Goal: Information Seeking & Learning: Learn about a topic

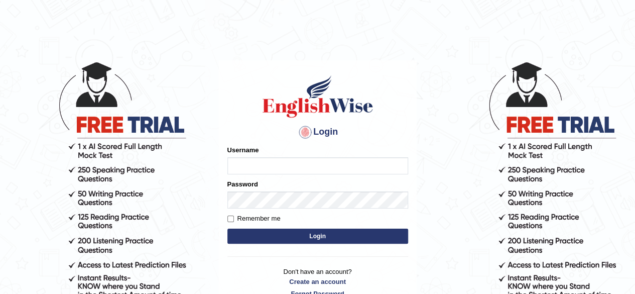
scroll to position [2, 0]
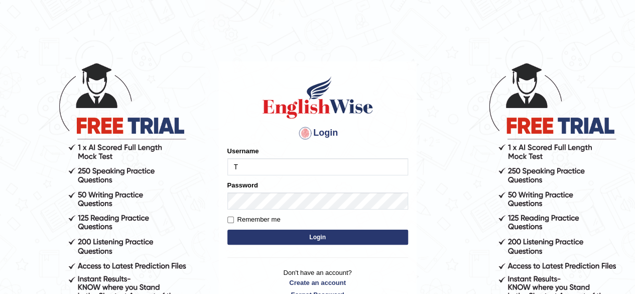
type input "Tazrin"
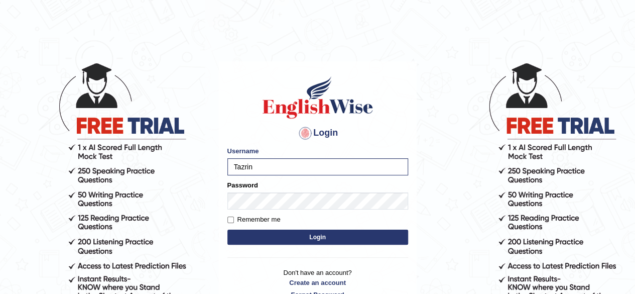
click at [232, 215] on label "Remember me" at bounding box center [253, 219] width 53 height 10
click at [232, 216] on input "Remember me" at bounding box center [230, 219] width 7 height 7
checkbox input "true"
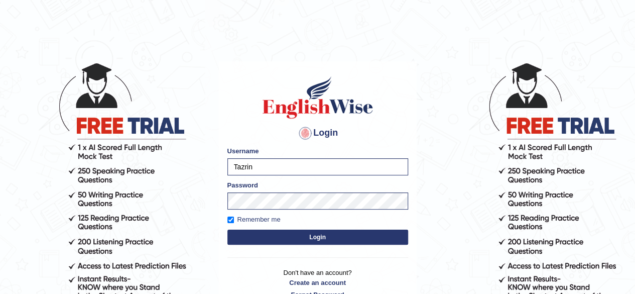
click at [350, 238] on button "Login" at bounding box center [317, 236] width 181 height 15
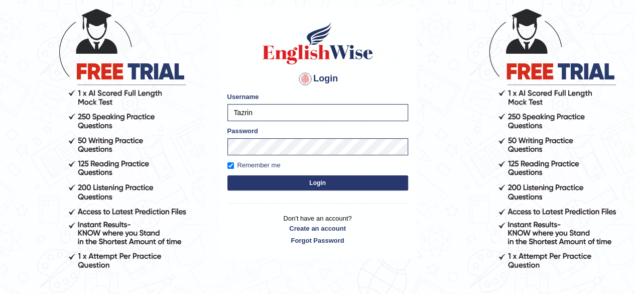
scroll to position [57, 0]
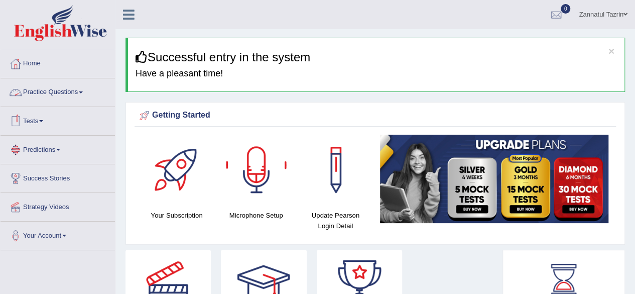
click at [65, 95] on link "Practice Questions" at bounding box center [58, 90] width 114 height 25
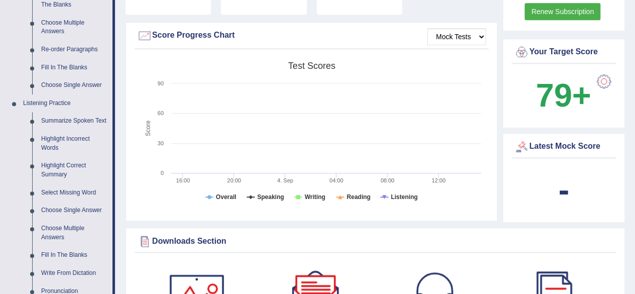
scroll to position [349, 0]
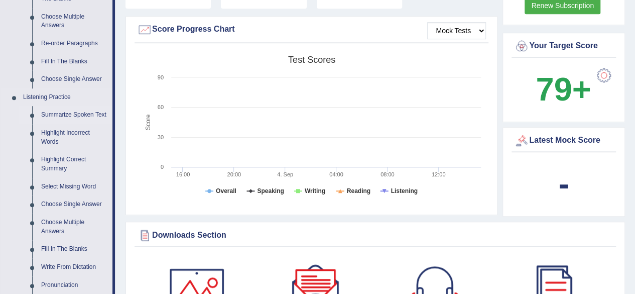
click at [72, 111] on link "Summarize Spoken Text" at bounding box center [75, 115] width 76 height 18
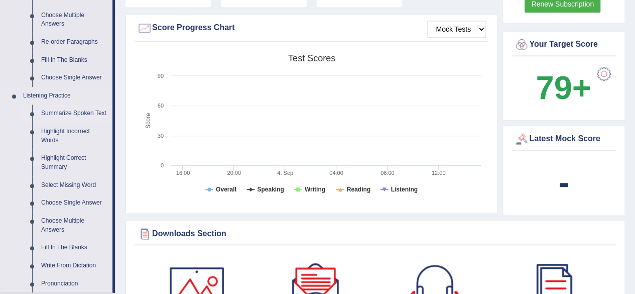
scroll to position [665, 0]
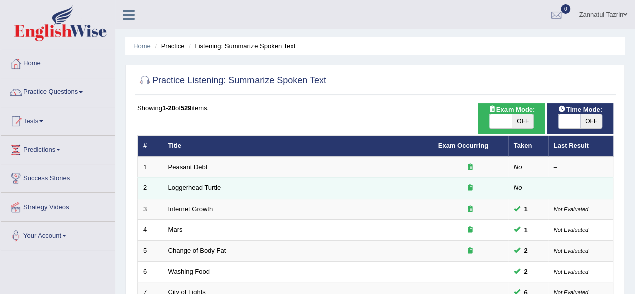
scroll to position [48, 0]
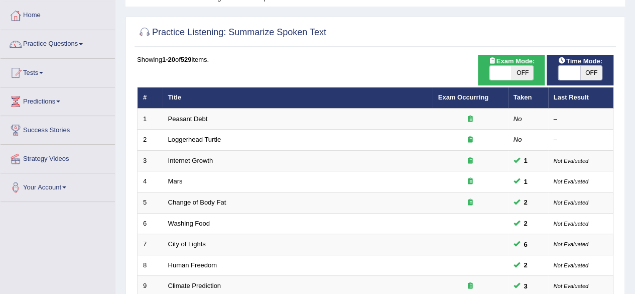
click at [523, 74] on span "OFF" at bounding box center [523, 73] width 22 height 14
checkbox input "true"
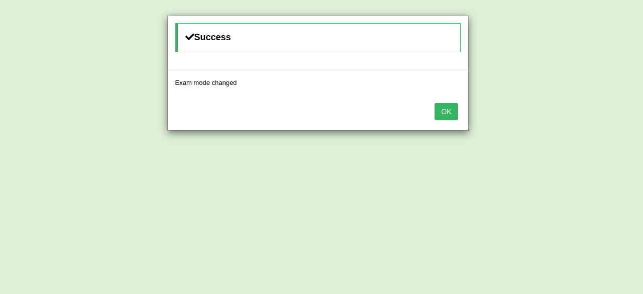
click at [439, 106] on button "OK" at bounding box center [445, 111] width 23 height 17
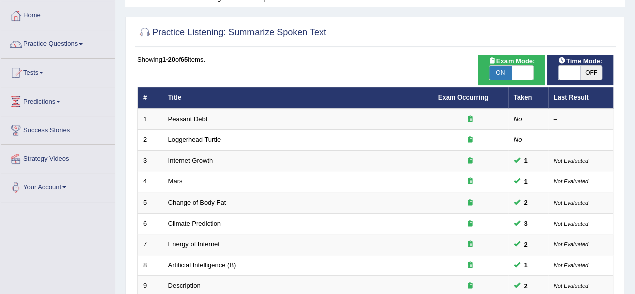
click at [594, 71] on span "OFF" at bounding box center [591, 73] width 22 height 14
checkbox input "true"
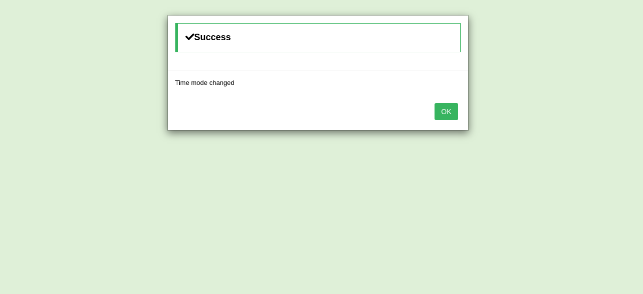
click at [382, 154] on div "Success Time mode changed OK" at bounding box center [321, 147] width 643 height 294
click at [445, 110] on button "OK" at bounding box center [445, 111] width 23 height 17
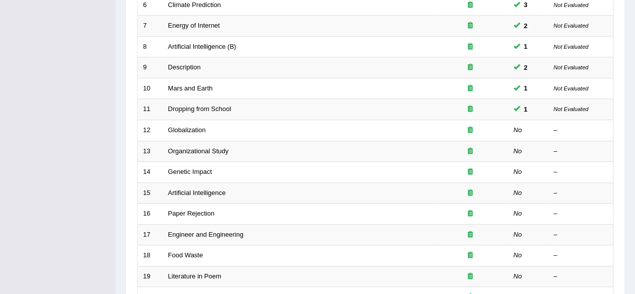
scroll to position [284, 0]
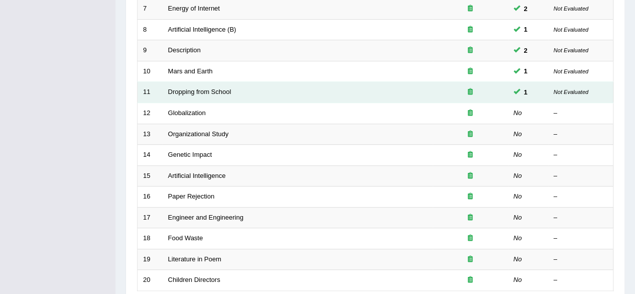
click at [470, 90] on icon at bounding box center [470, 91] width 5 height 7
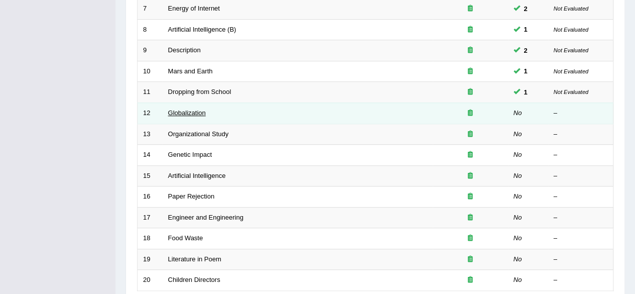
click at [180, 113] on link "Globalization" at bounding box center [187, 113] width 38 height 8
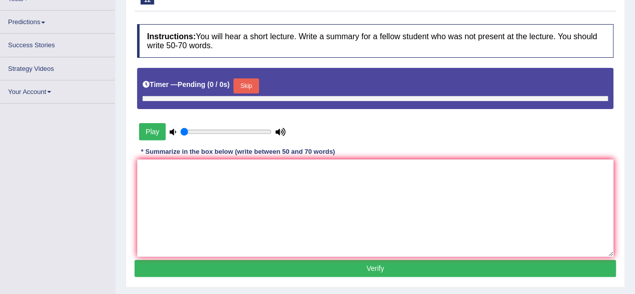
type input "0.4"
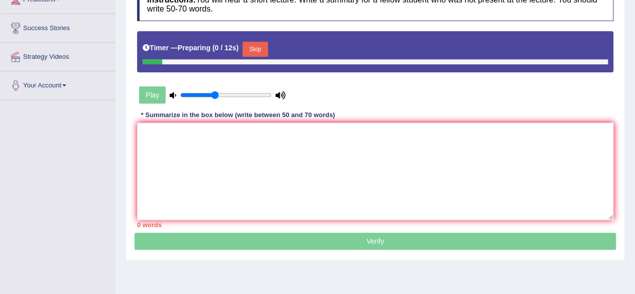
scroll to position [158, 0]
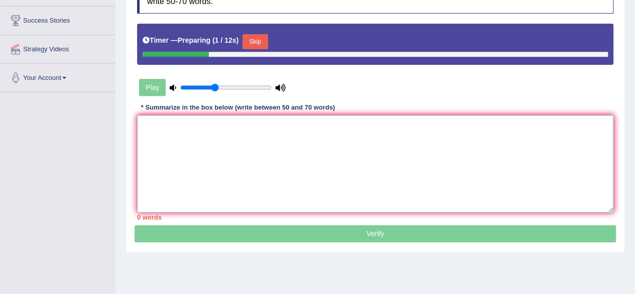
click at [155, 131] on textarea at bounding box center [375, 163] width 476 height 97
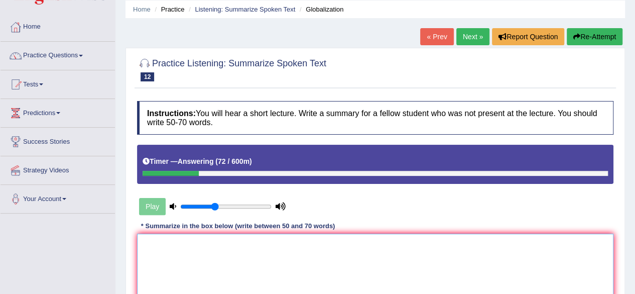
scroll to position [36, 0]
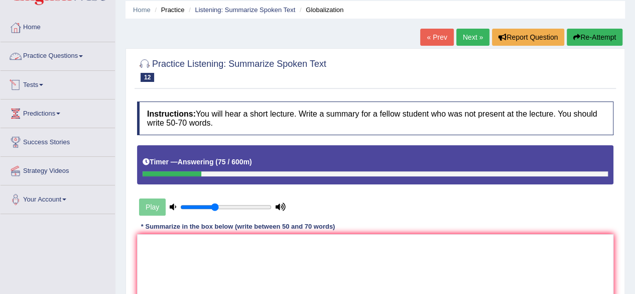
click at [82, 60] on link "Practice Questions" at bounding box center [58, 54] width 114 height 25
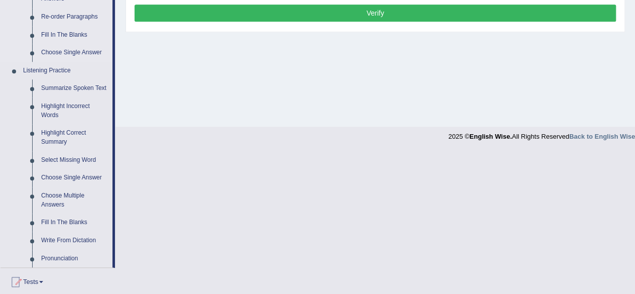
scroll to position [378, 0]
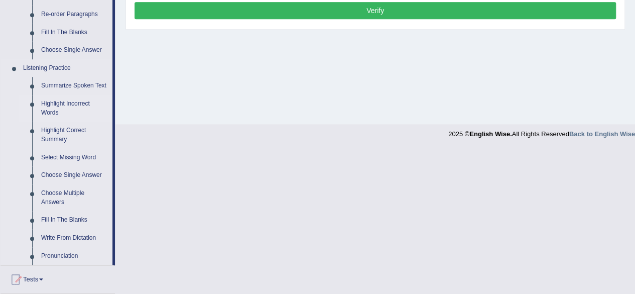
click at [57, 104] on link "Highlight Incorrect Words" at bounding box center [75, 108] width 76 height 27
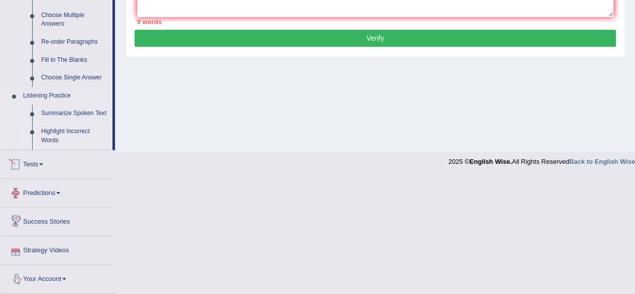
scroll to position [431, 0]
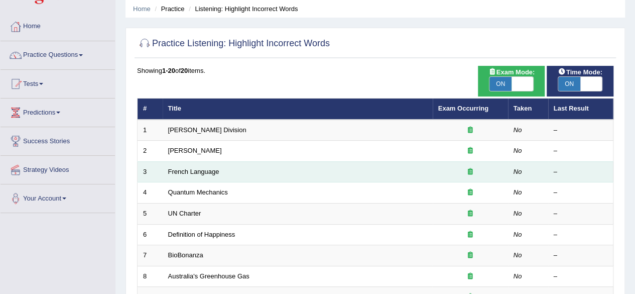
scroll to position [92, 0]
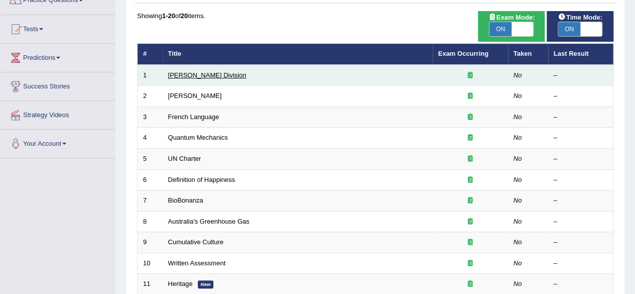
click at [184, 77] on link "[PERSON_NAME] Division" at bounding box center [207, 75] width 78 height 8
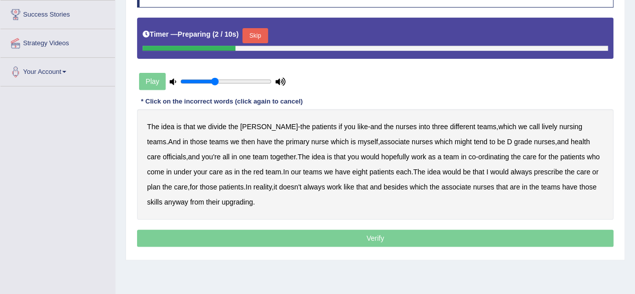
scroll to position [163, 0]
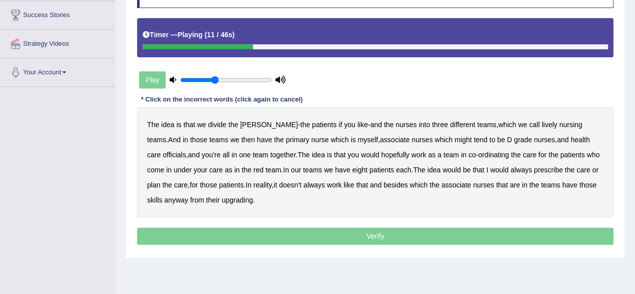
click at [542, 124] on b "lively" at bounding box center [550, 124] width 16 height 8
click at [380, 137] on b "associate" at bounding box center [395, 140] width 30 height 8
click at [186, 151] on b "officials" at bounding box center [174, 155] width 23 height 8
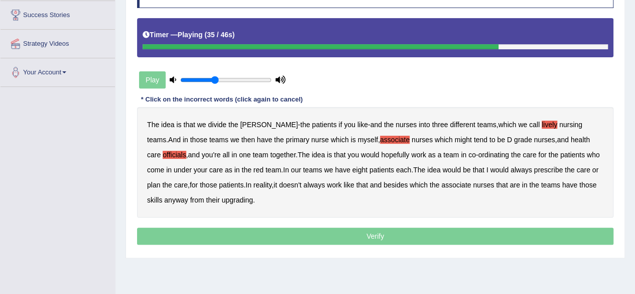
click at [511, 171] on b "always" at bounding box center [522, 170] width 22 height 8
click at [222, 198] on b "upgrading" at bounding box center [237, 200] width 31 height 8
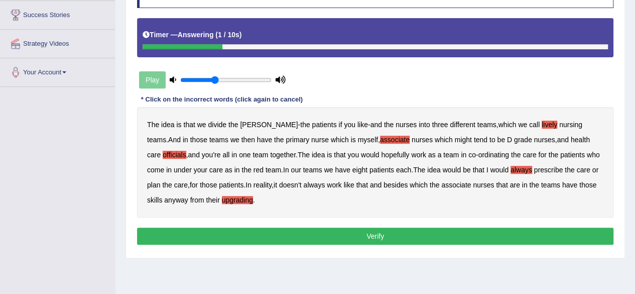
click at [375, 232] on button "Verify" at bounding box center [375, 235] width 476 height 17
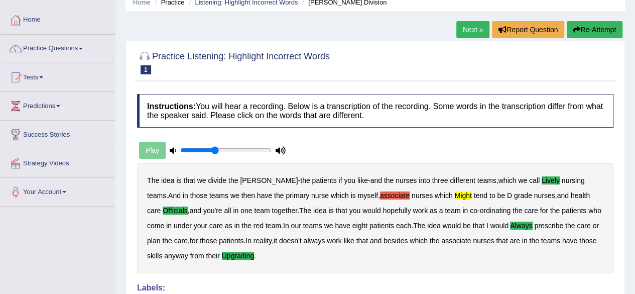
scroll to position [38, 0]
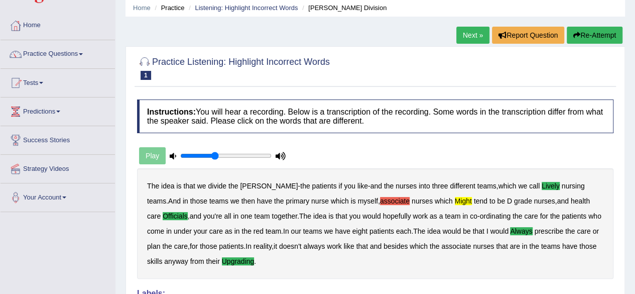
click at [467, 39] on link "Next »" at bounding box center [472, 35] width 33 height 17
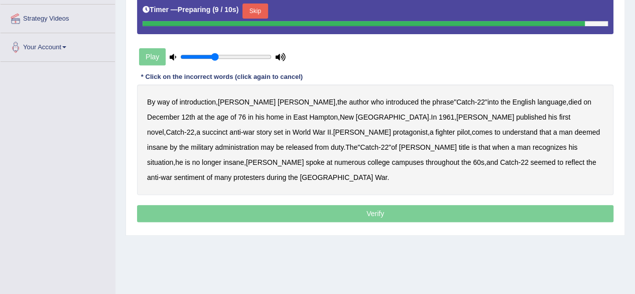
scroll to position [188, 0]
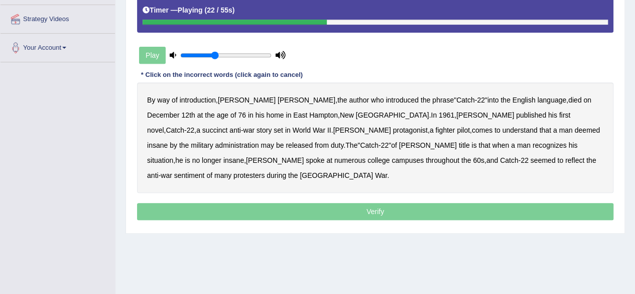
click at [228, 126] on b "succinct" at bounding box center [215, 130] width 26 height 8
click at [259, 141] on b "administration" at bounding box center [237, 145] width 44 height 8
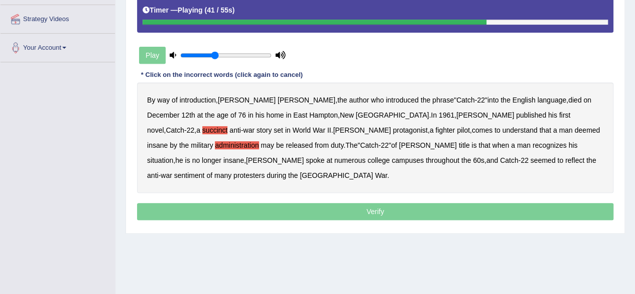
click at [173, 156] on b "situation" at bounding box center [160, 160] width 26 height 8
click at [565, 159] on b "reflect" at bounding box center [574, 160] width 19 height 8
click at [377, 203] on p "Verify" at bounding box center [375, 211] width 476 height 17
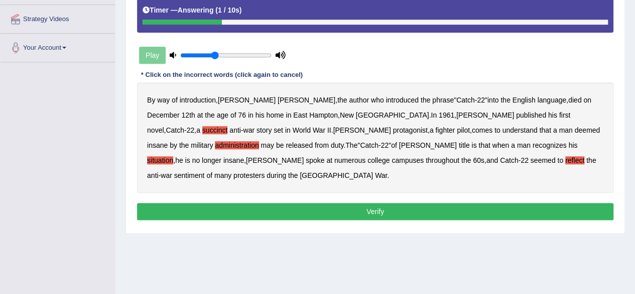
click at [377, 203] on button "Verify" at bounding box center [375, 211] width 476 height 17
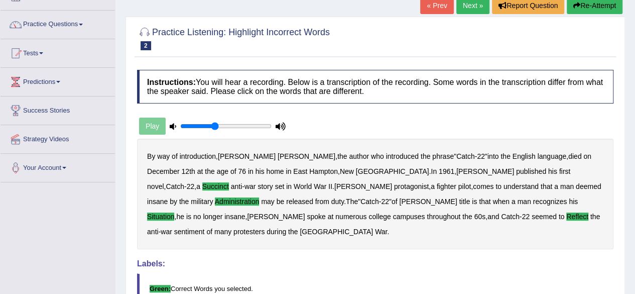
scroll to position [0, 0]
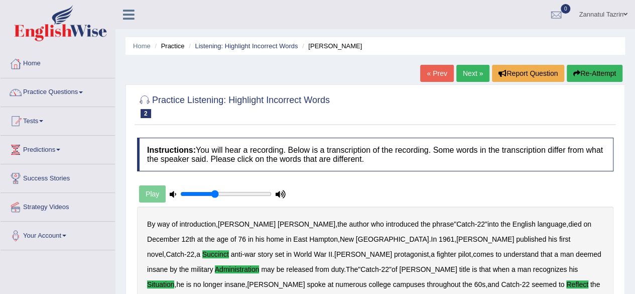
click at [469, 78] on link "Next »" at bounding box center [472, 73] width 33 height 17
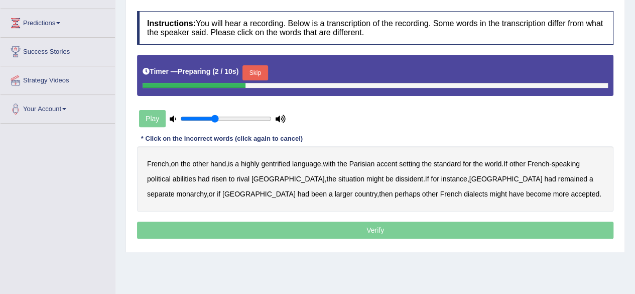
scroll to position [146, 0]
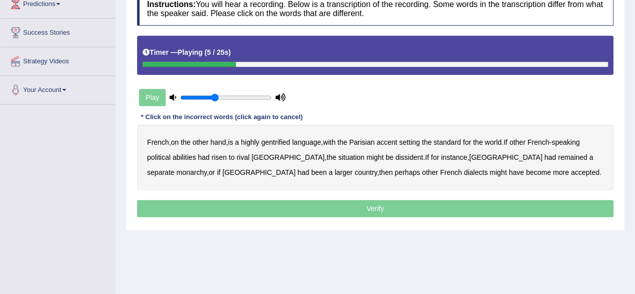
click at [282, 143] on b "gentrified" at bounding box center [275, 142] width 29 height 8
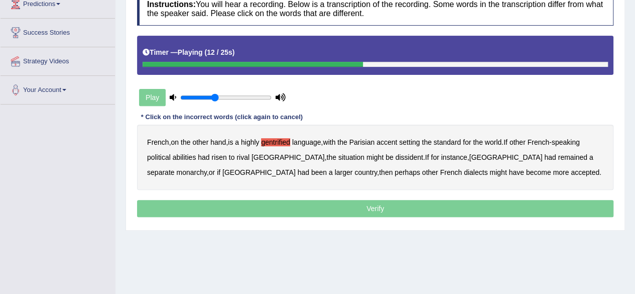
click at [186, 156] on b "abilities" at bounding box center [185, 157] width 24 height 8
click at [395, 156] on b "dissident" at bounding box center [409, 157] width 28 height 8
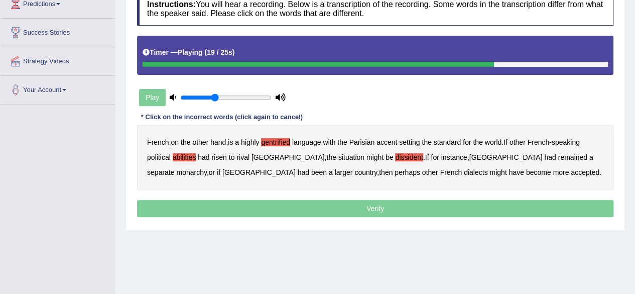
click at [206, 168] on b "monarchy" at bounding box center [191, 172] width 30 height 8
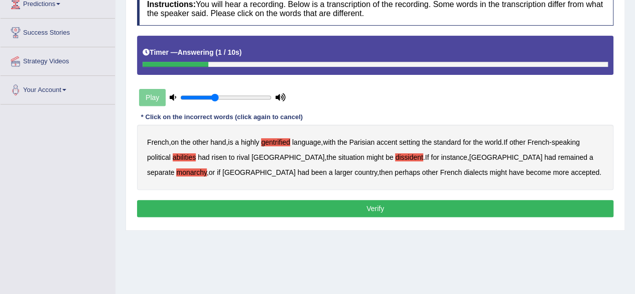
click at [372, 205] on button "Verify" at bounding box center [375, 208] width 476 height 17
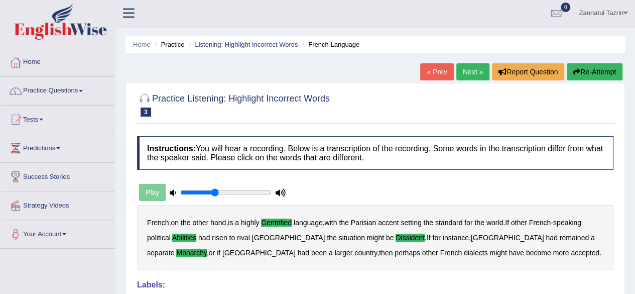
scroll to position [1, 0]
click at [470, 80] on link "Next »" at bounding box center [472, 72] width 33 height 17
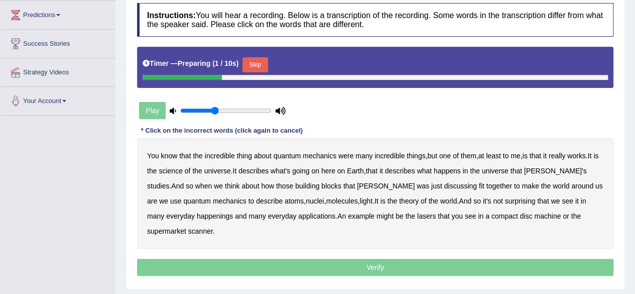
scroll to position [172, 0]
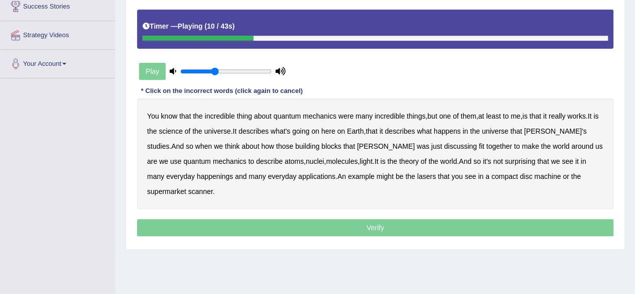
click at [179, 133] on b "science" at bounding box center [171, 131] width 24 height 8
click at [444, 144] on b "discussing" at bounding box center [460, 146] width 33 height 8
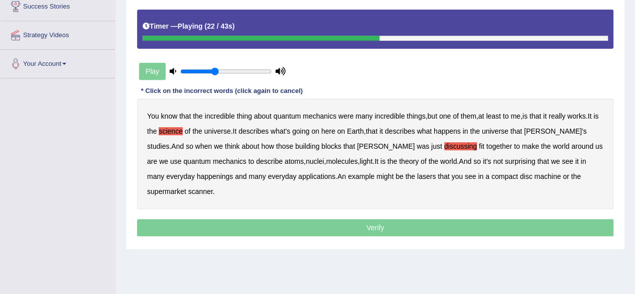
click at [444, 144] on b "discussing" at bounding box center [460, 146] width 33 height 8
click at [197, 176] on b "happenings" at bounding box center [215, 176] width 36 height 8
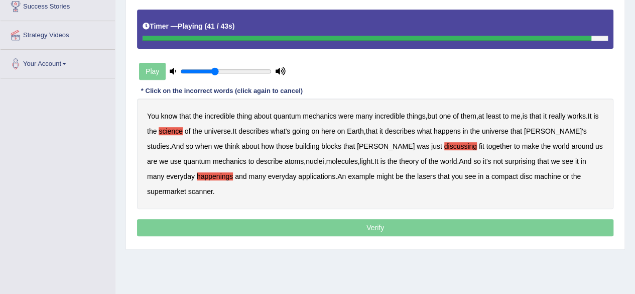
click at [534, 176] on b "machine" at bounding box center [547, 176] width 27 height 8
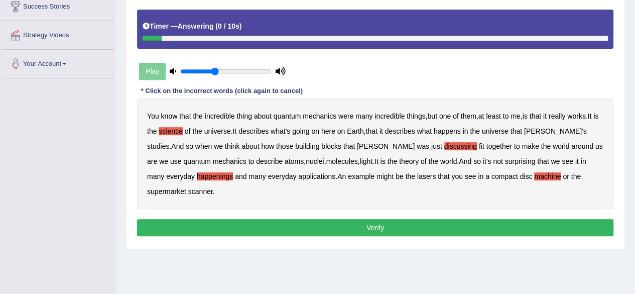
click at [415, 219] on button "Verify" at bounding box center [375, 227] width 476 height 17
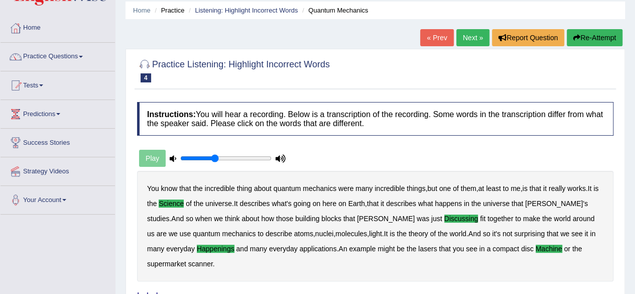
scroll to position [28, 0]
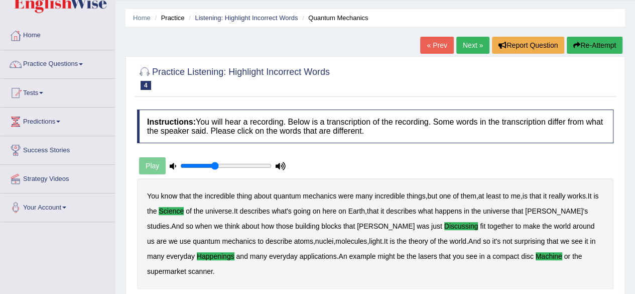
click at [463, 46] on link "Next »" at bounding box center [472, 45] width 33 height 17
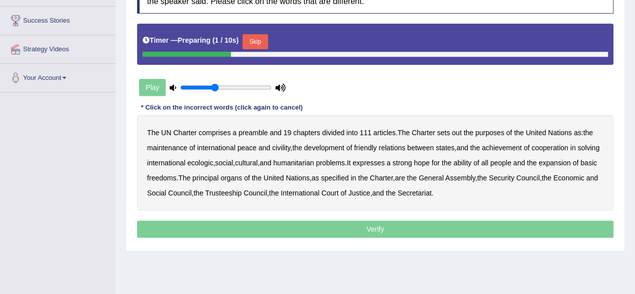
scroll to position [161, 0]
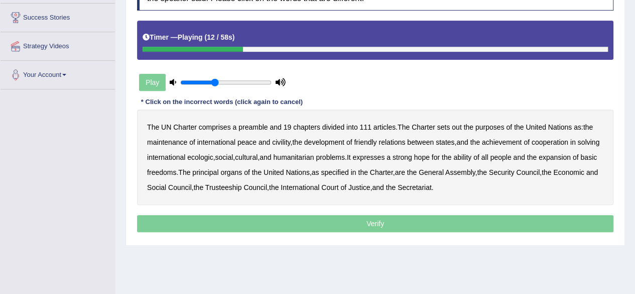
click at [460, 126] on b "out" at bounding box center [457, 127] width 10 height 8
click at [285, 142] on b "civility" at bounding box center [281, 142] width 18 height 8
click at [213, 157] on b "ecologic" at bounding box center [200, 157] width 26 height 8
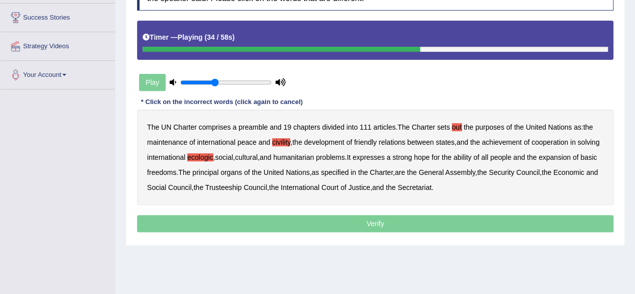
click at [471, 155] on b "ability" at bounding box center [462, 157] width 18 height 8
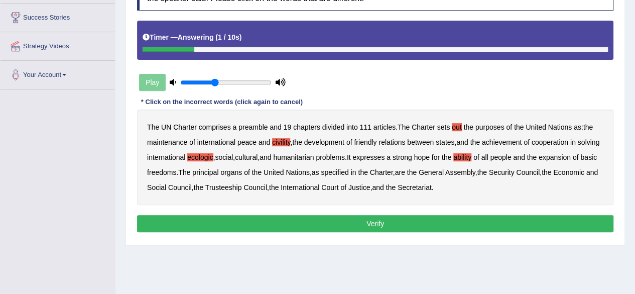
click at [372, 223] on button "Verify" at bounding box center [375, 223] width 476 height 17
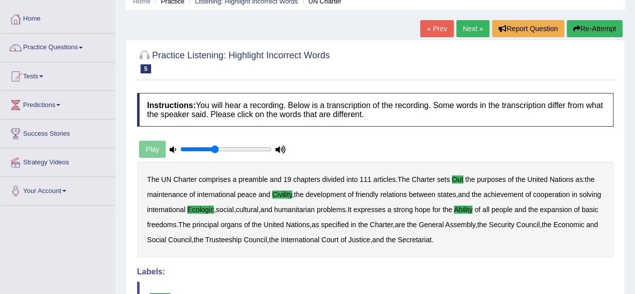
scroll to position [43, 0]
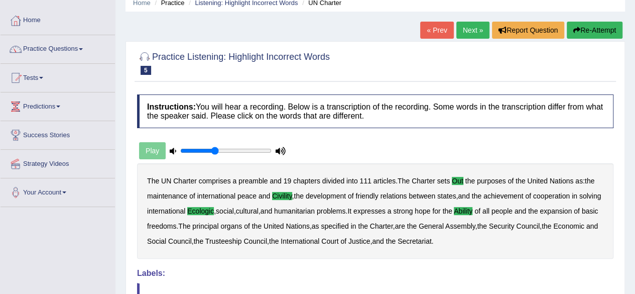
click at [466, 35] on link "Next »" at bounding box center [472, 30] width 33 height 17
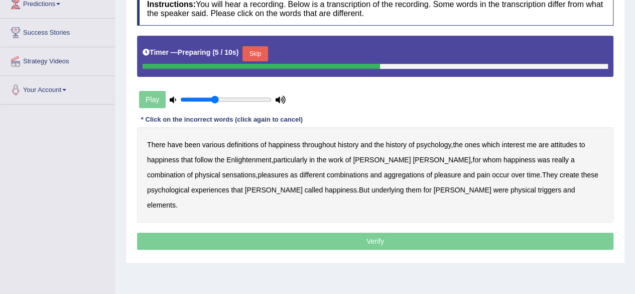
click at [257, 59] on button "Skip" at bounding box center [254, 53] width 25 height 15
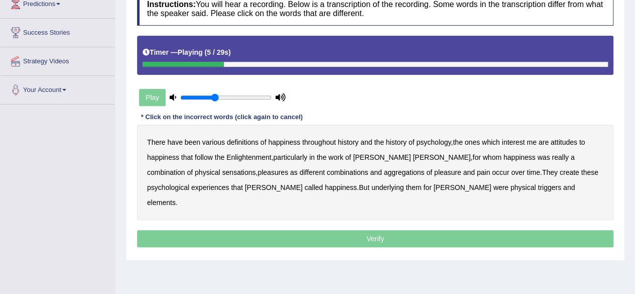
click at [437, 141] on b "psychology" at bounding box center [433, 142] width 35 height 8
click at [560, 139] on b "attitudes" at bounding box center [564, 142] width 27 height 8
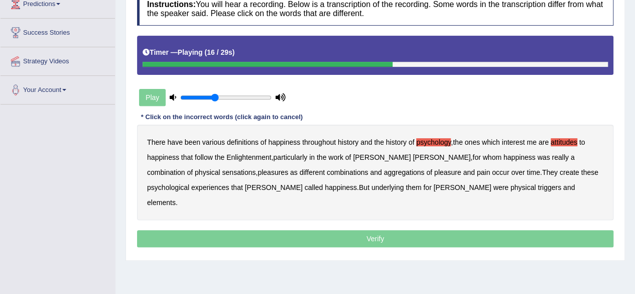
click at [222, 173] on b "sensations" at bounding box center [239, 172] width 34 height 8
click at [560, 169] on b "create" at bounding box center [570, 172] width 20 height 8
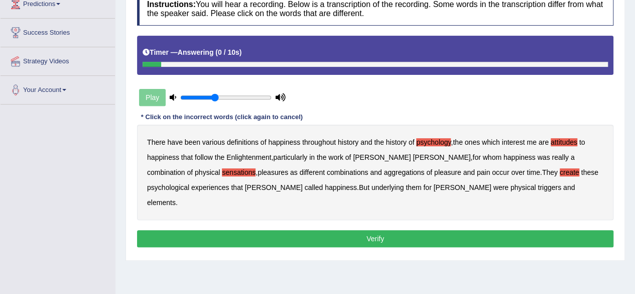
click at [176, 198] on b "elements" at bounding box center [161, 202] width 29 height 8
click at [464, 230] on button "Verify" at bounding box center [375, 238] width 476 height 17
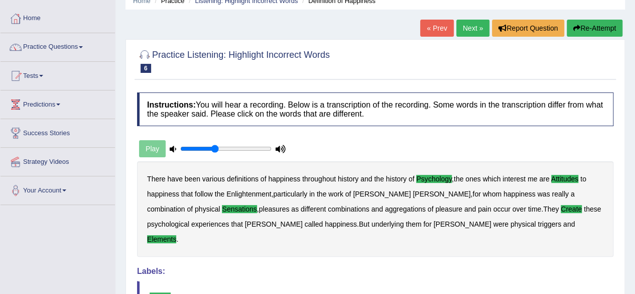
scroll to position [44, 0]
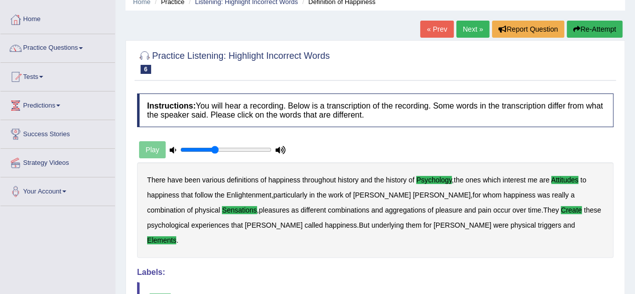
click at [469, 30] on link "Next »" at bounding box center [472, 29] width 33 height 17
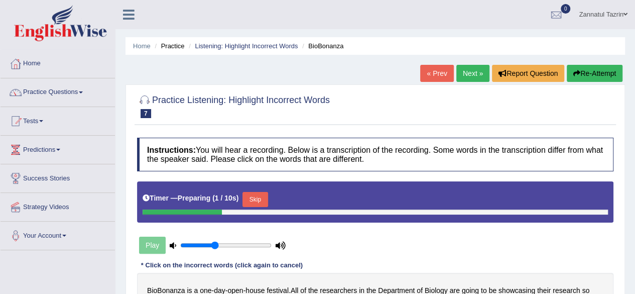
click at [259, 199] on button "Skip" at bounding box center [254, 199] width 25 height 15
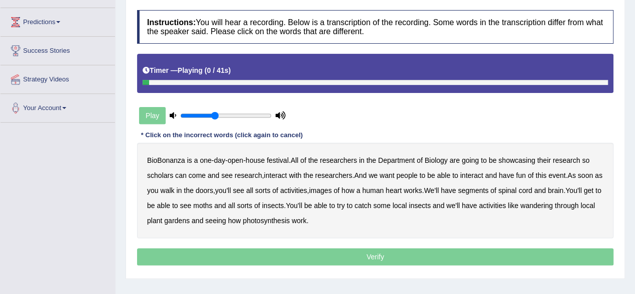
scroll to position [127, 0]
click at [162, 178] on div "BioBonanza is a one - day - open - house festival . All of the researchers in t…" at bounding box center [375, 190] width 476 height 95
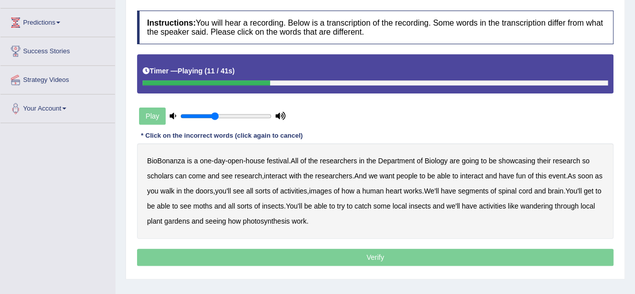
click at [164, 172] on b "scholars" at bounding box center [160, 176] width 26 height 8
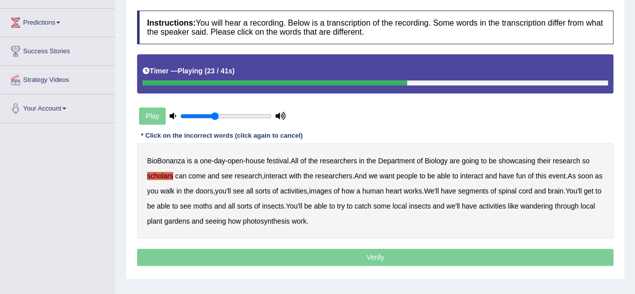
click at [332, 189] on b "images" at bounding box center [320, 191] width 23 height 8
click at [489, 190] on b "segments" at bounding box center [473, 191] width 31 height 8
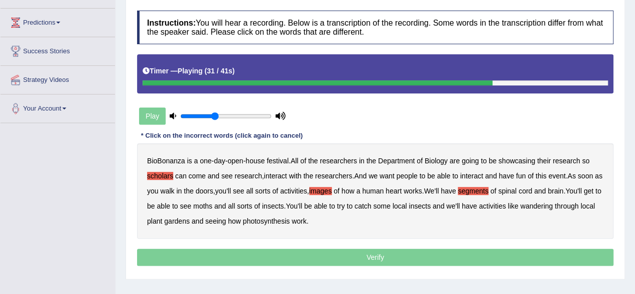
click at [212, 208] on b "moths" at bounding box center [202, 206] width 19 height 8
drag, startPoint x: 218, startPoint y: 208, endPoint x: 301, endPoint y: 208, distance: 83.3
click at [301, 208] on div "BioBonanza is a one - day - open - house festival . All of the researchers in t…" at bounding box center [375, 190] width 476 height 95
click at [553, 206] on b "wandering" at bounding box center [537, 206] width 33 height 8
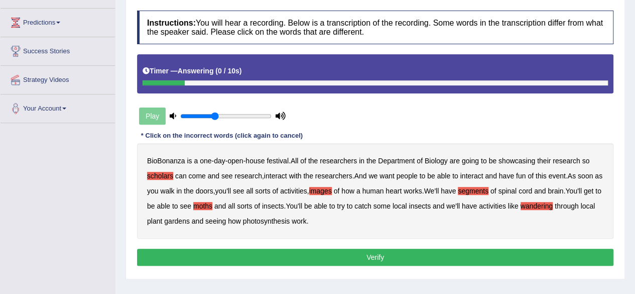
click at [358, 255] on button "Verify" at bounding box center [375, 257] width 476 height 17
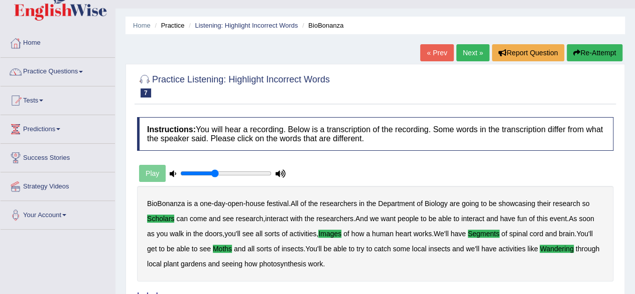
scroll to position [20, 0]
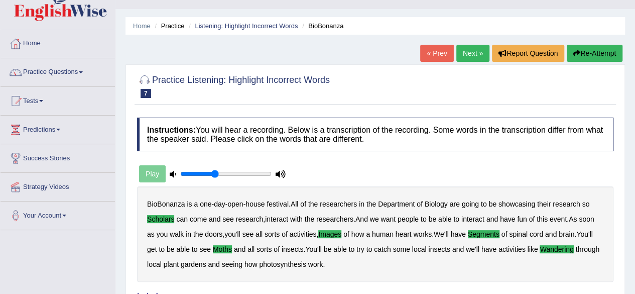
click at [473, 52] on link "Next »" at bounding box center [472, 53] width 33 height 17
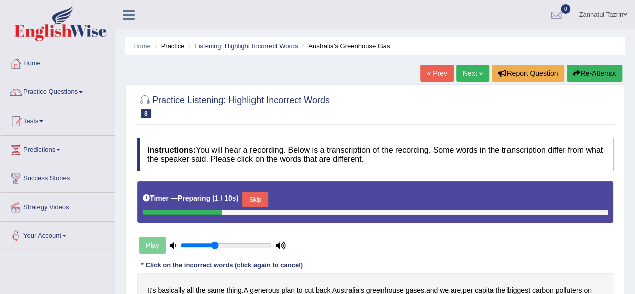
click at [257, 194] on button "Skip" at bounding box center [254, 199] width 25 height 15
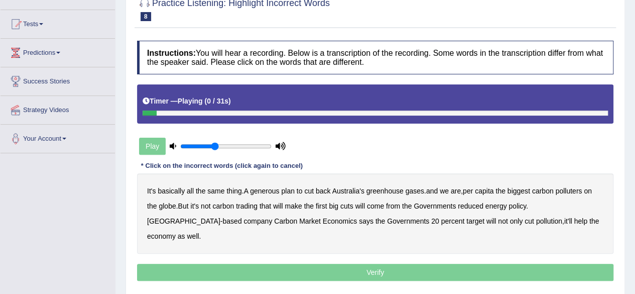
scroll to position [97, 0]
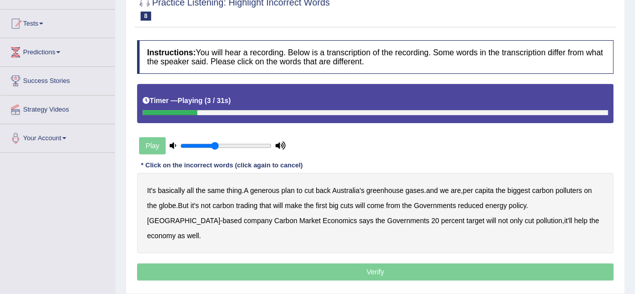
click at [272, 190] on b "generous" at bounding box center [264, 190] width 29 height 8
click at [170, 205] on b "globe" at bounding box center [167, 205] width 17 height 8
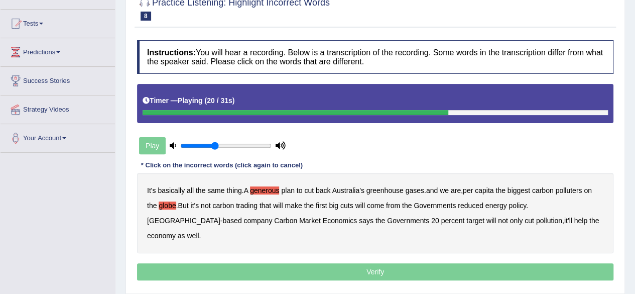
click at [444, 201] on b "Governments" at bounding box center [435, 205] width 42 height 8
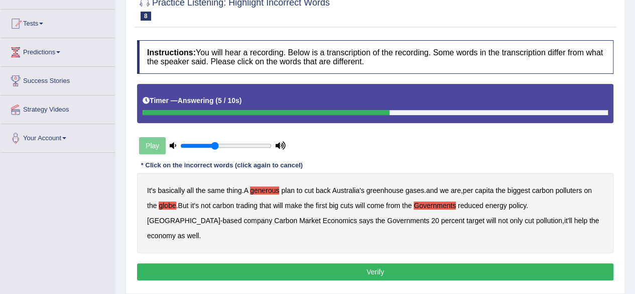
click at [388, 263] on button "Verify" at bounding box center [375, 271] width 476 height 17
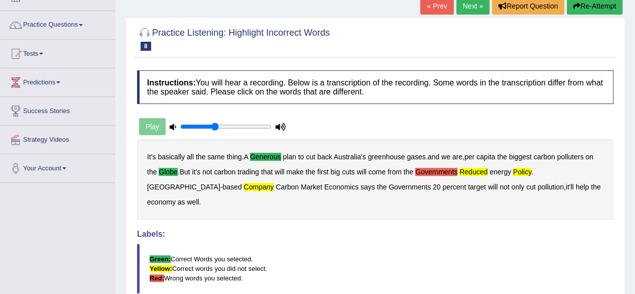
scroll to position [67, 0]
click at [596, 11] on button "Re-Attempt" at bounding box center [595, 6] width 56 height 17
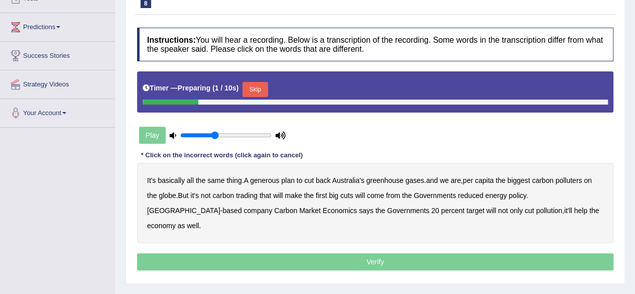
scroll to position [122, 0]
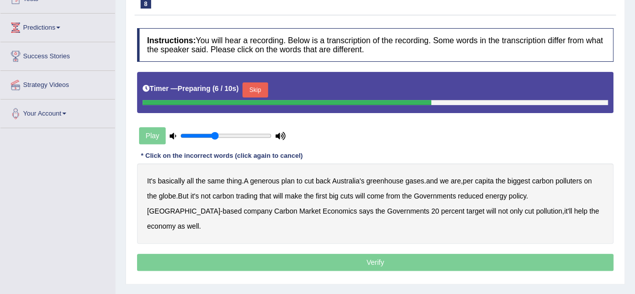
click at [257, 92] on button "Skip" at bounding box center [254, 89] width 25 height 15
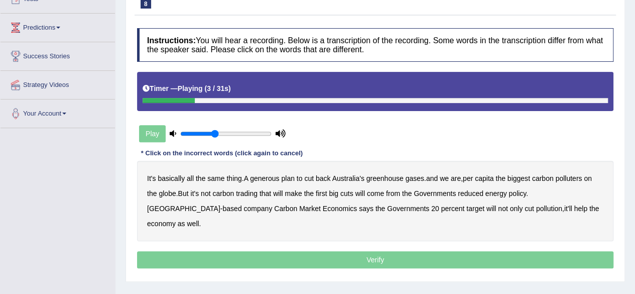
click at [272, 177] on b "generous" at bounding box center [264, 178] width 29 height 8
click at [174, 189] on b "globe" at bounding box center [167, 193] width 17 height 8
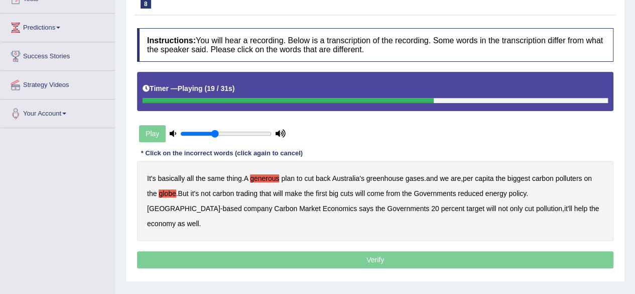
drag, startPoint x: 386, startPoint y: 191, endPoint x: 473, endPoint y: 187, distance: 88.0
click at [473, 187] on div "It's basically all the same thing . A generous plan to cut back Australia's gre…" at bounding box center [375, 201] width 476 height 80
click at [474, 190] on b "reduced" at bounding box center [471, 193] width 26 height 8
click at [518, 191] on b "policy" at bounding box center [518, 193] width 18 height 8
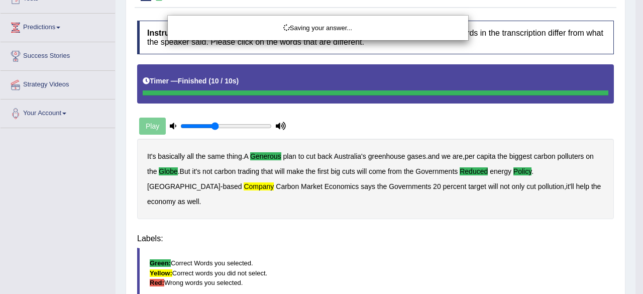
click at [385, 172] on body "Toggle navigation Home Practice Questions Speaking Practice Read Aloud Repeat S…" at bounding box center [321, 25] width 643 height 294
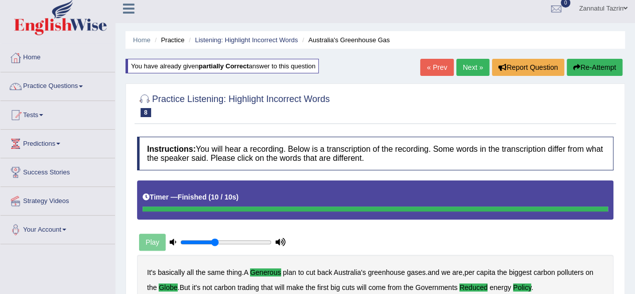
scroll to position [5, 0]
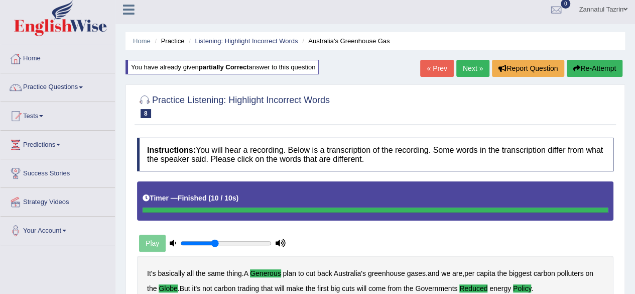
click at [586, 69] on button "Re-Attempt" at bounding box center [595, 68] width 56 height 17
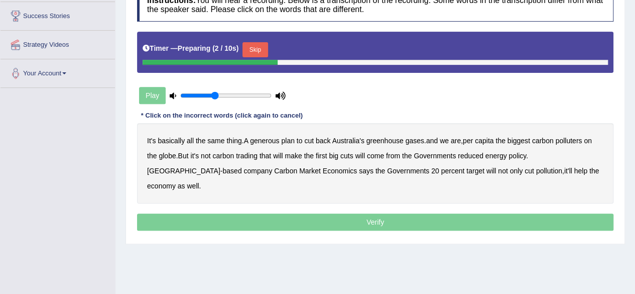
click at [266, 53] on button "Skip" at bounding box center [254, 49] width 25 height 15
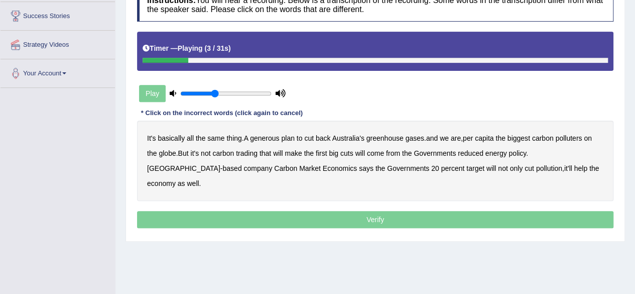
click at [261, 136] on b "generous" at bounding box center [264, 138] width 29 height 8
click at [166, 151] on b "globe" at bounding box center [167, 153] width 17 height 8
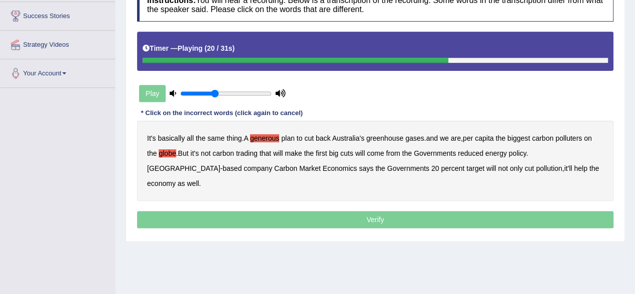
click at [472, 151] on b "reduced" at bounding box center [471, 153] width 26 height 8
click at [525, 151] on b "policy" at bounding box center [518, 153] width 18 height 8
click at [243, 166] on b "company" at bounding box center [257, 168] width 29 height 8
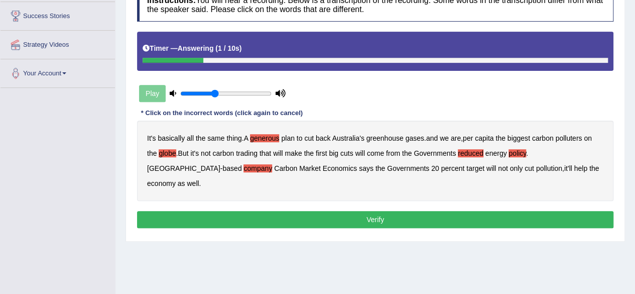
click at [381, 211] on button "Verify" at bounding box center [375, 219] width 476 height 17
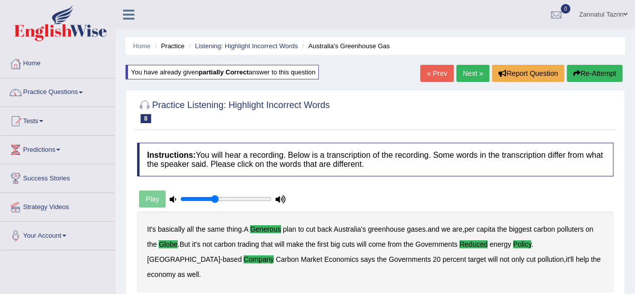
click at [468, 70] on link "Next »" at bounding box center [472, 73] width 33 height 17
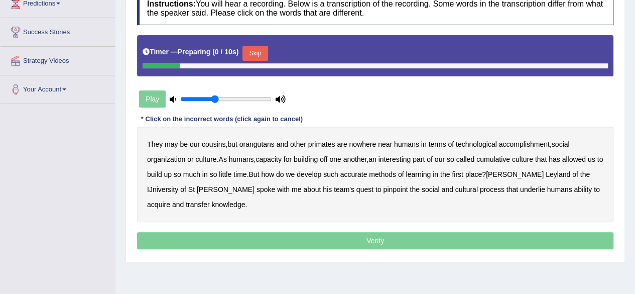
scroll to position [149, 0]
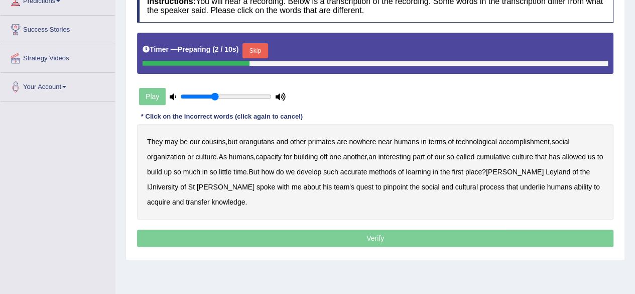
click at [264, 52] on button "Skip" at bounding box center [254, 50] width 25 height 15
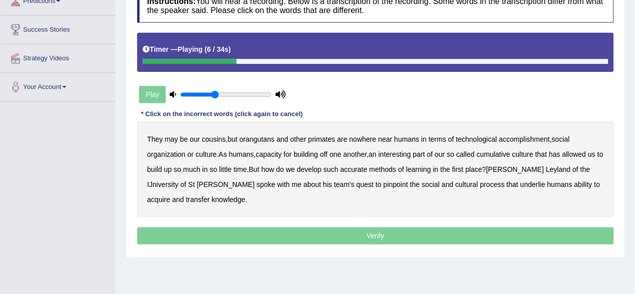
click at [523, 140] on b "accomplishment" at bounding box center [524, 139] width 51 height 8
click at [410, 154] on b "interesting" at bounding box center [395, 154] width 33 height 8
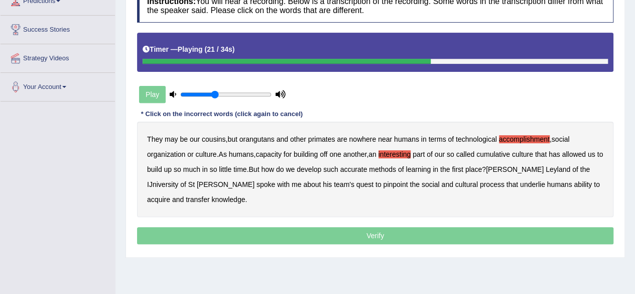
click at [368, 169] on b "accurate" at bounding box center [353, 169] width 27 height 8
click at [455, 183] on b "cultural" at bounding box center [466, 184] width 23 height 8
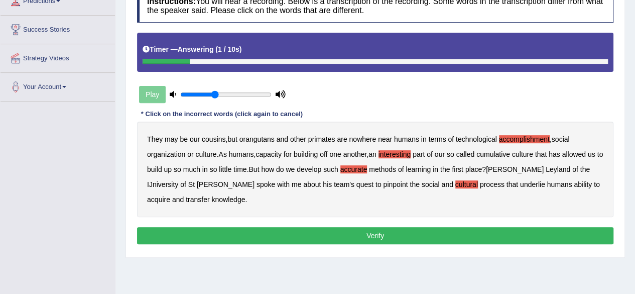
click at [209, 195] on b "transfer" at bounding box center [198, 199] width 24 height 8
click at [423, 231] on button "Verify" at bounding box center [375, 235] width 476 height 17
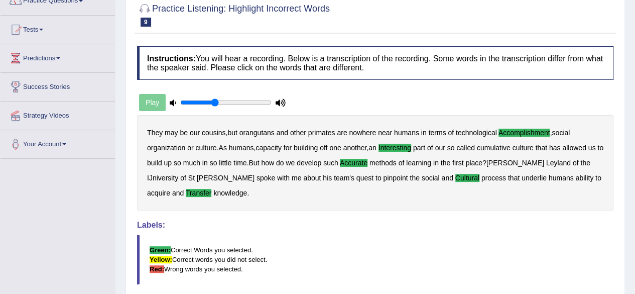
scroll to position [0, 0]
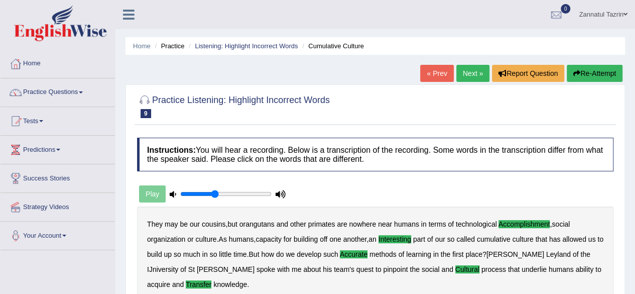
click at [463, 72] on link "Next »" at bounding box center [472, 73] width 33 height 17
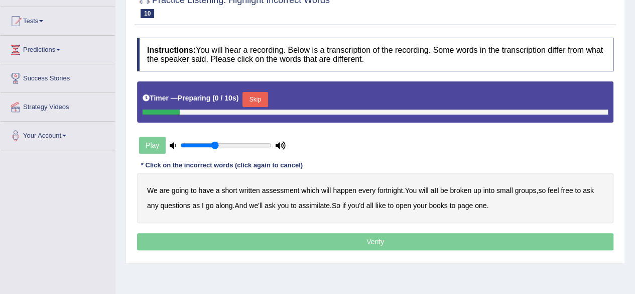
scroll to position [100, 0]
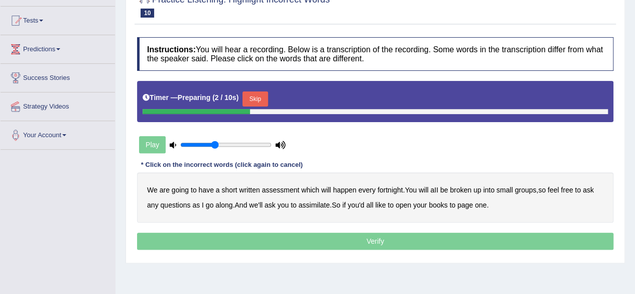
click at [264, 96] on button "Skip" at bounding box center [254, 98] width 25 height 15
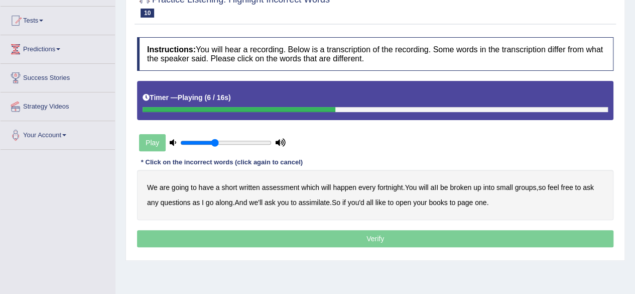
click at [462, 189] on b "broken" at bounding box center [461, 187] width 22 height 8
click at [270, 204] on b "ask" at bounding box center [270, 202] width 11 height 8
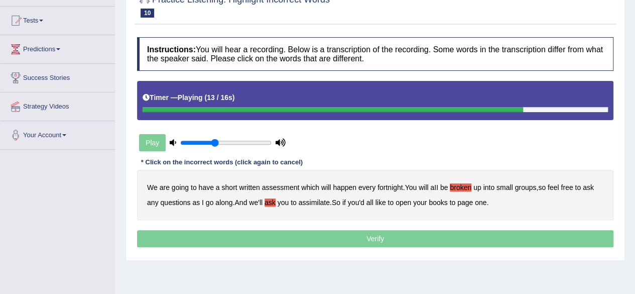
click at [326, 199] on b "assimilate" at bounding box center [314, 202] width 31 height 8
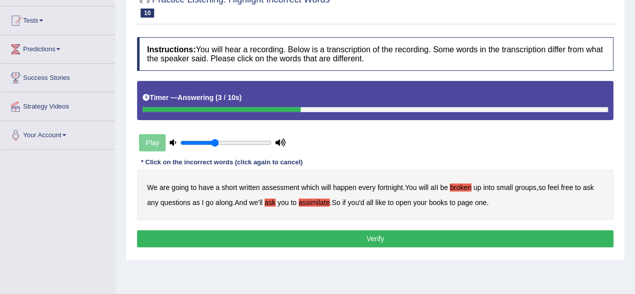
click at [370, 233] on button "Verify" at bounding box center [375, 238] width 476 height 17
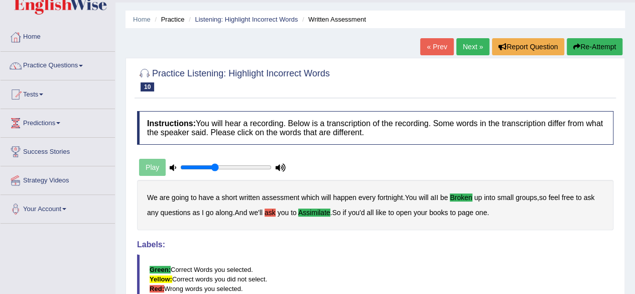
scroll to position [0, 0]
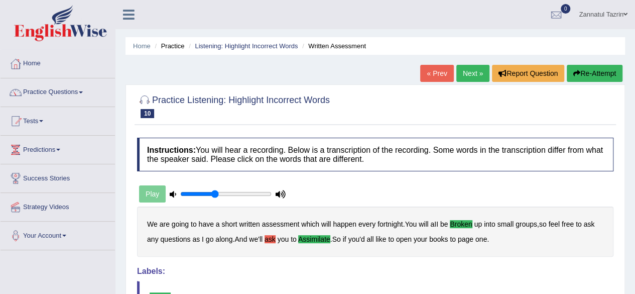
click at [470, 73] on link "Next »" at bounding box center [472, 73] width 33 height 17
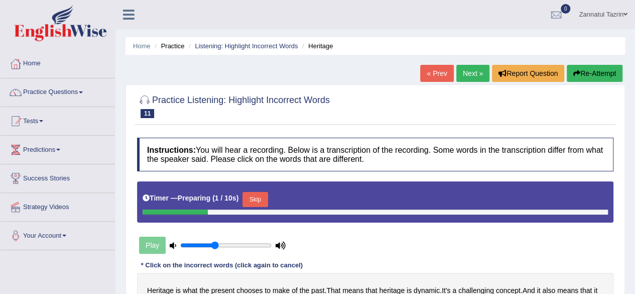
click at [267, 199] on button "Skip" at bounding box center [254, 199] width 25 height 15
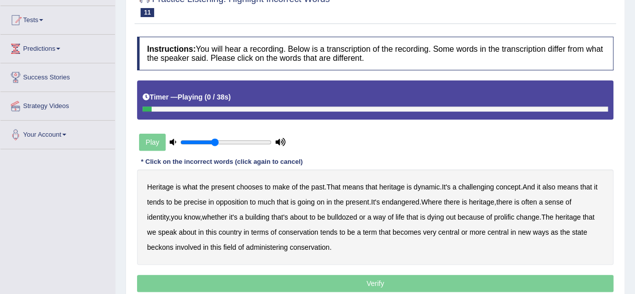
scroll to position [101, 0]
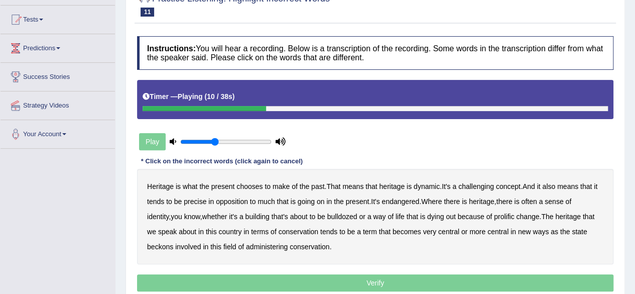
click at [488, 185] on b "challenging" at bounding box center [476, 186] width 36 height 8
click at [194, 202] on b "precise" at bounding box center [195, 201] width 23 height 8
click at [169, 212] on b "identity" at bounding box center [158, 216] width 22 height 8
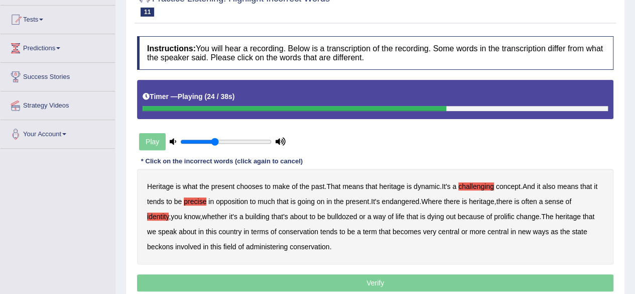
click at [494, 216] on b "prolific" at bounding box center [504, 216] width 20 height 8
click at [153, 246] on b "beckons" at bounding box center [160, 246] width 26 height 8
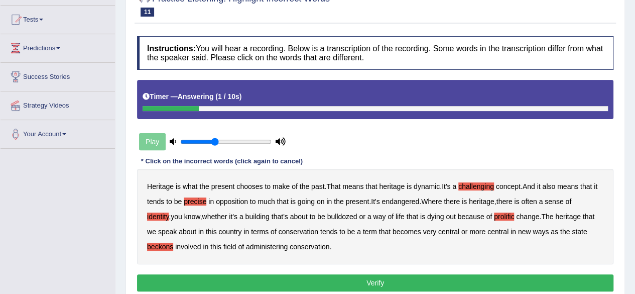
click at [358, 285] on button "Verify" at bounding box center [375, 282] width 476 height 17
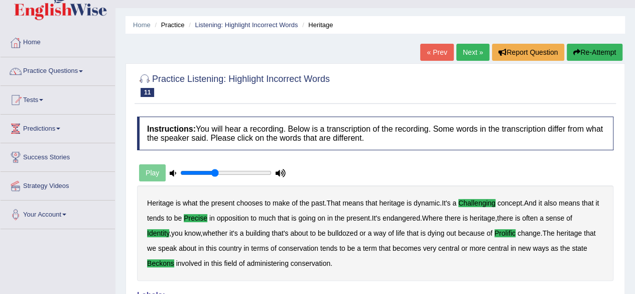
scroll to position [20, 0]
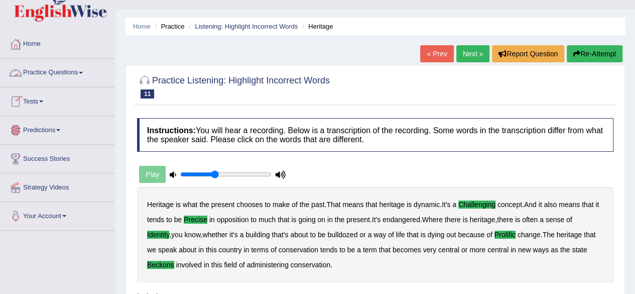
click at [83, 76] on link "Practice Questions" at bounding box center [58, 71] width 114 height 25
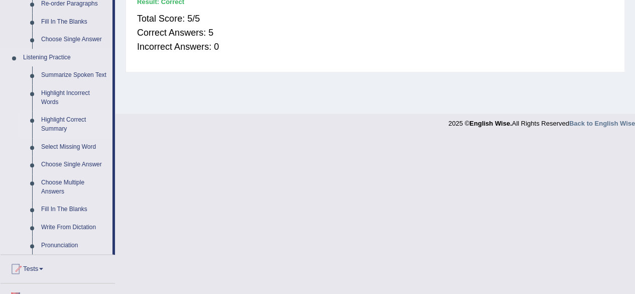
scroll to position [388, 0]
click at [72, 212] on link "Fill In The Blanks" at bounding box center [75, 210] width 76 height 18
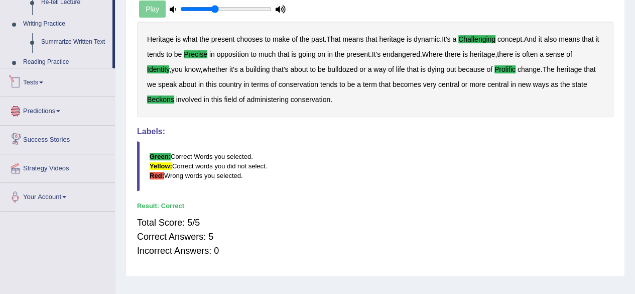
scroll to position [233, 0]
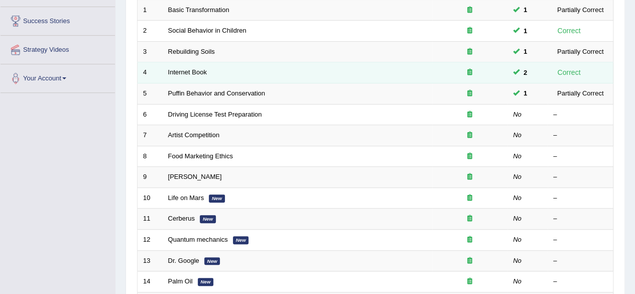
scroll to position [157, 0]
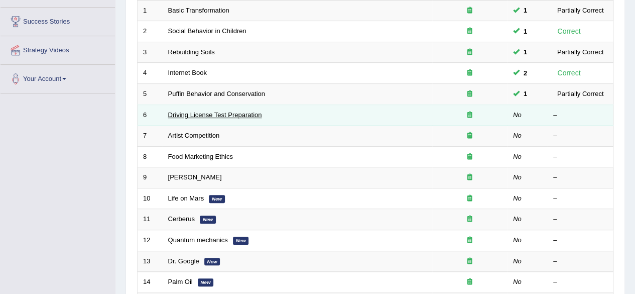
click at [228, 115] on link "Driving License Test Preparation" at bounding box center [215, 115] width 94 height 8
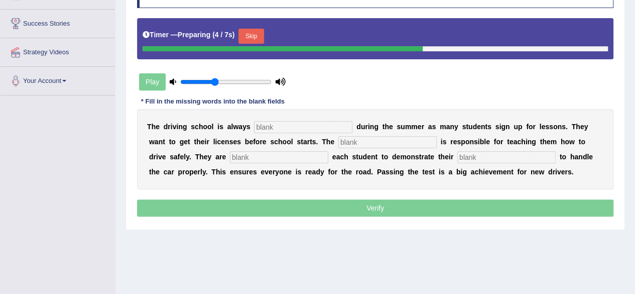
scroll to position [156, 0]
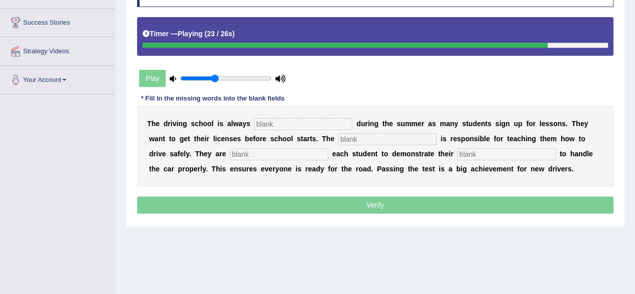
click at [268, 127] on div "T h e d r i v i n g s c h o o l i s a l w a y s d u r i n g t h e s u m m e r a…" at bounding box center [375, 146] width 476 height 80
click at [268, 127] on input "text" at bounding box center [303, 124] width 98 height 12
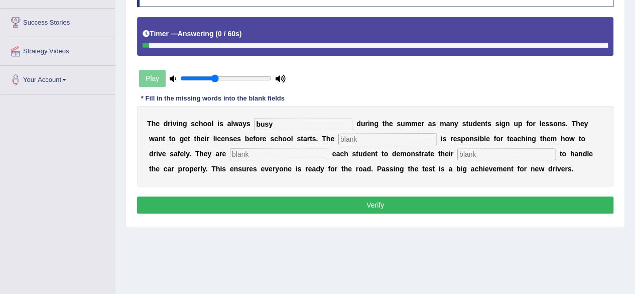
type input "busy"
click at [353, 142] on input "text" at bounding box center [387, 139] width 98 height 12
type input "instructor"
click at [237, 155] on input "text" at bounding box center [279, 154] width 98 height 12
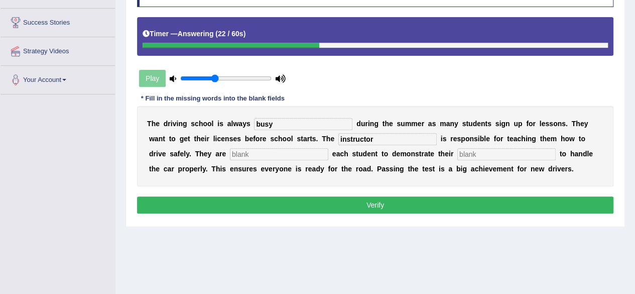
click at [468, 148] on input "text" at bounding box center [506, 154] width 98 height 12
type input "ability"
click at [245, 148] on input "text" at bounding box center [279, 154] width 98 height 12
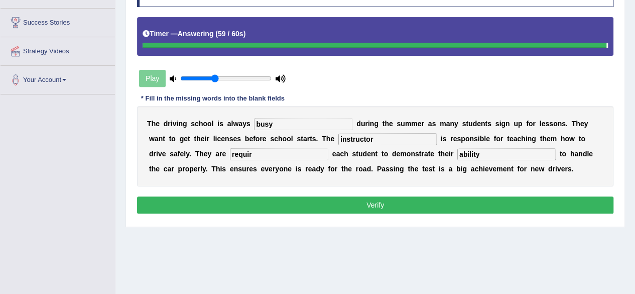
type input "requir"
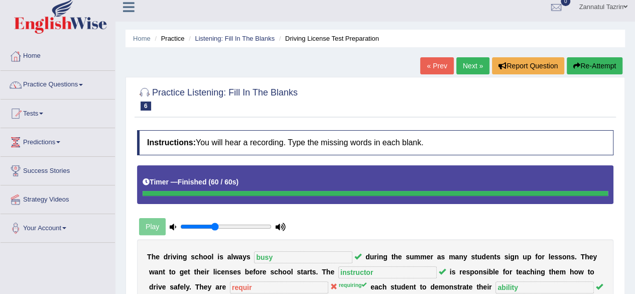
scroll to position [7, 0]
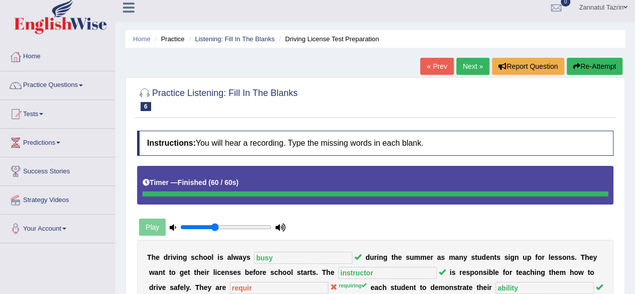
click at [465, 63] on link "Next »" at bounding box center [472, 66] width 33 height 17
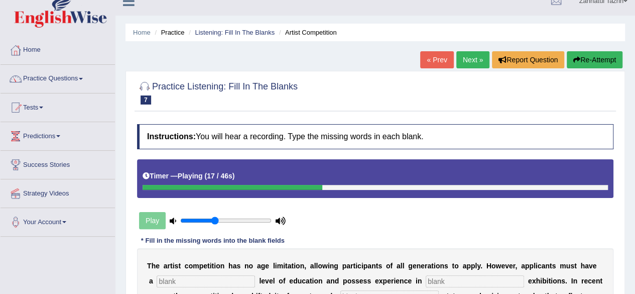
scroll to position [13, 0]
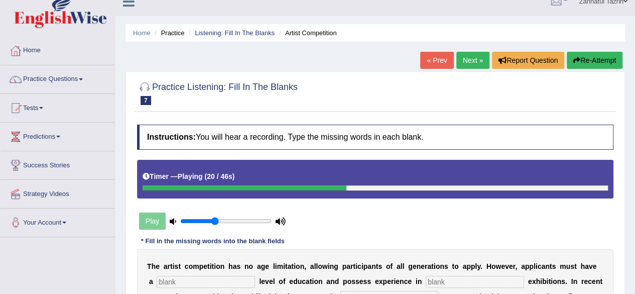
click at [434, 63] on link "« Prev" at bounding box center [436, 60] width 33 height 17
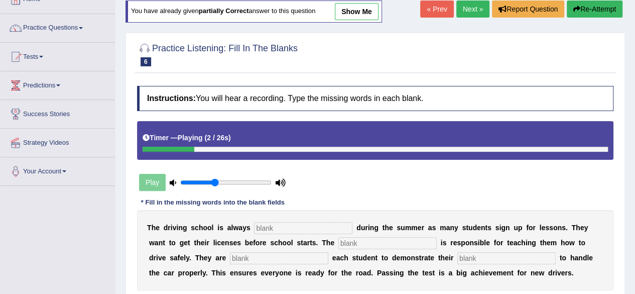
scroll to position [70, 0]
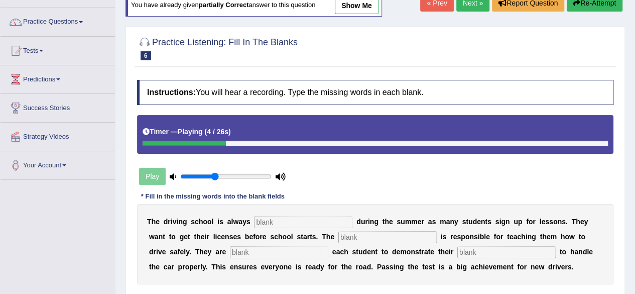
click at [467, 3] on link "Next »" at bounding box center [472, 2] width 33 height 17
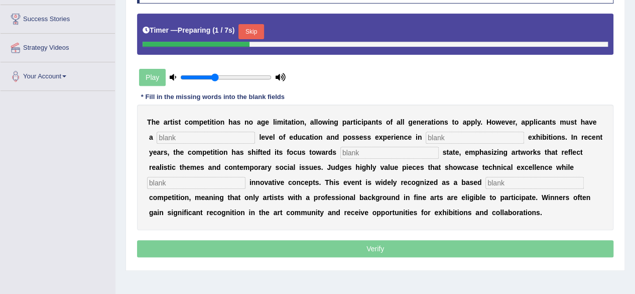
scroll to position [160, 0]
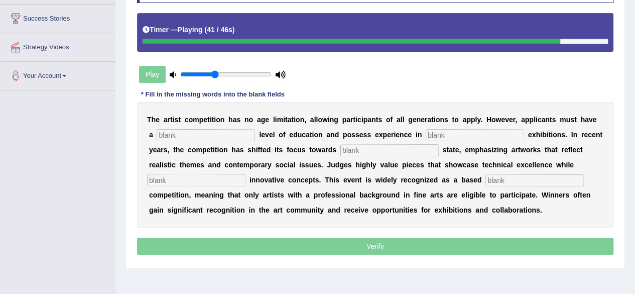
click at [175, 131] on input "text" at bounding box center [206, 135] width 98 height 12
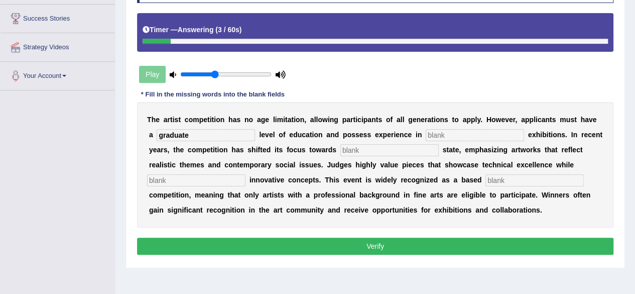
type input "graduate"
click at [435, 129] on input "text" at bounding box center [475, 135] width 98 height 12
type input "sculpture"
click at [342, 149] on input "text" at bounding box center [389, 150] width 98 height 12
type input "real"
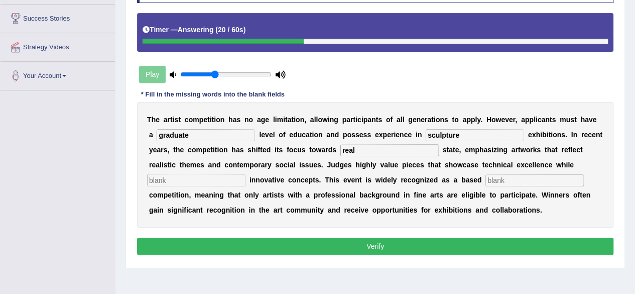
click at [171, 181] on input "text" at bounding box center [196, 180] width 98 height 12
click at [492, 177] on input "text" at bounding box center [534, 180] width 98 height 12
type input "profession"
click at [171, 177] on input "text" at bounding box center [196, 180] width 98 height 12
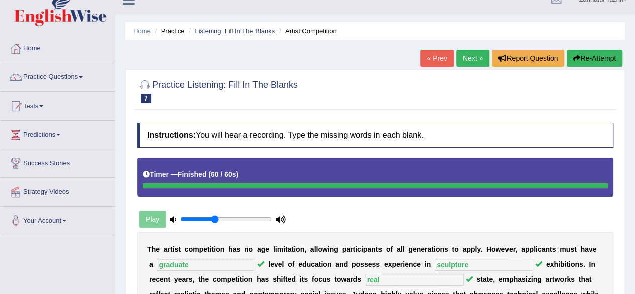
scroll to position [12, 0]
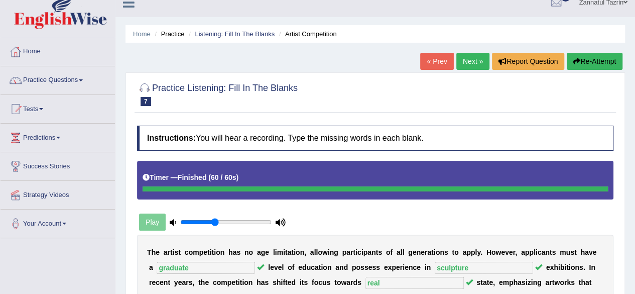
click at [474, 58] on link "Next »" at bounding box center [472, 61] width 33 height 17
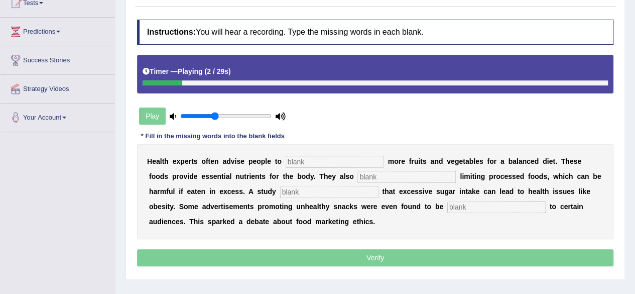
scroll to position [117, 0]
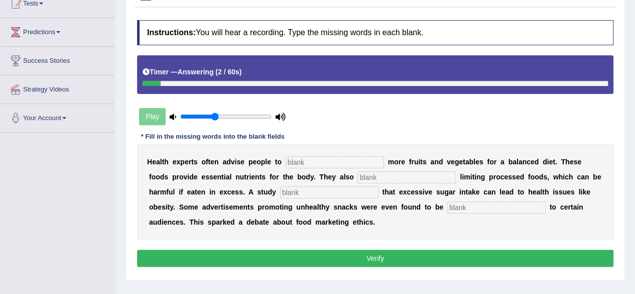
click at [313, 159] on input "text" at bounding box center [335, 162] width 98 height 12
type input "advice"
click at [371, 177] on input "text" at bounding box center [406, 177] width 98 height 12
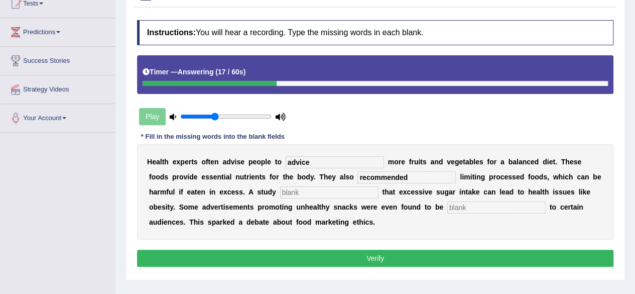
type input "recommended"
click at [295, 195] on input "text" at bounding box center [329, 192] width 98 height 12
type input "diagnosed"
click at [457, 208] on input "text" at bounding box center [496, 207] width 98 height 12
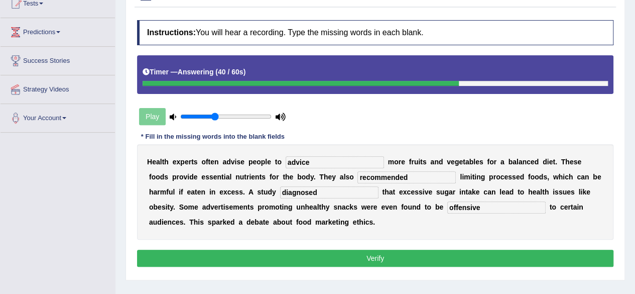
type input "offensive"
click at [376, 256] on button "Verify" at bounding box center [375, 258] width 476 height 17
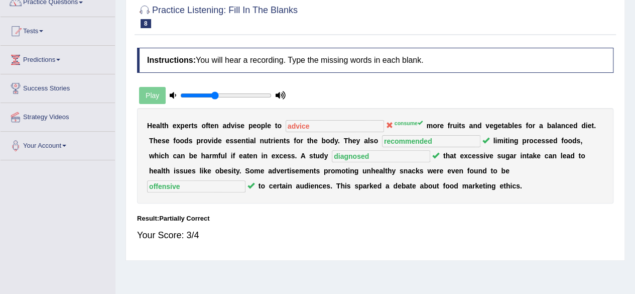
scroll to position [5, 0]
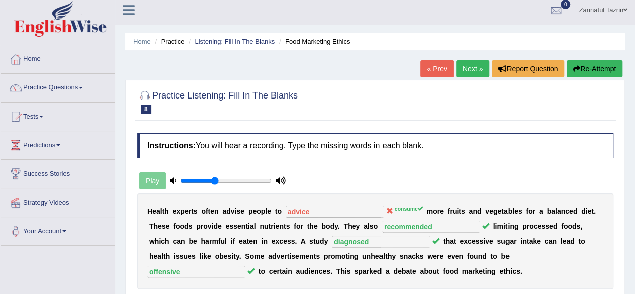
click at [468, 70] on link "Next »" at bounding box center [472, 68] width 33 height 17
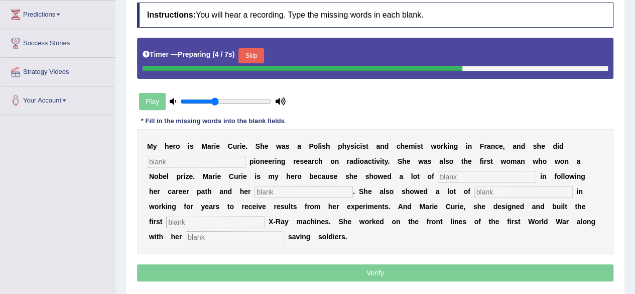
scroll to position [146, 0]
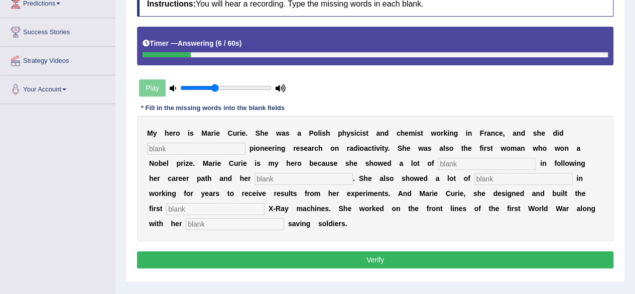
click at [160, 148] on input "text" at bounding box center [196, 149] width 98 height 12
type input "conducted"
drag, startPoint x: 442, startPoint y: 160, endPoint x: 273, endPoint y: 182, distance: 170.1
click at [273, 182] on div "M y h e r o i s M a r i e C u r i e . S h e w a s a P o l i s h p h y s i c i s…" at bounding box center [375, 178] width 476 height 126
click at [273, 182] on input "text" at bounding box center [304, 179] width 98 height 12
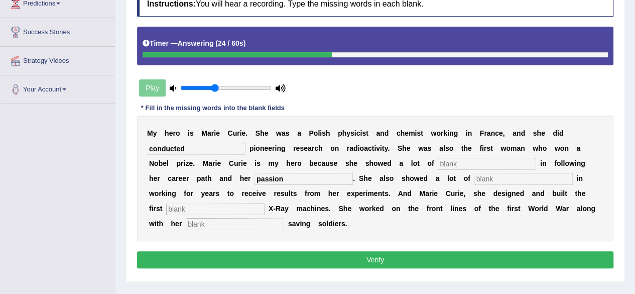
type input "passion"
click at [475, 179] on input "text" at bounding box center [523, 179] width 98 height 12
click at [449, 163] on input "text" at bounding box center [487, 164] width 98 height 12
type input "determination"
click at [474, 182] on input "text" at bounding box center [523, 179] width 98 height 12
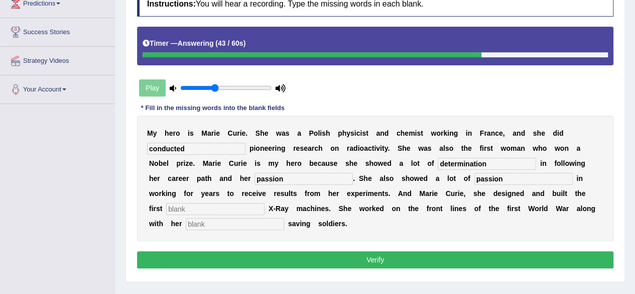
type input "passion"
click at [272, 182] on input "passion" at bounding box center [304, 179] width 98 height 12
type input "p"
click at [166, 207] on input "text" at bounding box center [215, 209] width 98 height 12
type input "mobile"
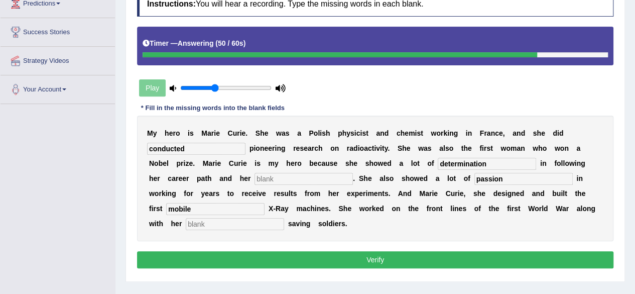
click at [186, 220] on input "text" at bounding box center [235, 224] width 98 height 12
type input "daughter"
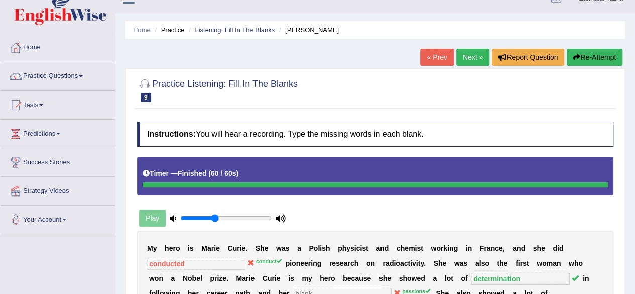
scroll to position [16, 0]
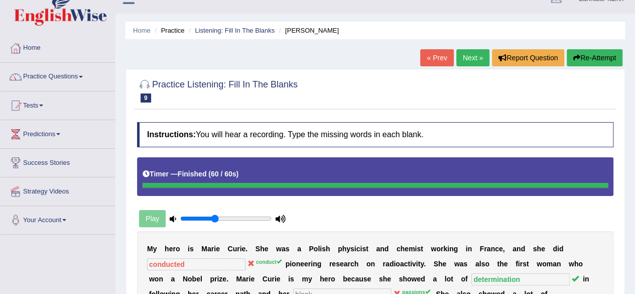
click at [603, 55] on button "Re-Attempt" at bounding box center [595, 57] width 56 height 17
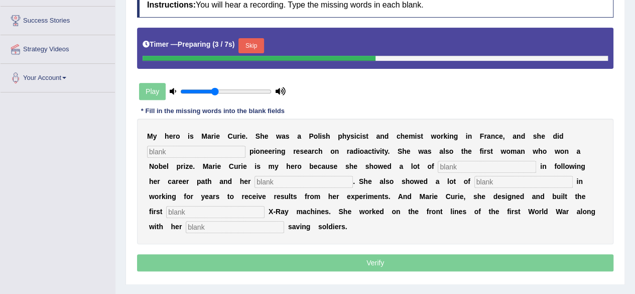
click at [258, 43] on button "Skip" at bounding box center [250, 45] width 25 height 15
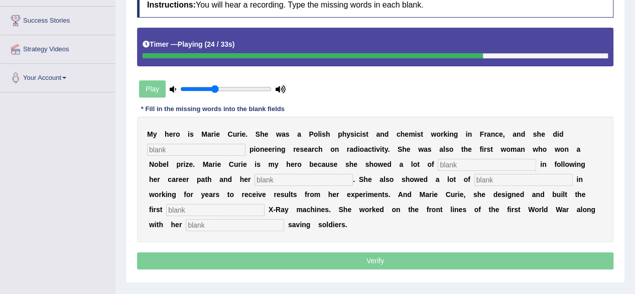
click at [183, 147] on input "text" at bounding box center [196, 150] width 98 height 12
type input "conduct"
click at [450, 161] on input "text" at bounding box center [487, 165] width 98 height 12
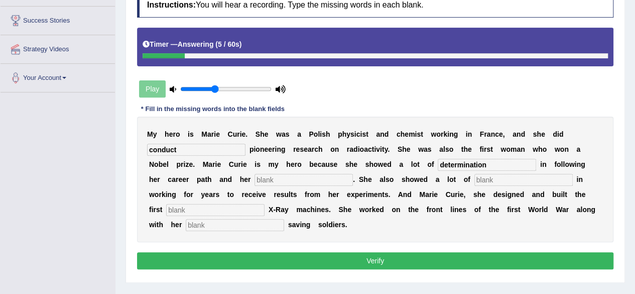
type input "determination"
click at [262, 175] on input "text" at bounding box center [304, 180] width 98 height 12
type input "passions"
click at [474, 176] on input "text" at bounding box center [523, 180] width 98 height 12
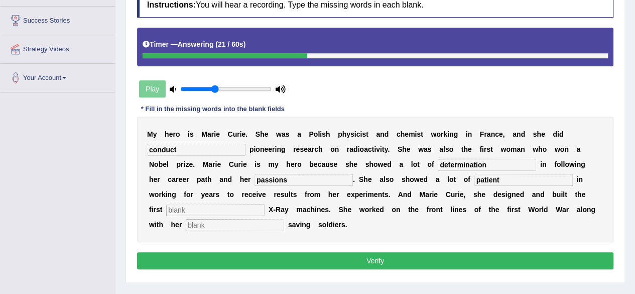
type input "patient"
click at [178, 204] on input "text" at bounding box center [215, 210] width 98 height 12
type input "mobile"
click at [186, 223] on input "text" at bounding box center [235, 225] width 98 height 12
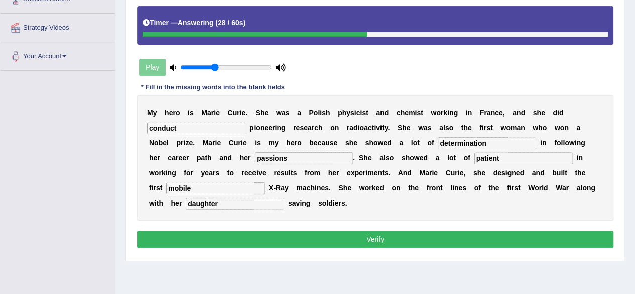
scroll to position [178, 0]
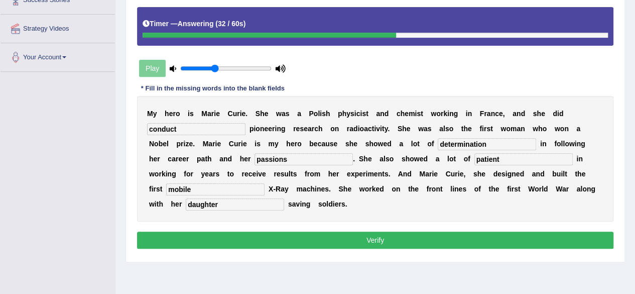
type input "daughter"
click at [484, 158] on input "patient" at bounding box center [523, 159] width 98 height 12
type input "patience"
click at [416, 240] on button "Verify" at bounding box center [375, 239] width 476 height 17
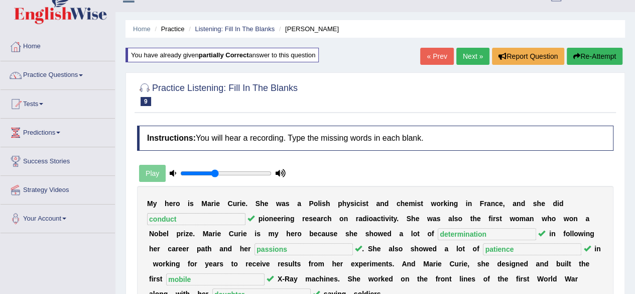
scroll to position [17, 0]
click at [468, 58] on link "Next »" at bounding box center [472, 56] width 33 height 17
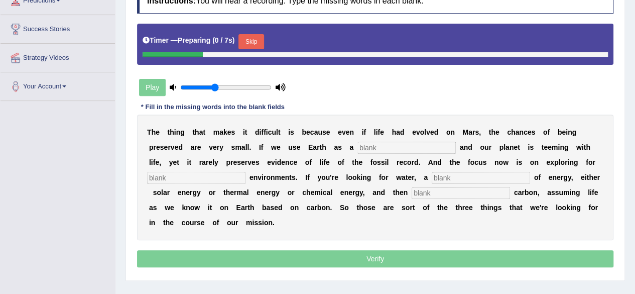
scroll to position [177, 0]
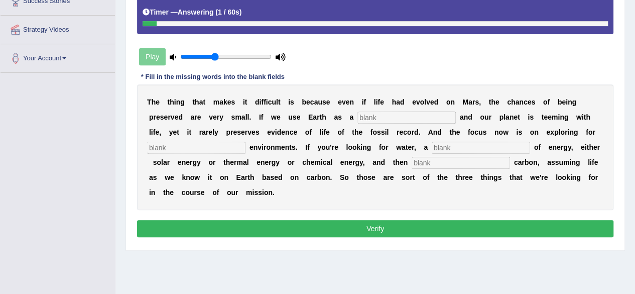
click at [375, 114] on input "text" at bounding box center [406, 117] width 98 height 12
type input "reference"
click at [177, 147] on input "text" at bounding box center [196, 148] width 98 height 12
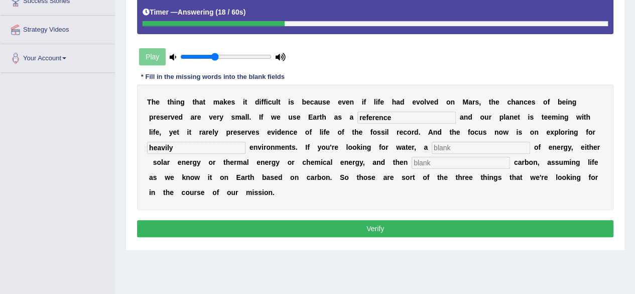
type input "heavily"
click at [438, 145] on input "text" at bounding box center [481, 148] width 98 height 12
type input "source"
click at [415, 163] on input "text" at bounding box center [461, 163] width 98 height 12
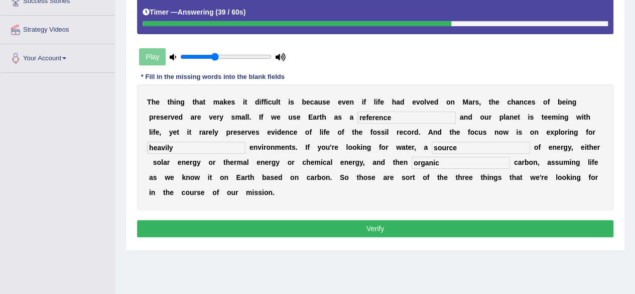
type input "organic"
click at [388, 230] on button "Verify" at bounding box center [375, 228] width 476 height 17
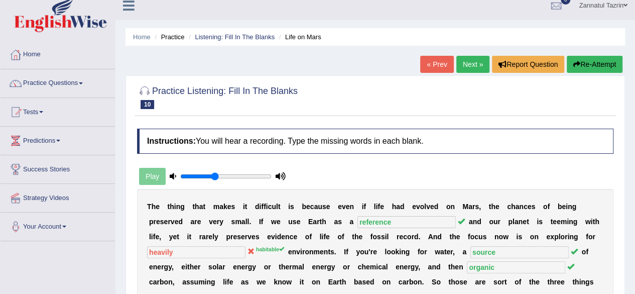
scroll to position [0, 0]
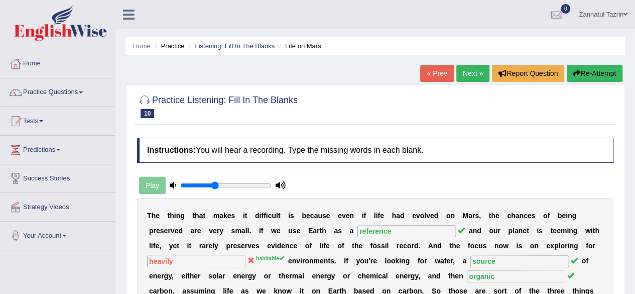
click at [475, 74] on link "Next »" at bounding box center [472, 73] width 33 height 17
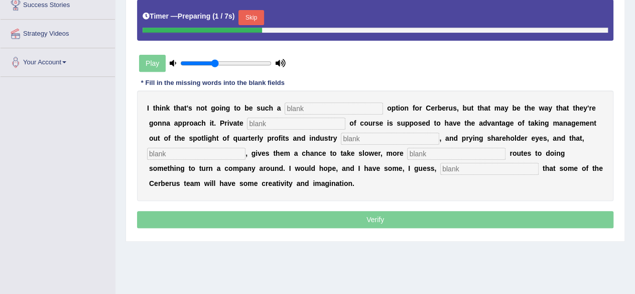
scroll to position [173, 0]
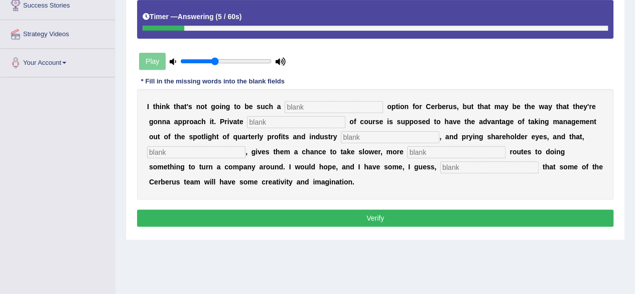
click at [302, 111] on input "text" at bounding box center [334, 107] width 98 height 12
type input "viable"
click at [261, 122] on input "text" at bounding box center [296, 122] width 98 height 12
type input "equity"
click at [351, 137] on input "text" at bounding box center [390, 137] width 98 height 12
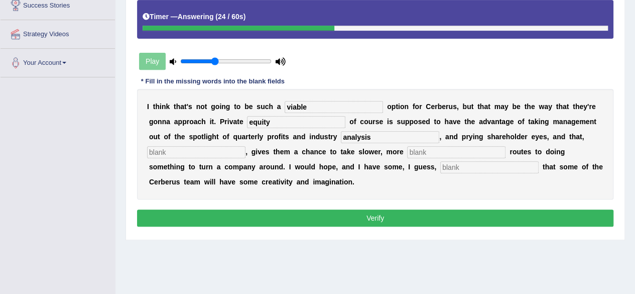
type input "analysis"
click at [187, 156] on input "text" at bounding box center [196, 152] width 98 height 12
type input "hypothetically"
click at [419, 152] on input "text" at bounding box center [456, 152] width 98 height 12
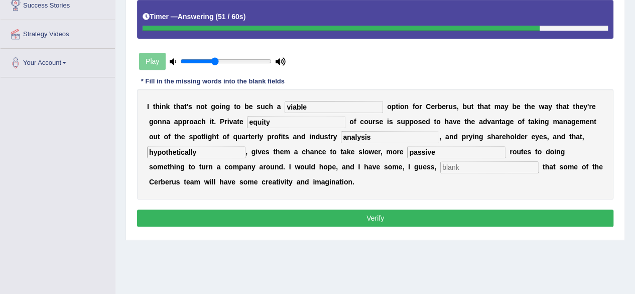
type input "passive"
click at [449, 167] on input "text" at bounding box center [489, 167] width 98 height 12
click at [382, 213] on button "Verify" at bounding box center [375, 217] width 476 height 17
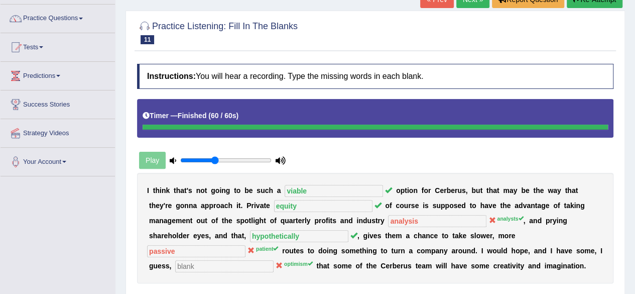
scroll to position [65, 0]
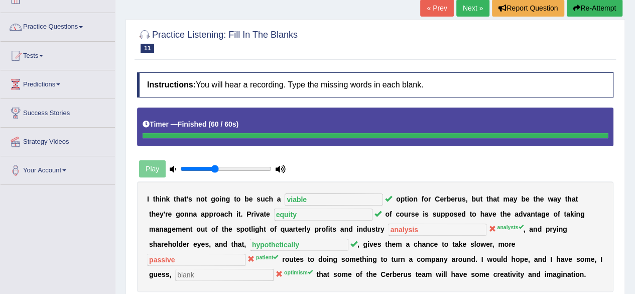
click at [467, 9] on link "Next »" at bounding box center [472, 7] width 33 height 17
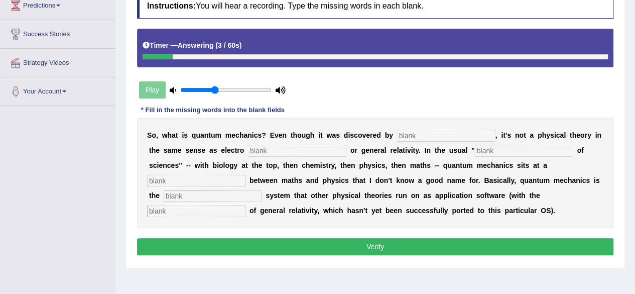
click at [408, 134] on input "text" at bounding box center [446, 136] width 98 height 12
type input "physicists"
click at [268, 147] on input "text" at bounding box center [297, 151] width 98 height 12
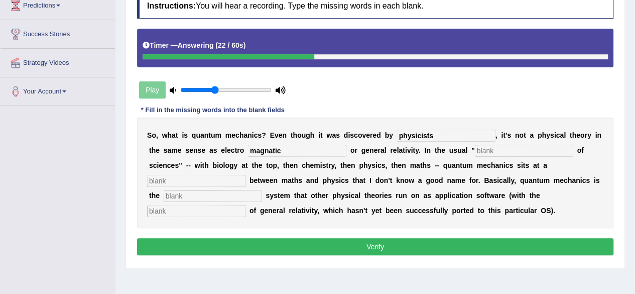
type input "magnatic"
click at [479, 148] on input "text" at bounding box center [524, 151] width 98 height 12
type input "hierchy"
click at [203, 177] on input "text" at bounding box center [196, 181] width 98 height 12
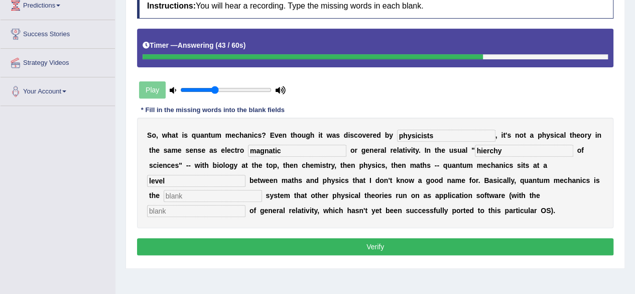
type input "level"
click at [184, 195] on input "text" at bounding box center [213, 196] width 98 height 12
type input "operating"
click at [170, 210] on input "text" at bounding box center [196, 211] width 98 height 12
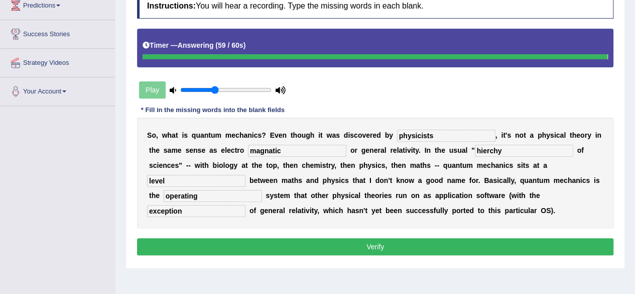
type input "exception"
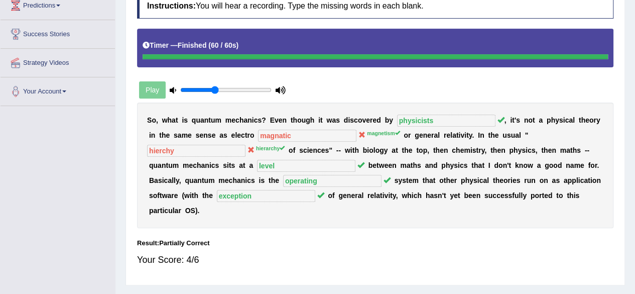
scroll to position [61, 0]
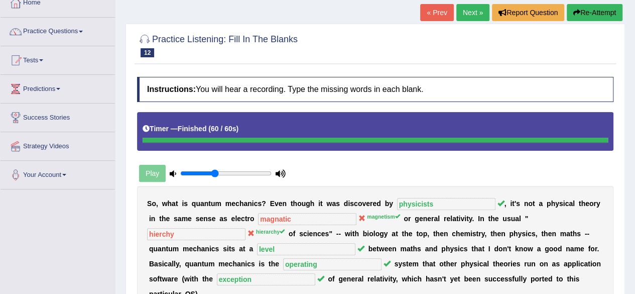
click at [473, 8] on link "Next »" at bounding box center [472, 12] width 33 height 17
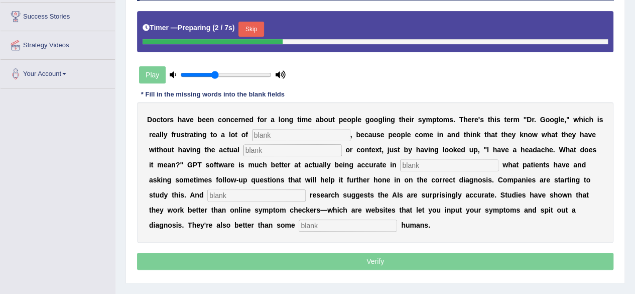
scroll to position [162, 0]
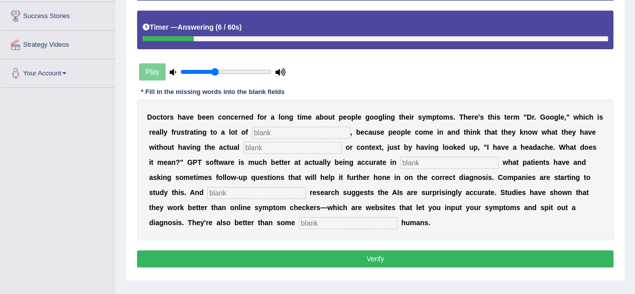
click at [308, 220] on input "text" at bounding box center [348, 223] width 98 height 12
type input "untrained"
click at [266, 134] on input "text" at bounding box center [301, 133] width 98 height 12
type input "physicians"
click at [255, 146] on input "text" at bounding box center [292, 148] width 98 height 12
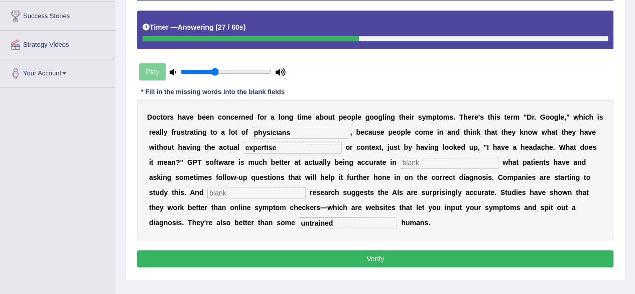
type input "expertise"
click at [414, 164] on input "text" at bounding box center [449, 163] width 98 height 12
type input "determining"
click at [233, 191] on input "text" at bounding box center [256, 193] width 98 height 12
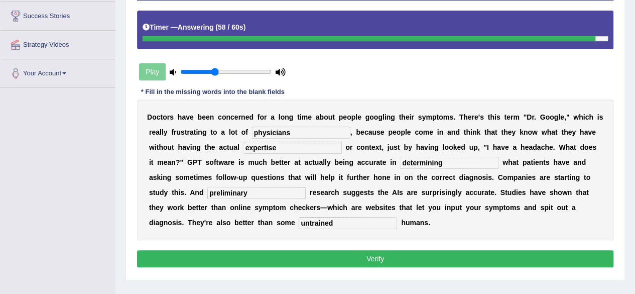
type input "preliminary"
click at [377, 256] on button "Verify" at bounding box center [375, 258] width 476 height 17
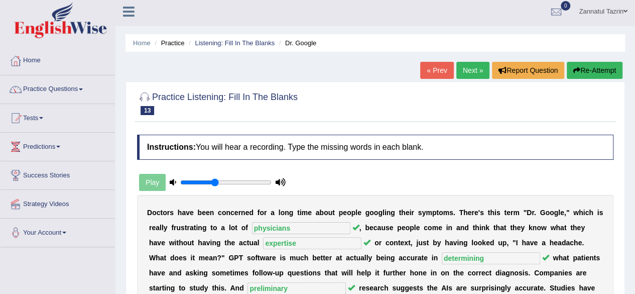
scroll to position [0, 0]
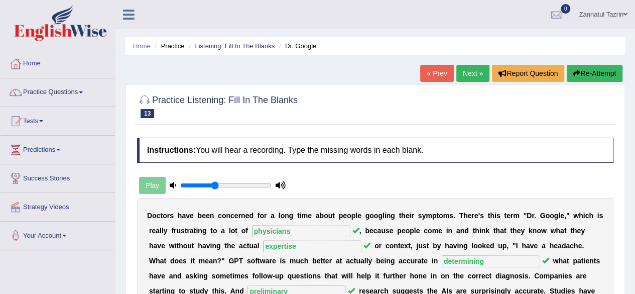
click at [474, 74] on link "Next »" at bounding box center [472, 73] width 33 height 17
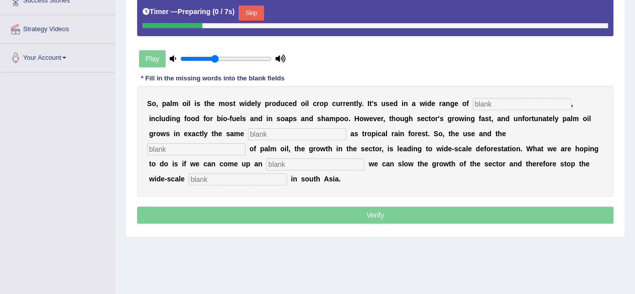
scroll to position [177, 0]
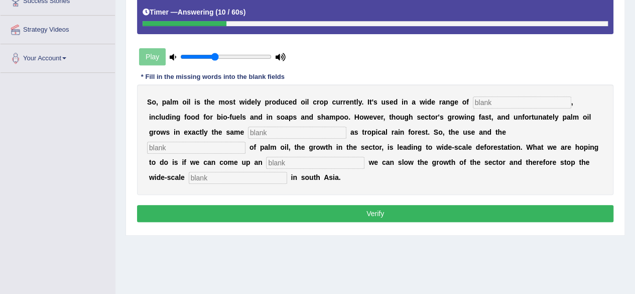
click at [483, 99] on input "text" at bounding box center [522, 102] width 98 height 12
type input "industries"
click at [261, 134] on input "text" at bounding box center [297, 133] width 98 height 12
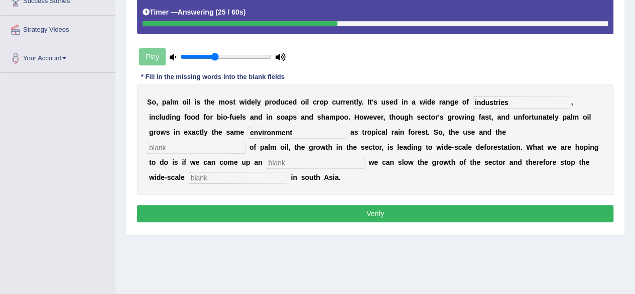
type input "environment"
click at [179, 149] on input "text" at bounding box center [196, 148] width 98 height 12
type input "use"
click at [276, 160] on input "text" at bounding box center [315, 163] width 98 height 12
type input "alternative"
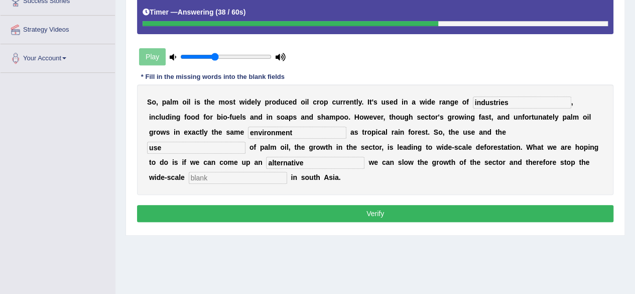
click at [220, 174] on input "text" at bounding box center [238, 178] width 98 height 12
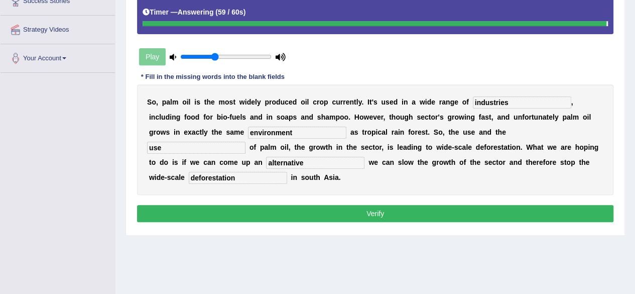
type input "deforestation"
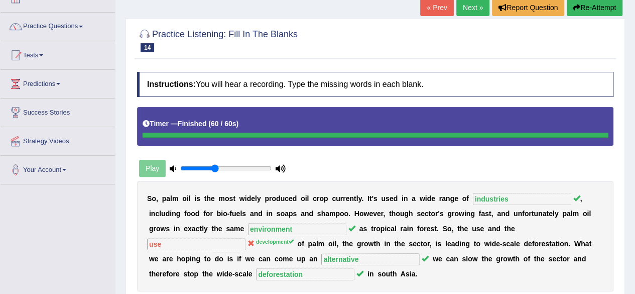
scroll to position [21, 0]
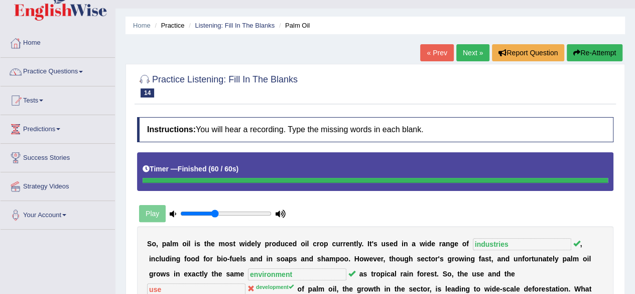
click at [468, 55] on link "Next »" at bounding box center [472, 52] width 33 height 17
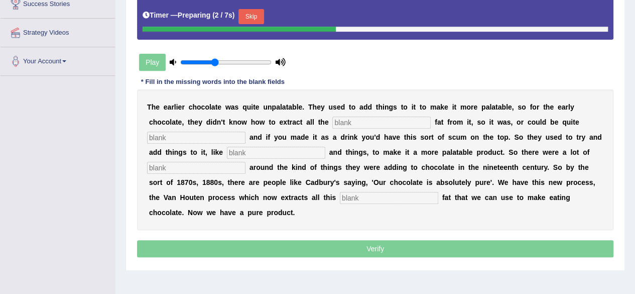
click at [339, 119] on input "text" at bounding box center [381, 122] width 98 height 12
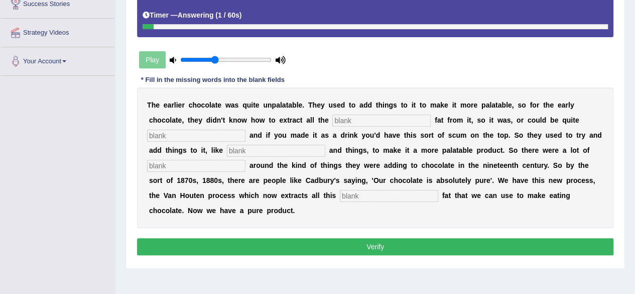
click at [338, 120] on input "text" at bounding box center [381, 120] width 98 height 12
type input "coco"
click at [180, 132] on input "text" at bounding box center [196, 136] width 98 height 12
type input "greesy"
click at [242, 151] on input "text" at bounding box center [276, 151] width 98 height 12
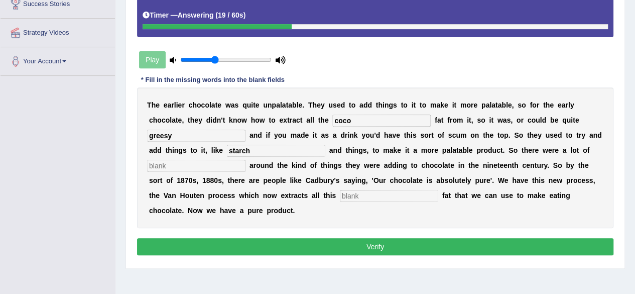
type input "starch"
click at [169, 162] on input "text" at bounding box center [196, 166] width 98 height 12
type input "scandals"
click at [355, 194] on input "text" at bounding box center [389, 196] width 98 height 12
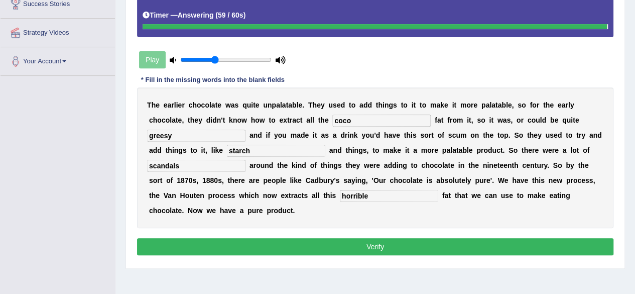
type input "horrible"
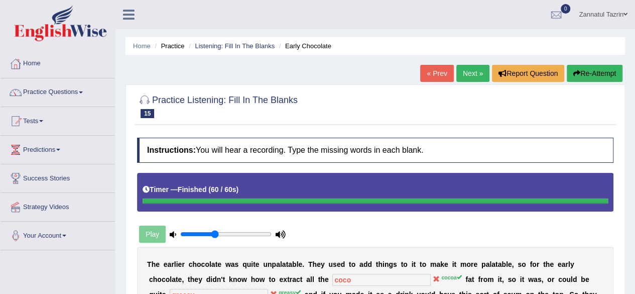
click at [472, 73] on link "Next »" at bounding box center [472, 73] width 33 height 17
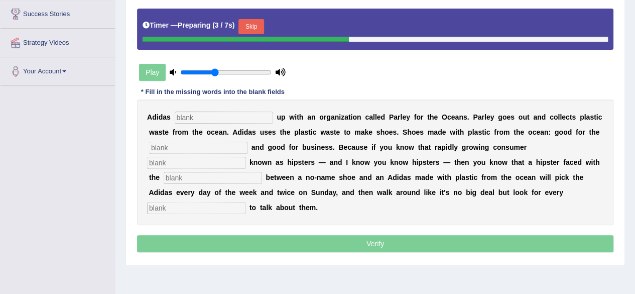
click at [211, 115] on input "text" at bounding box center [224, 117] width 98 height 12
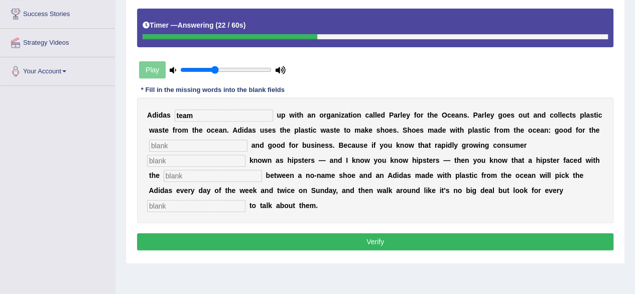
type input "team"
click at [174, 140] on input "text" at bounding box center [198, 146] width 98 height 12
type input "environment"
click at [166, 163] on input "text" at bounding box center [196, 161] width 98 height 12
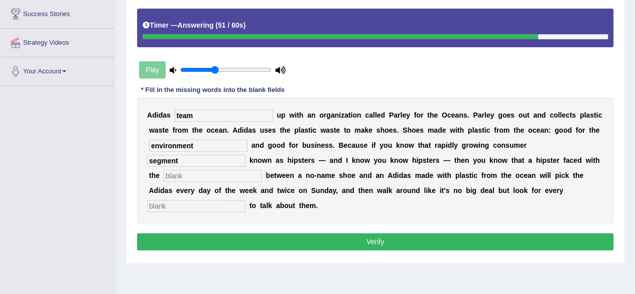
type input "segment"
click at [163, 203] on input "text" at bounding box center [196, 206] width 98 height 12
type input "opportunitie"
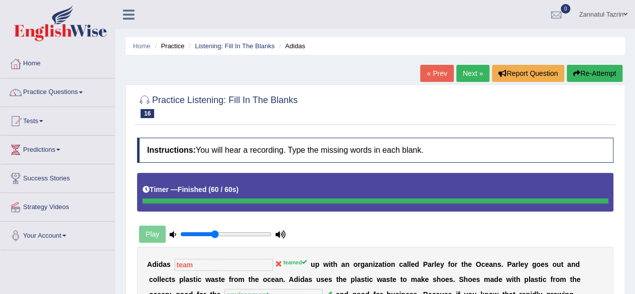
click at [470, 74] on link "Next »" at bounding box center [472, 73] width 33 height 17
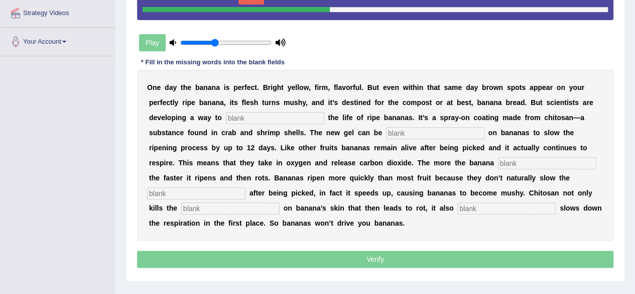
click at [235, 114] on input "text" at bounding box center [275, 118] width 98 height 12
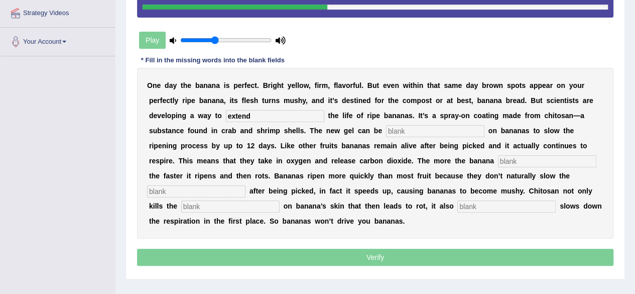
type input "extend"
click at [393, 129] on input "text" at bounding box center [435, 131] width 98 height 12
type input "spread"
click at [504, 159] on input "text" at bounding box center [547, 161] width 98 height 12
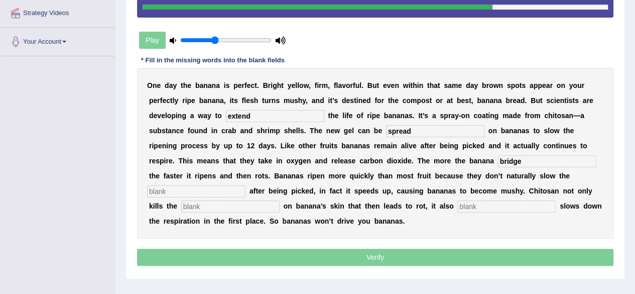
type input "bridge"
click at [159, 192] on input "text" at bounding box center [196, 191] width 98 height 12
type input "res"
click at [189, 204] on input "text" at bounding box center [230, 206] width 98 height 12
type input "bac"
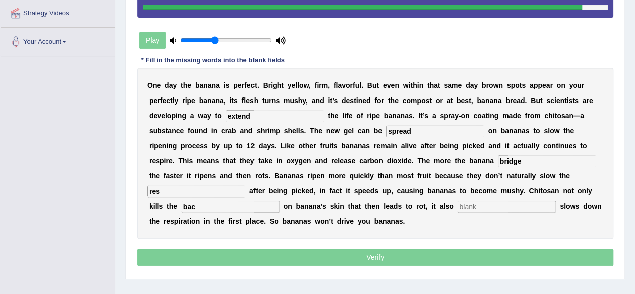
click at [470, 206] on input "text" at bounding box center [506, 206] width 98 height 12
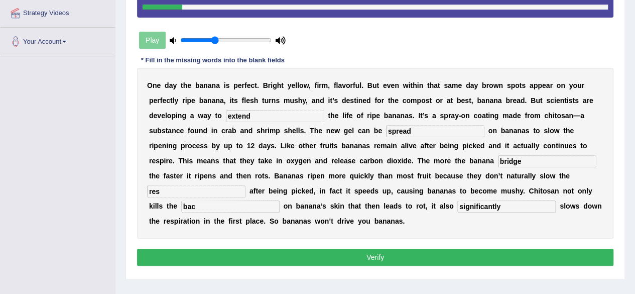
type input "significantly"
click at [199, 207] on input "bac" at bounding box center [230, 206] width 98 height 12
type input "bacteria"
click at [161, 191] on input "res" at bounding box center [196, 191] width 98 height 12
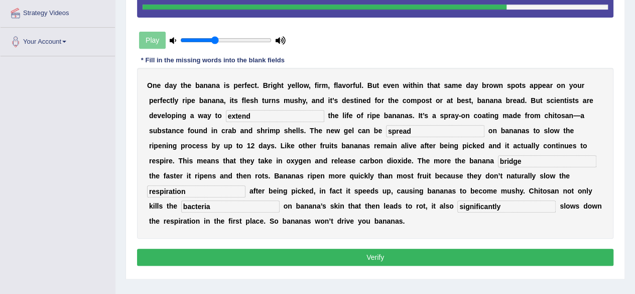
type input "respiration"
click at [523, 162] on input "bridge" at bounding box center [547, 161] width 98 height 12
type input "bridge"
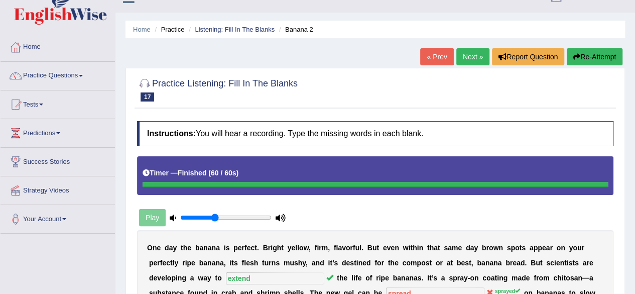
scroll to position [15, 0]
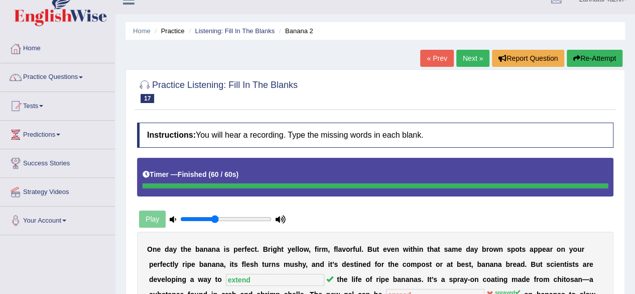
click at [473, 54] on link "Next »" at bounding box center [472, 58] width 33 height 17
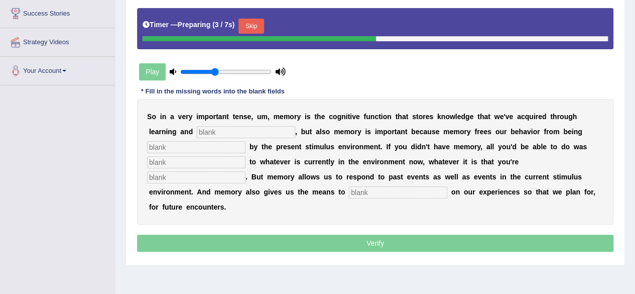
click at [204, 129] on input "text" at bounding box center [246, 132] width 98 height 12
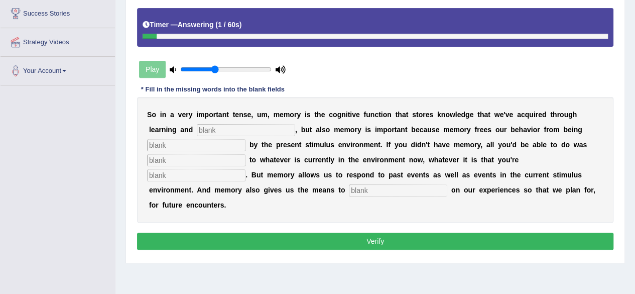
click at [205, 126] on input "text" at bounding box center [246, 130] width 98 height 12
type input "perception"
click at [172, 143] on input "text" at bounding box center [196, 145] width 98 height 12
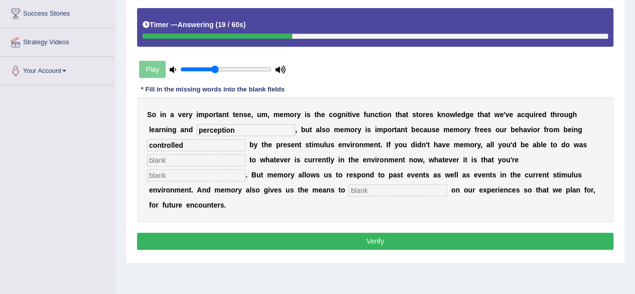
type input "controlled"
click at [165, 157] on input "text" at bounding box center [196, 160] width 98 height 12
type input "react"
click at [191, 178] on input "text" at bounding box center [196, 175] width 98 height 12
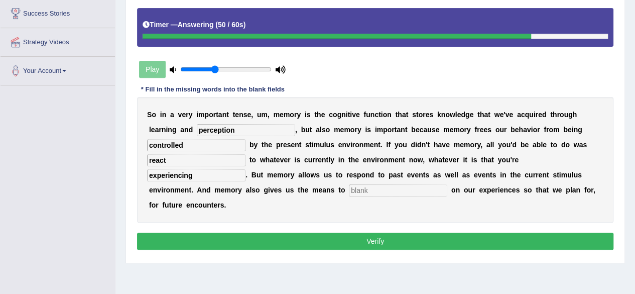
type input "experiencing"
click at [352, 186] on input "text" at bounding box center [398, 190] width 98 height 12
type input "reflect"
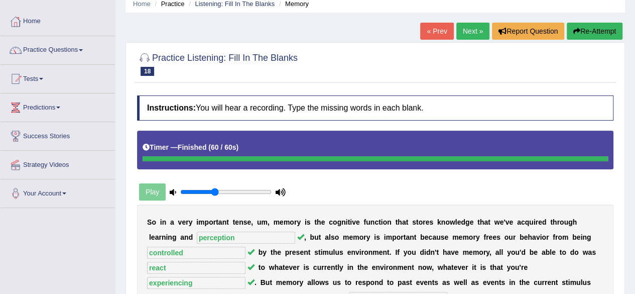
scroll to position [41, 0]
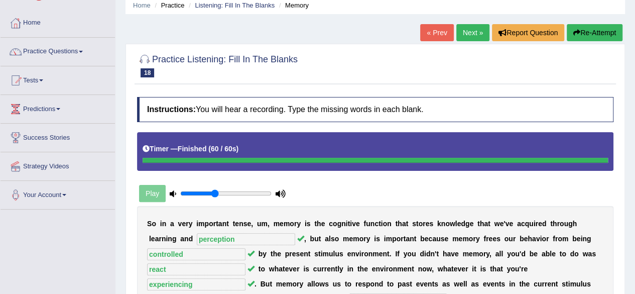
click at [473, 31] on link "Next »" at bounding box center [472, 32] width 33 height 17
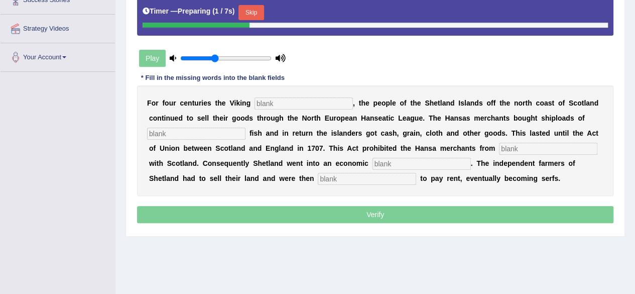
scroll to position [178, 0]
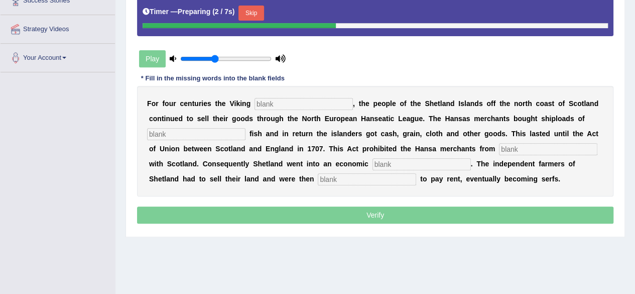
click at [273, 100] on input "text" at bounding box center [304, 104] width 98 height 12
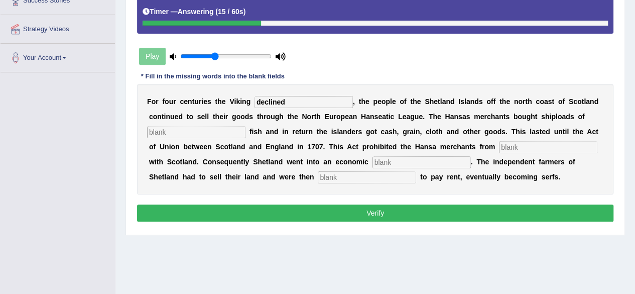
type input "declined"
click at [171, 133] on input "text" at bounding box center [196, 132] width 98 height 12
type input "salted"
click at [505, 146] on input "text" at bounding box center [548, 147] width 98 height 12
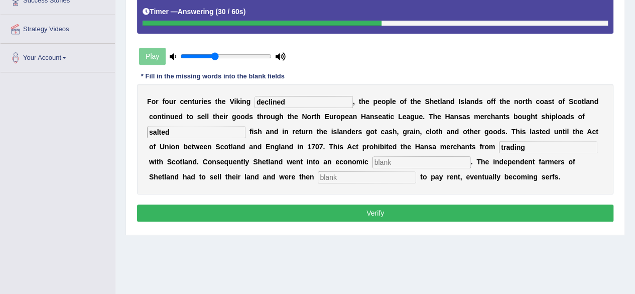
type input "trading"
click at [376, 163] on input "text" at bounding box center [422, 162] width 98 height 12
type input "depression"
click at [325, 178] on input "text" at bounding box center [367, 177] width 98 height 12
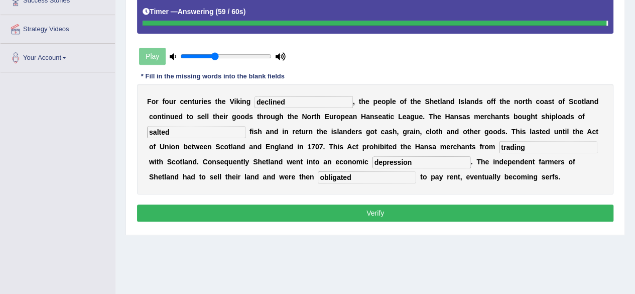
type input "obligated"
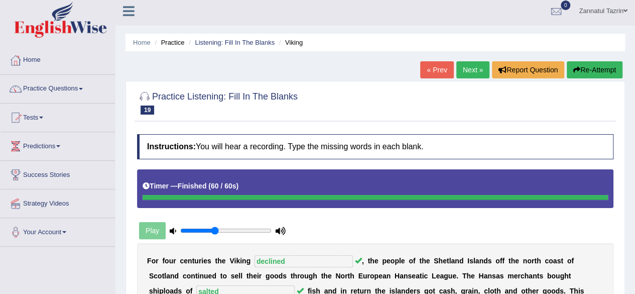
scroll to position [0, 0]
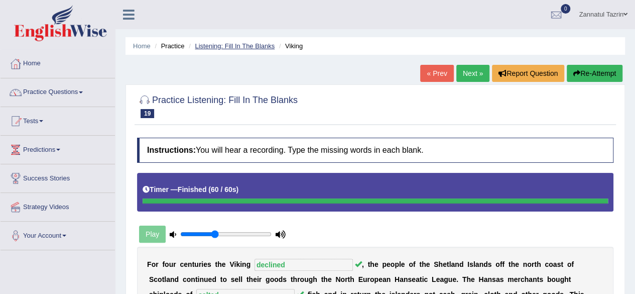
click at [246, 47] on link "Listening: Fill In The Blanks" at bounding box center [235, 46] width 80 height 8
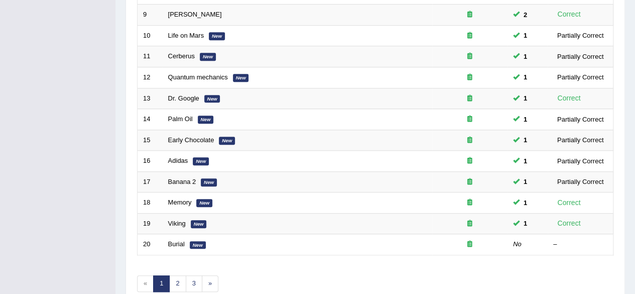
scroll to position [366, 0]
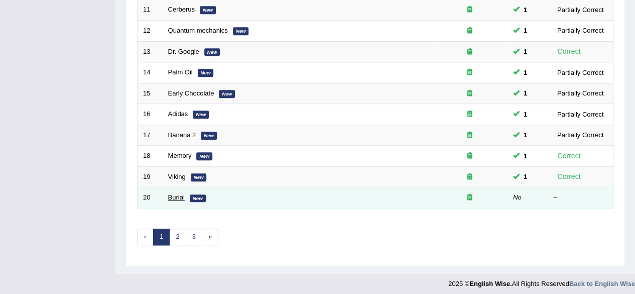
click at [177, 193] on link "Burial" at bounding box center [176, 197] width 17 height 8
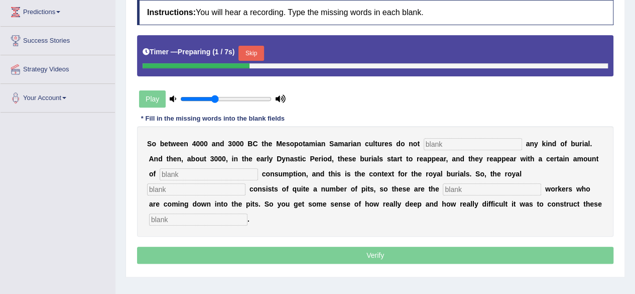
scroll to position [152, 0]
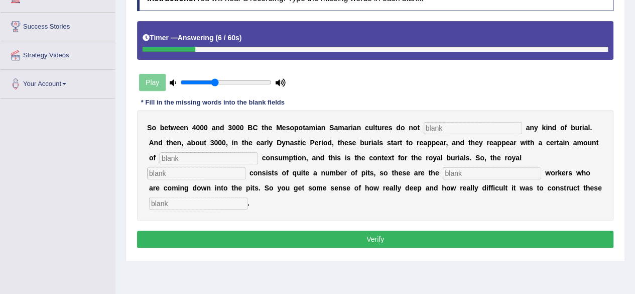
click at [192, 201] on input "text" at bounding box center [198, 203] width 98 height 12
click at [428, 127] on input "text" at bounding box center [473, 128] width 98 height 12
type input "practice"
click at [169, 176] on input "text" at bounding box center [196, 173] width 98 height 12
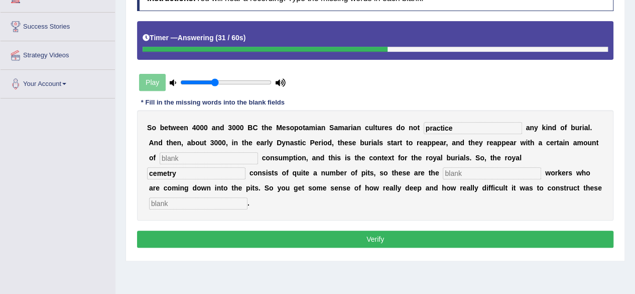
type input "cemetry"
click at [452, 173] on input "text" at bounding box center [492, 173] width 98 height 12
type input "excavation"
click at [211, 198] on input "text" at bounding box center [198, 203] width 98 height 12
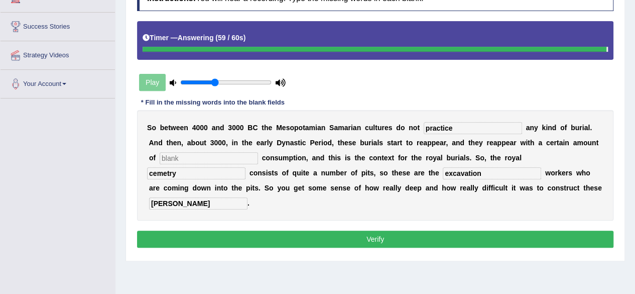
type input "[PERSON_NAME]"
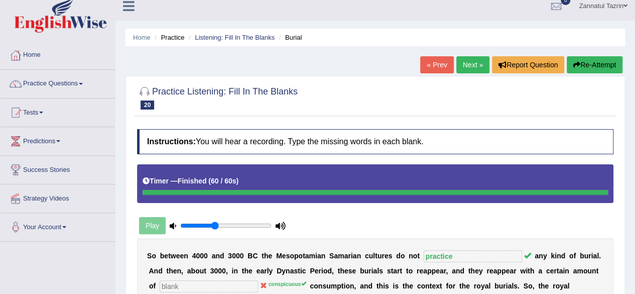
scroll to position [1, 0]
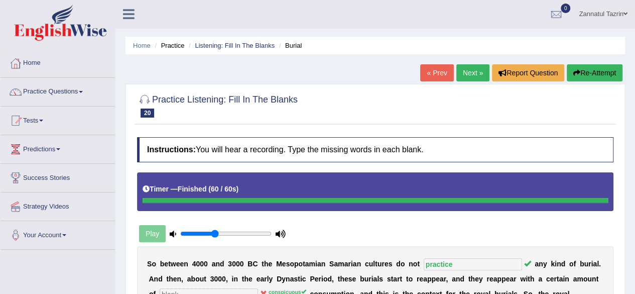
click at [472, 71] on link "Next »" at bounding box center [472, 72] width 33 height 17
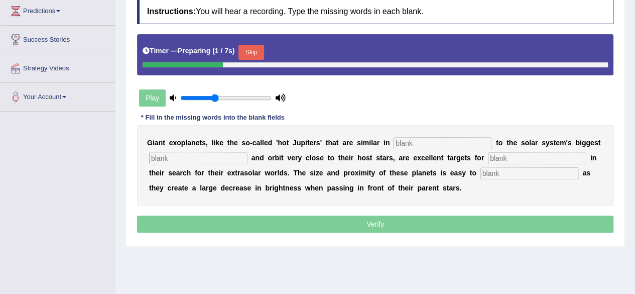
scroll to position [145, 0]
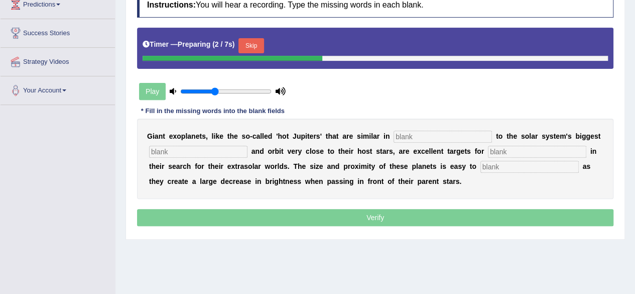
click at [409, 135] on input "text" at bounding box center [443, 137] width 98 height 12
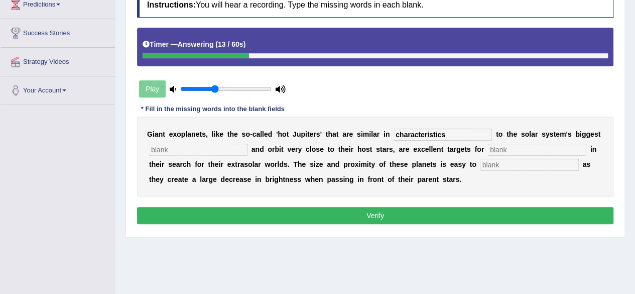
type input "characteristics"
click at [169, 149] on input "text" at bounding box center [198, 150] width 98 height 12
type input "planet"
click at [498, 146] on input "text" at bounding box center [537, 150] width 98 height 12
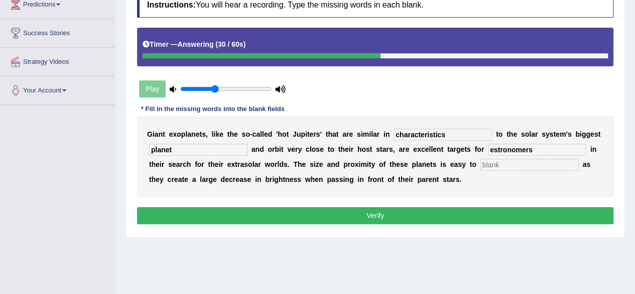
type input "estronomers"
click at [483, 163] on input "text" at bounding box center [529, 165] width 98 height 12
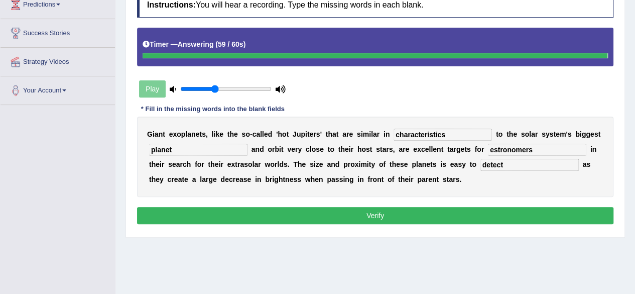
type input "detect"
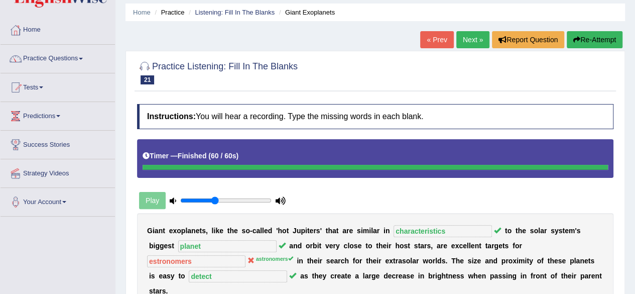
scroll to position [0, 0]
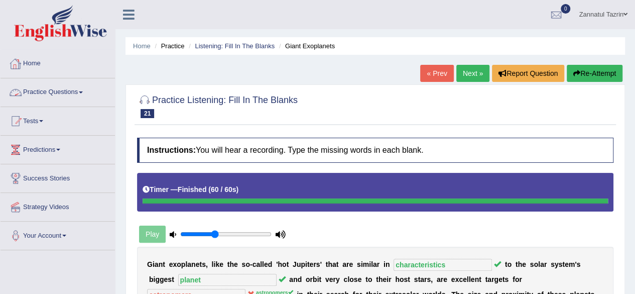
click at [76, 90] on link "Practice Questions" at bounding box center [58, 90] width 114 height 25
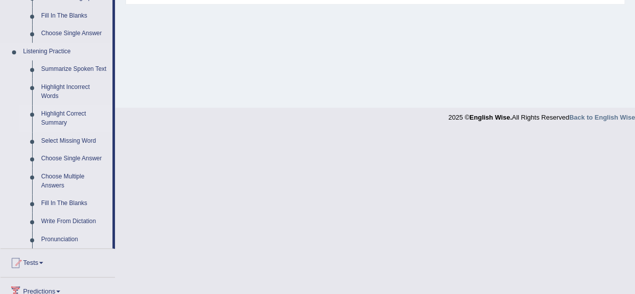
scroll to position [392, 0]
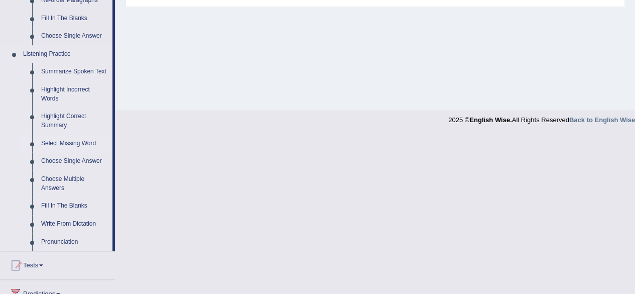
click at [66, 143] on link "Select Missing Word" at bounding box center [75, 144] width 76 height 18
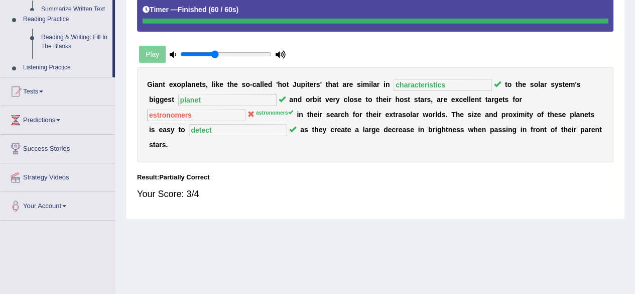
scroll to position [109, 0]
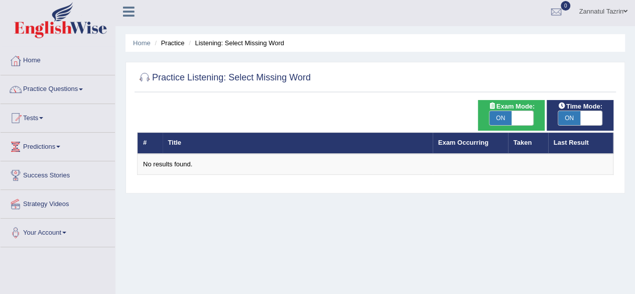
scroll to position [1, 0]
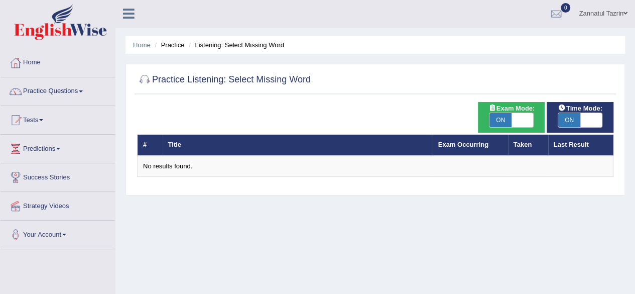
click at [82, 90] on span at bounding box center [81, 91] width 4 height 2
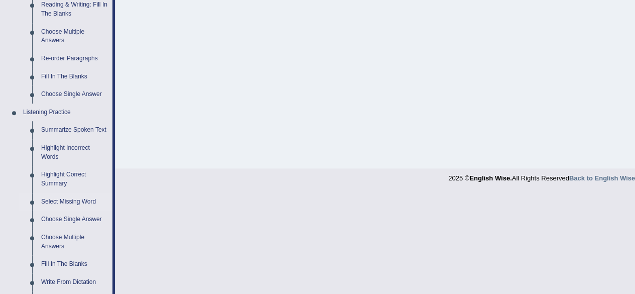
scroll to position [347, 0]
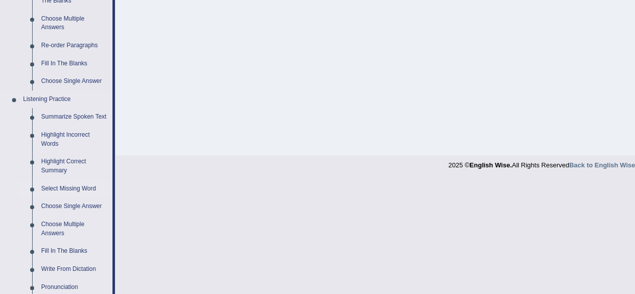
click at [77, 186] on link "Select Missing Word" at bounding box center [75, 189] width 76 height 18
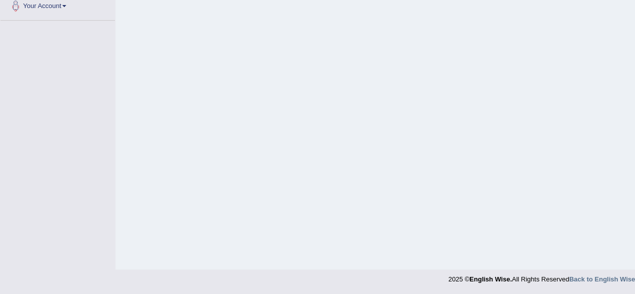
scroll to position [121, 0]
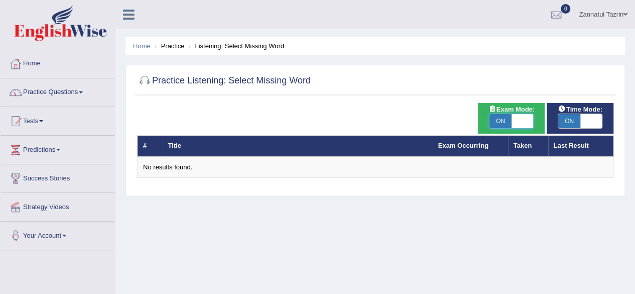
click at [525, 123] on span at bounding box center [523, 121] width 22 height 14
checkbox input "false"
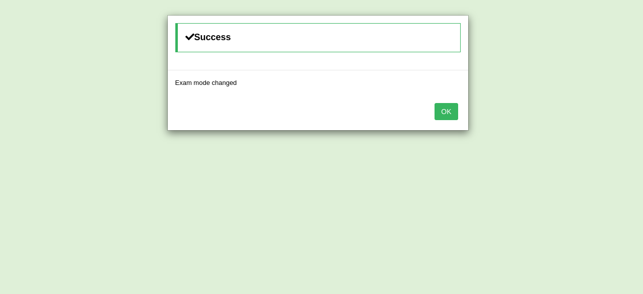
click at [586, 119] on div "Success Exam mode changed OK" at bounding box center [321, 147] width 643 height 294
click at [451, 117] on button "OK" at bounding box center [445, 111] width 23 height 17
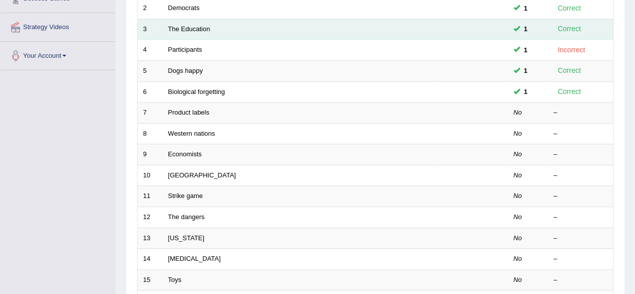
scroll to position [179, 0]
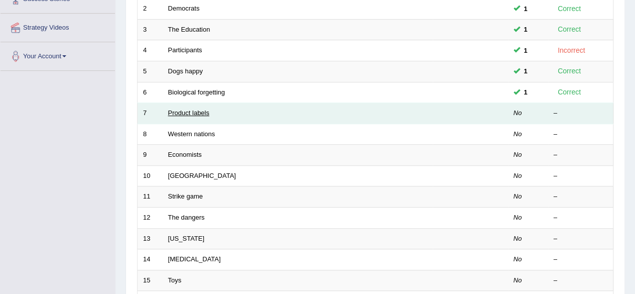
click at [199, 113] on link "Product labels" at bounding box center [188, 113] width 41 height 8
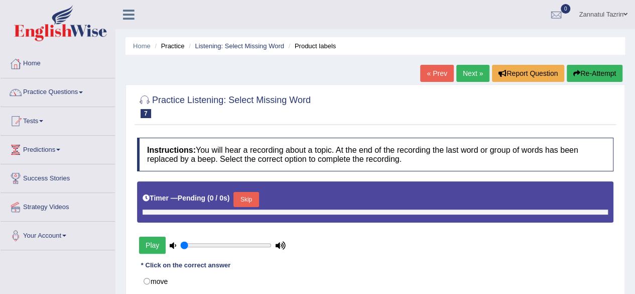
type input "0.4"
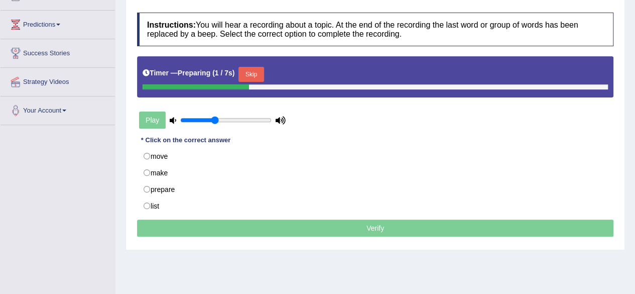
scroll to position [127, 0]
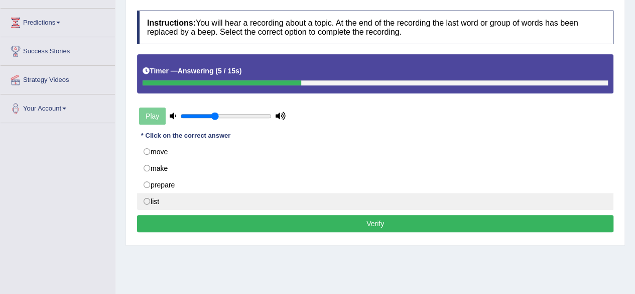
click at [157, 197] on label "list" at bounding box center [375, 201] width 476 height 17
radio input "true"
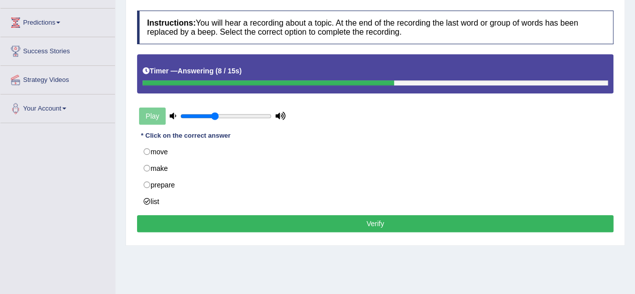
click at [374, 222] on button "Verify" at bounding box center [375, 223] width 476 height 17
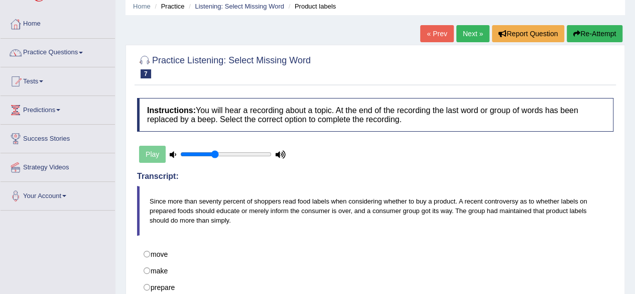
scroll to position [0, 0]
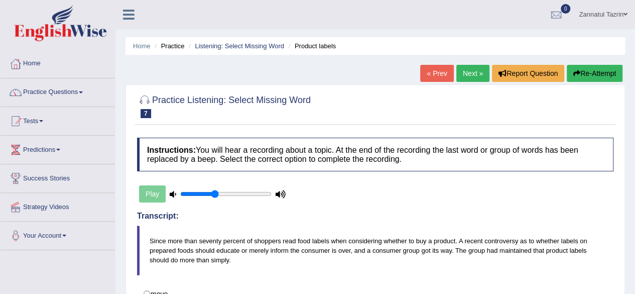
click at [470, 74] on link "Next »" at bounding box center [472, 73] width 33 height 17
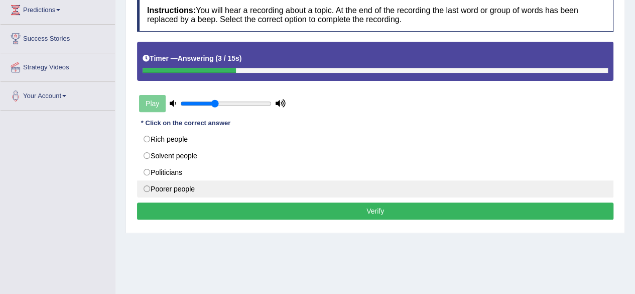
click at [186, 187] on label "Poorer people" at bounding box center [375, 188] width 476 height 17
radio input "true"
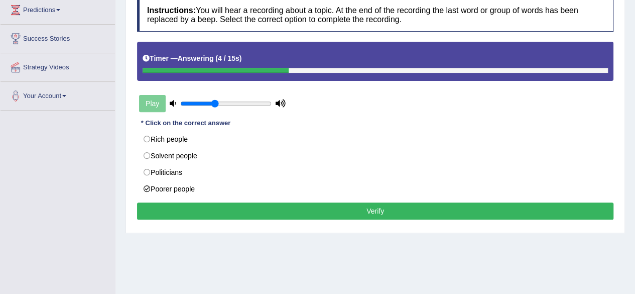
click at [354, 208] on button "Verify" at bounding box center [375, 210] width 476 height 17
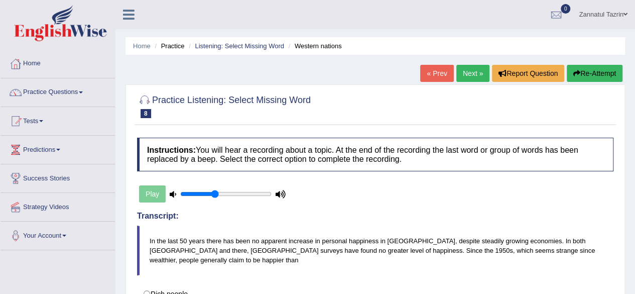
click at [470, 73] on link "Next »" at bounding box center [472, 73] width 33 height 17
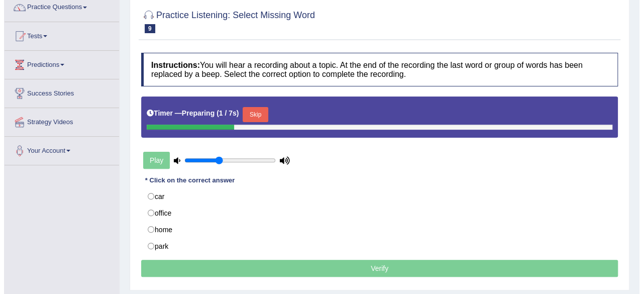
scroll to position [85, 0]
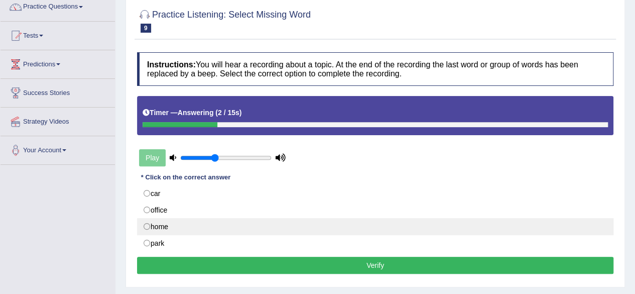
click at [188, 223] on label "home" at bounding box center [375, 226] width 476 height 17
radio input "true"
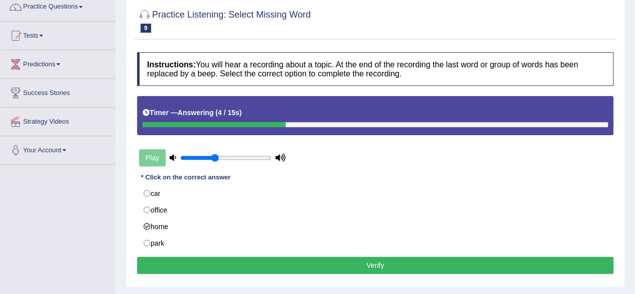
click at [354, 265] on button "Verify" at bounding box center [375, 265] width 476 height 17
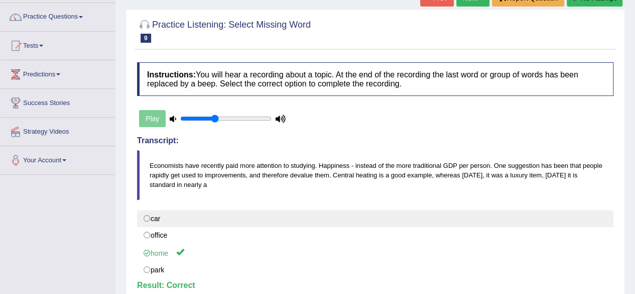
scroll to position [0, 0]
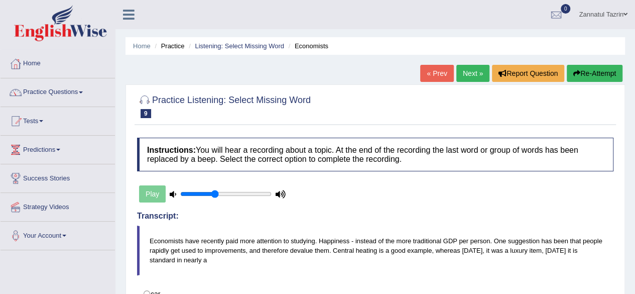
click at [472, 76] on link "Next »" at bounding box center [472, 73] width 33 height 17
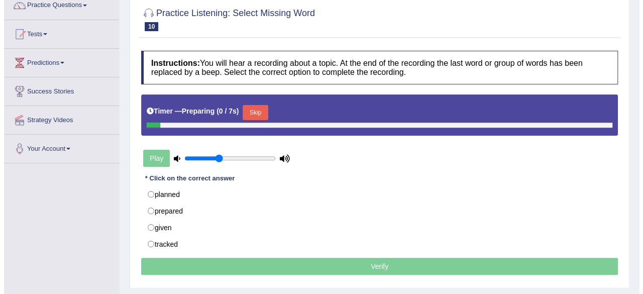
scroll to position [87, 0]
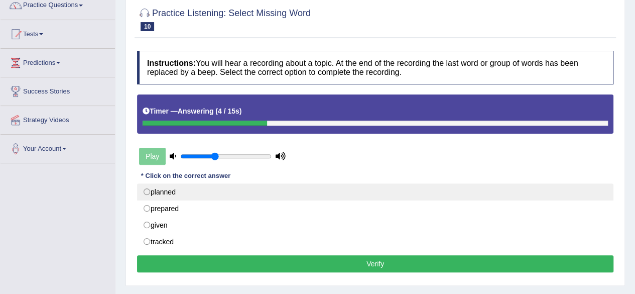
click at [205, 193] on label "planned" at bounding box center [375, 191] width 476 height 17
radio input "true"
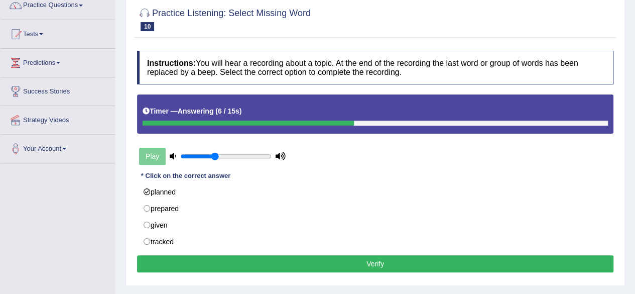
click at [357, 261] on button "Verify" at bounding box center [375, 263] width 476 height 17
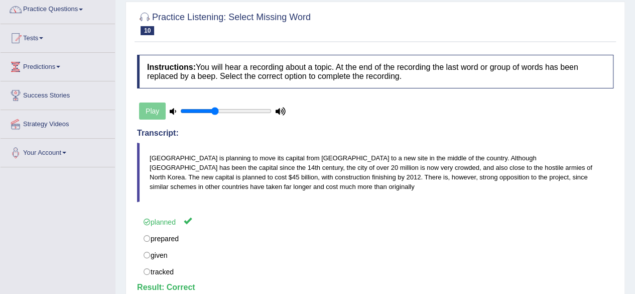
scroll to position [0, 0]
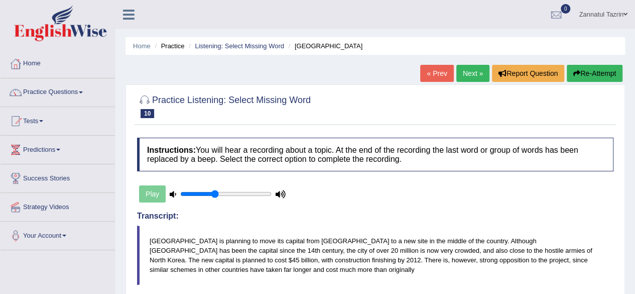
click at [471, 74] on link "Next »" at bounding box center [472, 73] width 33 height 17
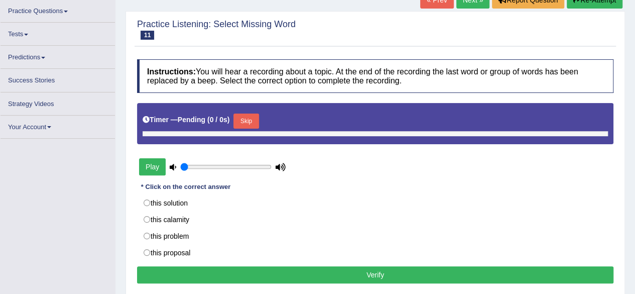
type input "0.4"
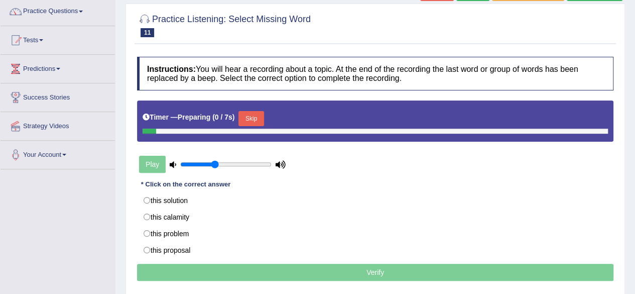
scroll to position [106, 0]
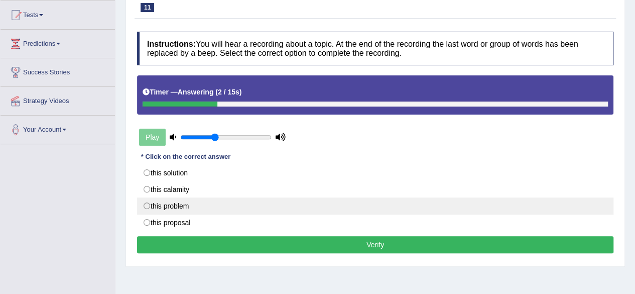
click at [195, 207] on label "this problem" at bounding box center [375, 205] width 476 height 17
radio input "true"
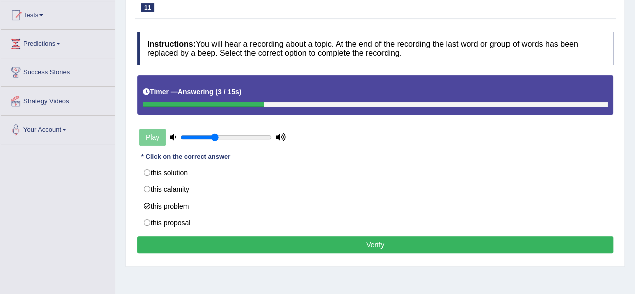
click at [309, 239] on button "Verify" at bounding box center [375, 244] width 476 height 17
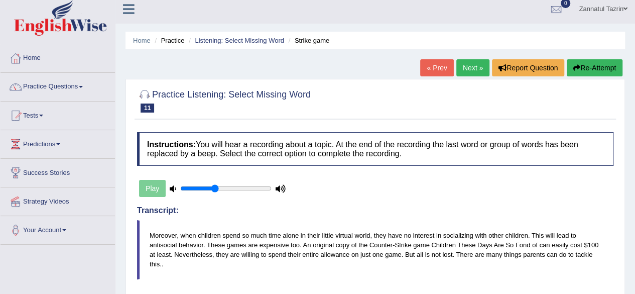
scroll to position [0, 0]
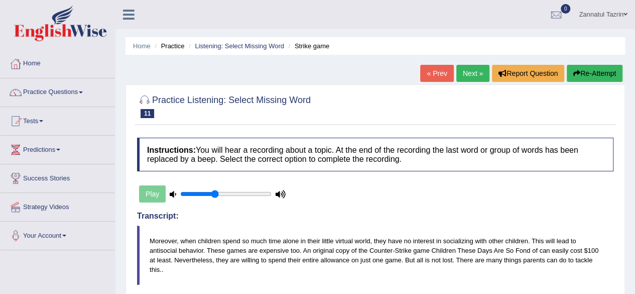
click at [479, 74] on link "Next »" at bounding box center [472, 73] width 33 height 17
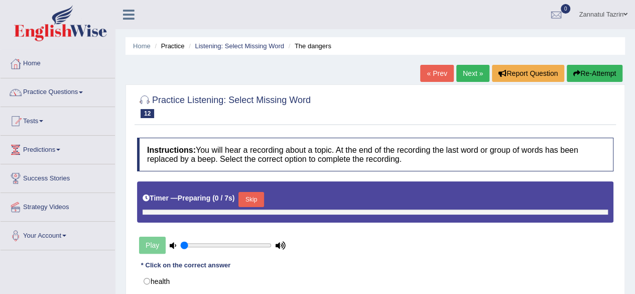
type input "0.4"
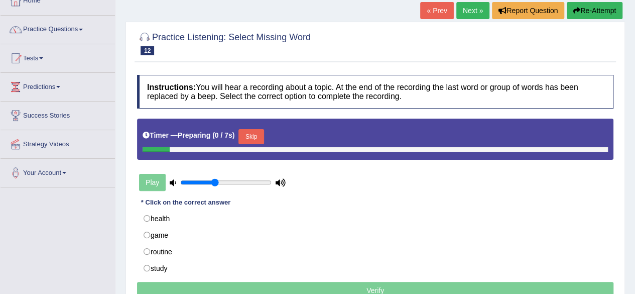
scroll to position [63, 0]
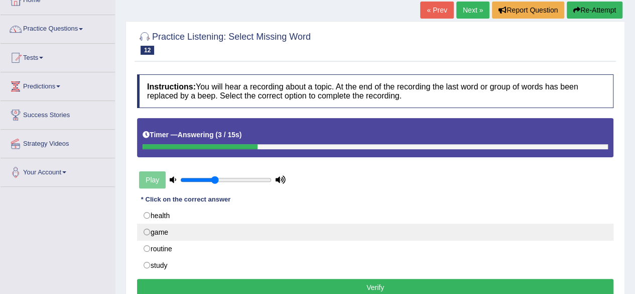
click at [198, 230] on label "game" at bounding box center [375, 231] width 476 height 17
radio input "true"
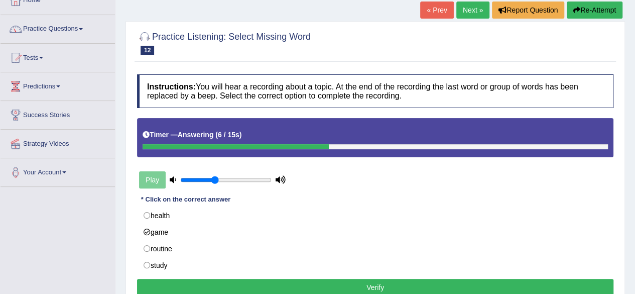
click at [353, 282] on button "Verify" at bounding box center [375, 287] width 476 height 17
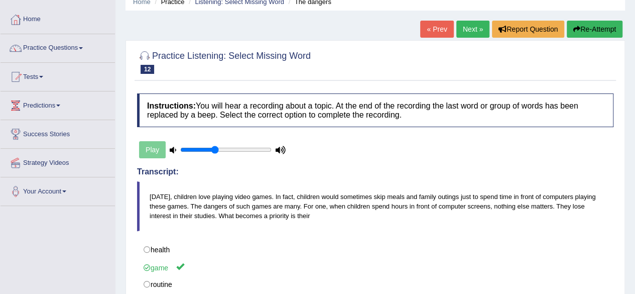
scroll to position [35, 0]
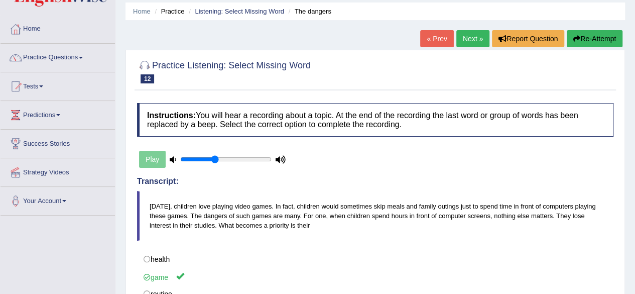
click at [466, 40] on link "Next »" at bounding box center [472, 38] width 33 height 17
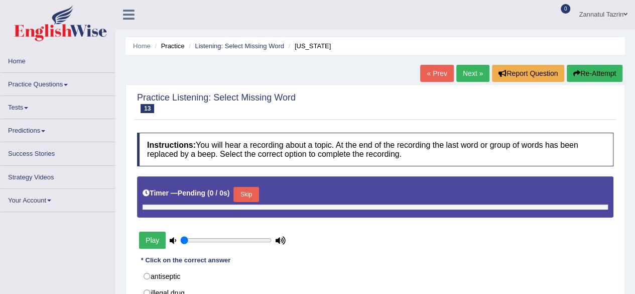
type input "0.4"
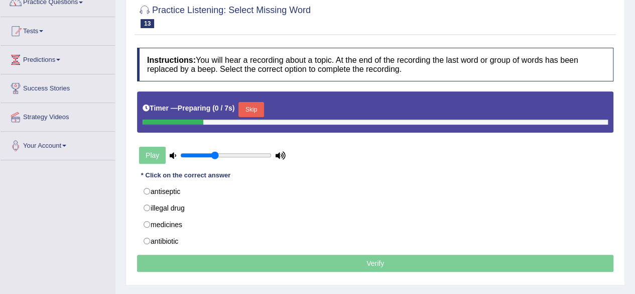
scroll to position [114, 0]
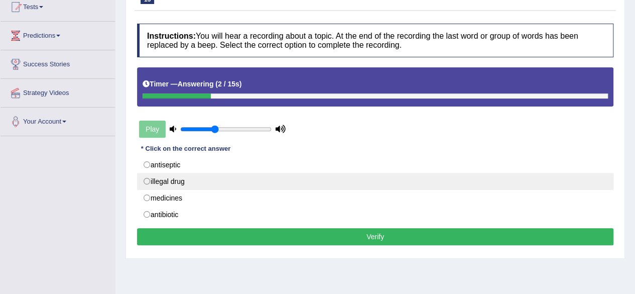
click at [181, 178] on label "illegal drug" at bounding box center [375, 181] width 476 height 17
radio input "true"
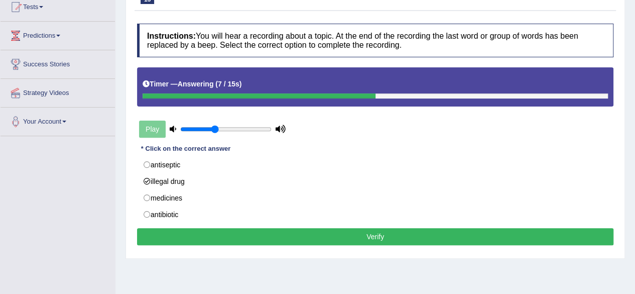
click at [350, 233] on button "Verify" at bounding box center [375, 236] width 476 height 17
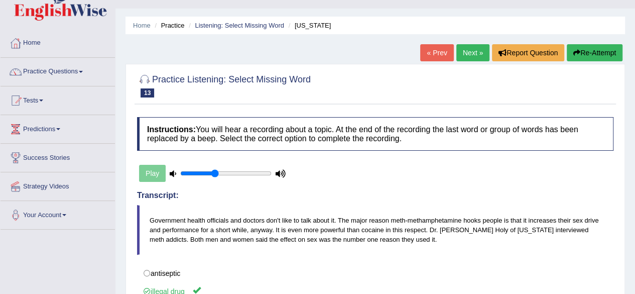
scroll to position [20, 0]
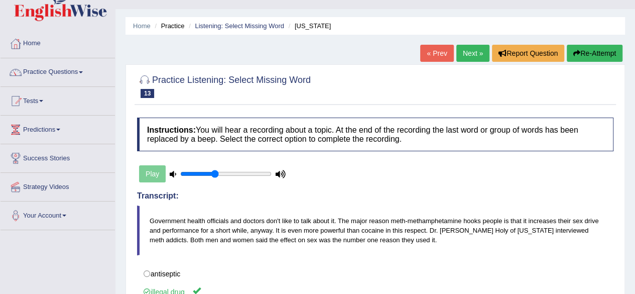
click at [472, 54] on link "Next »" at bounding box center [472, 53] width 33 height 17
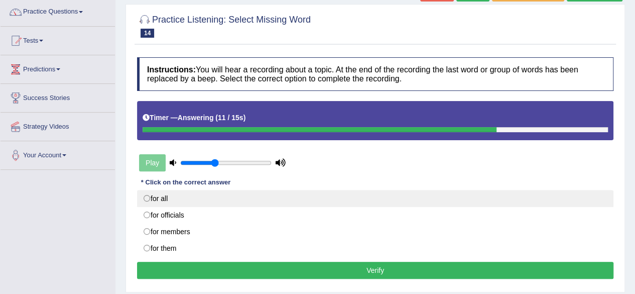
click at [148, 198] on label "for all" at bounding box center [375, 198] width 476 height 17
radio input "true"
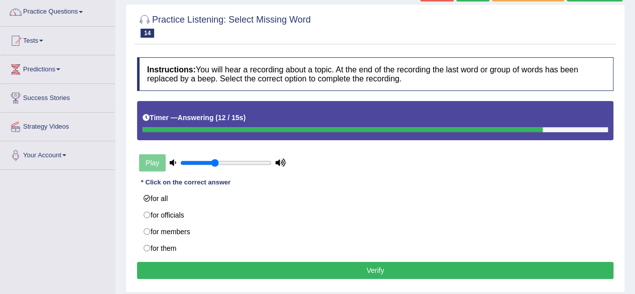
click at [379, 265] on button "Verify" at bounding box center [375, 270] width 476 height 17
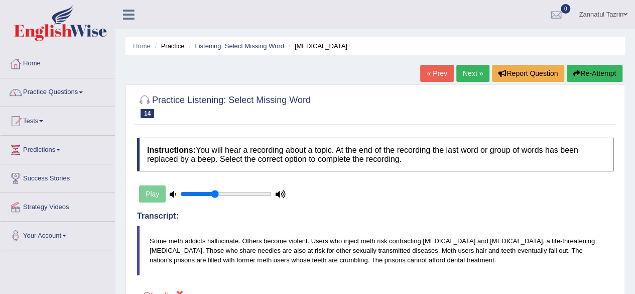
click at [473, 75] on link "Next »" at bounding box center [472, 73] width 33 height 17
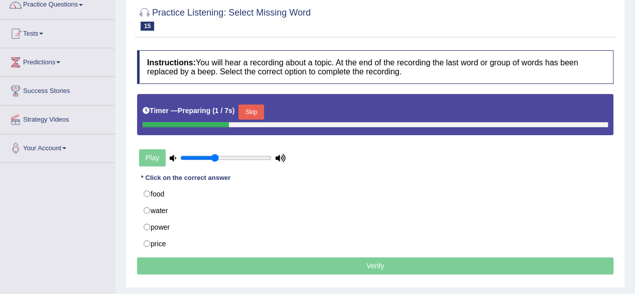
scroll to position [106, 0]
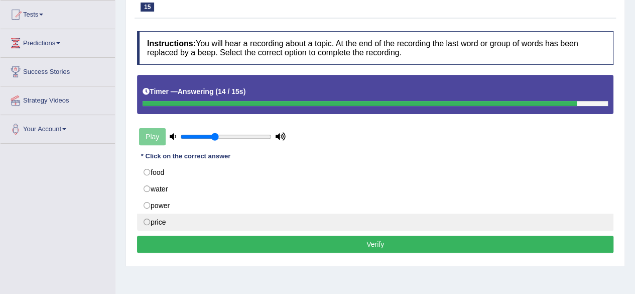
click at [189, 218] on label "price" at bounding box center [375, 221] width 476 height 17
radio input "true"
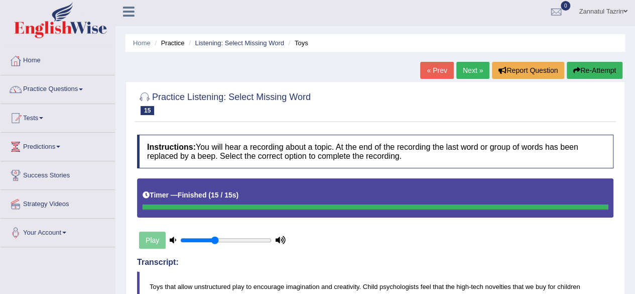
scroll to position [0, 0]
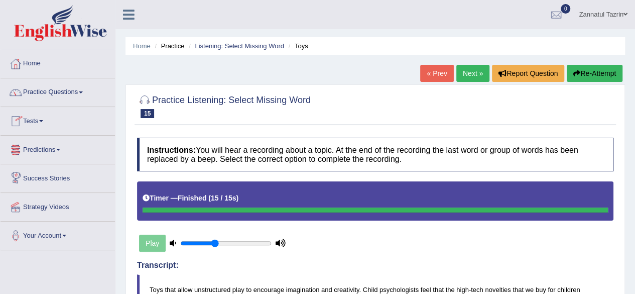
click at [84, 94] on link "Practice Questions" at bounding box center [58, 90] width 114 height 25
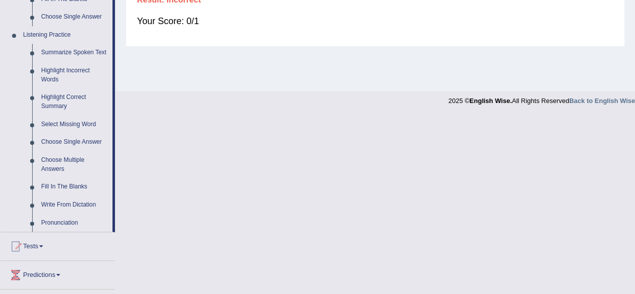
scroll to position [411, 0]
click at [78, 142] on link "Choose Single Answer" at bounding box center [75, 143] width 76 height 18
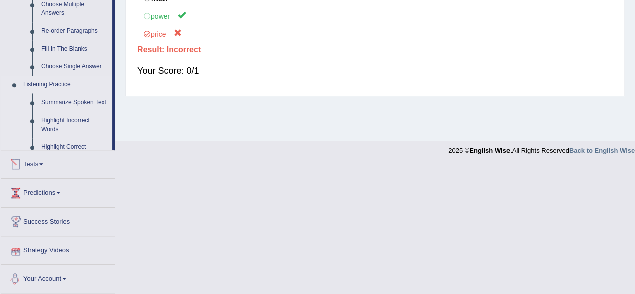
scroll to position [331, 0]
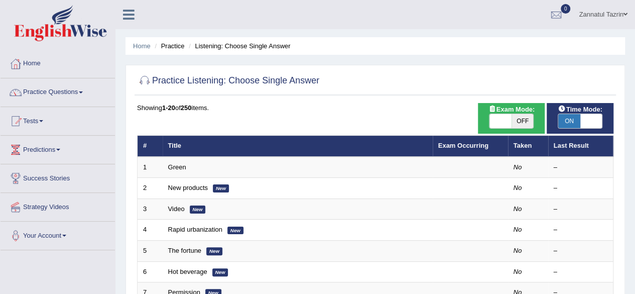
click at [522, 121] on span "OFF" at bounding box center [523, 121] width 22 height 14
checkbox input "true"
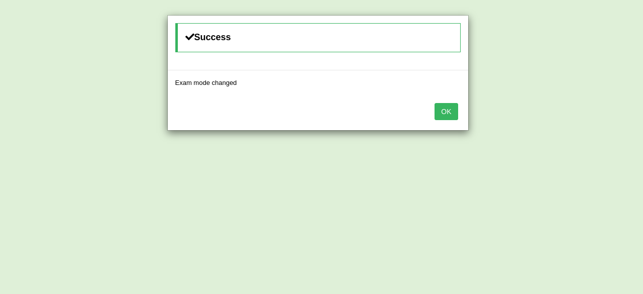
click at [448, 109] on button "OK" at bounding box center [445, 111] width 23 height 17
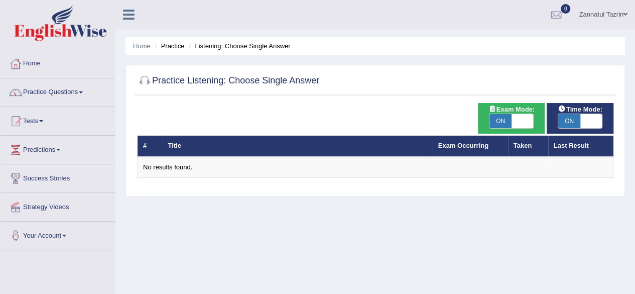
scroll to position [16, 0]
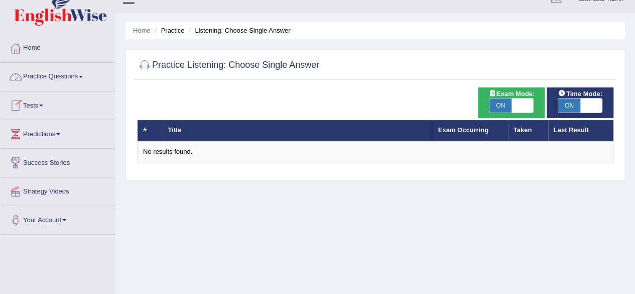
click at [83, 78] on link "Practice Questions" at bounding box center [58, 75] width 114 height 25
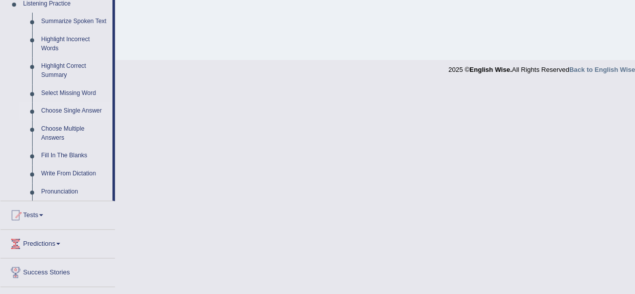
scroll to position [446, 0]
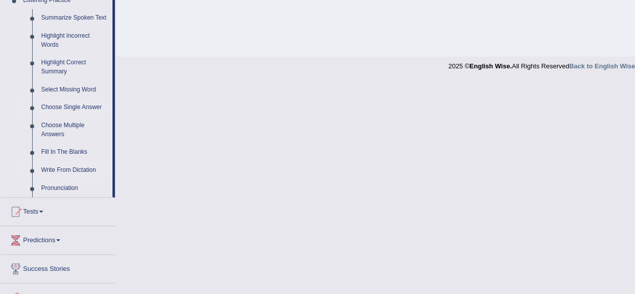
click at [71, 171] on link "Write From Dictation" at bounding box center [75, 170] width 76 height 18
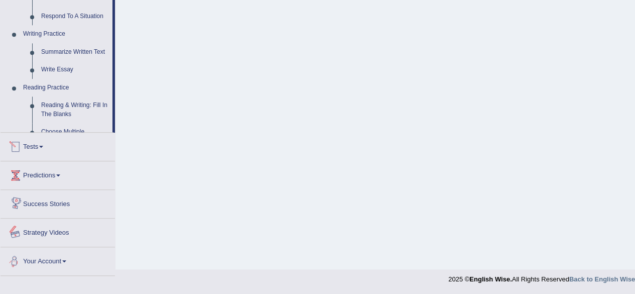
scroll to position [491, 0]
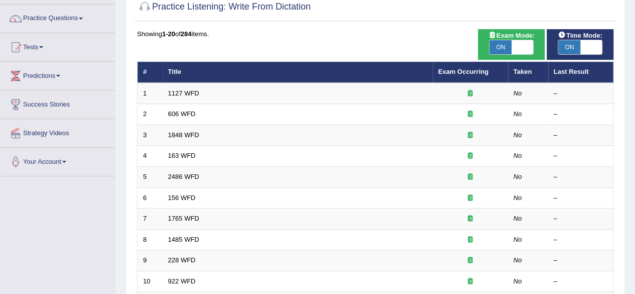
scroll to position [87, 0]
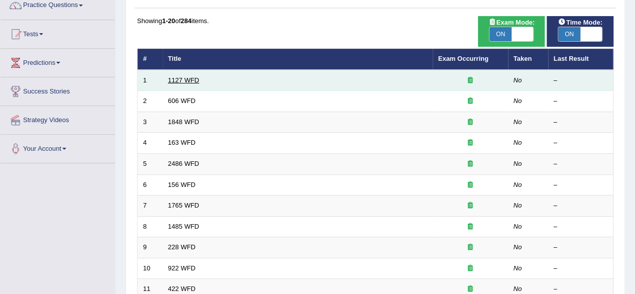
click at [181, 80] on link "1127 WFD" at bounding box center [183, 80] width 31 height 8
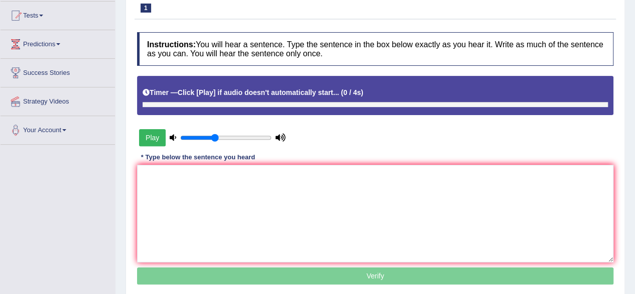
scroll to position [108, 0]
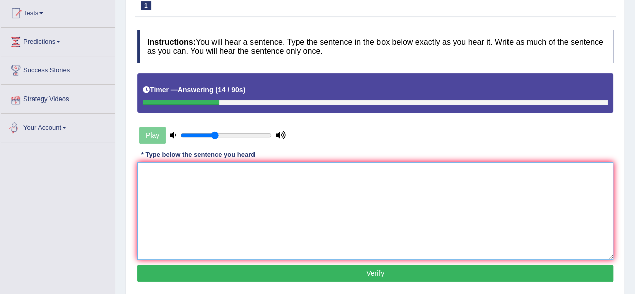
click at [172, 173] on textarea at bounding box center [375, 210] width 476 height 97
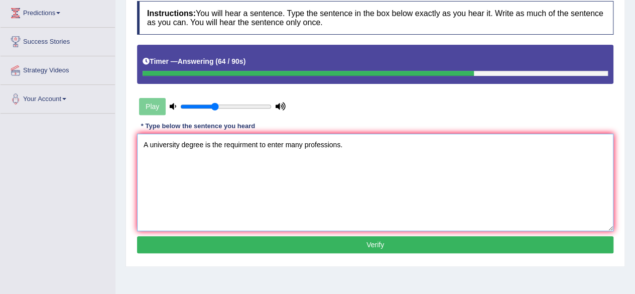
scroll to position [137, 0]
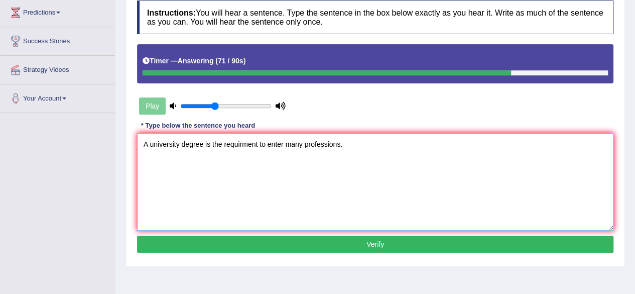
type textarea "A university degree is the requirment to enter many professions."
click at [384, 248] on button "Verify" at bounding box center [375, 243] width 476 height 17
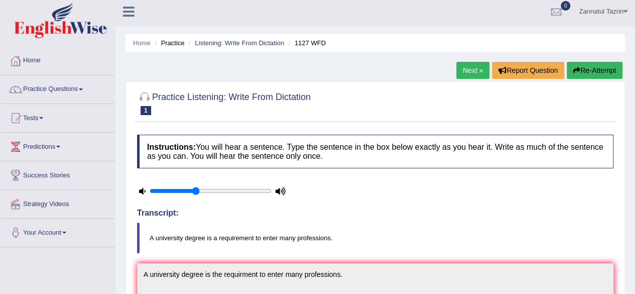
scroll to position [0, 0]
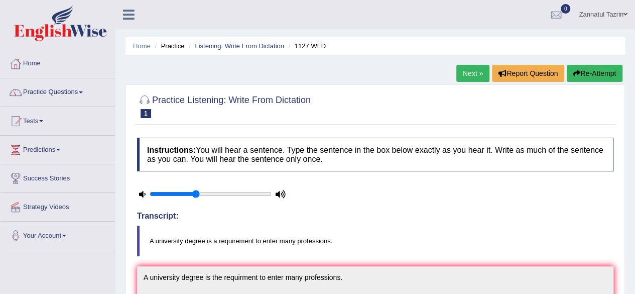
click at [470, 74] on link "Next »" at bounding box center [472, 73] width 33 height 17
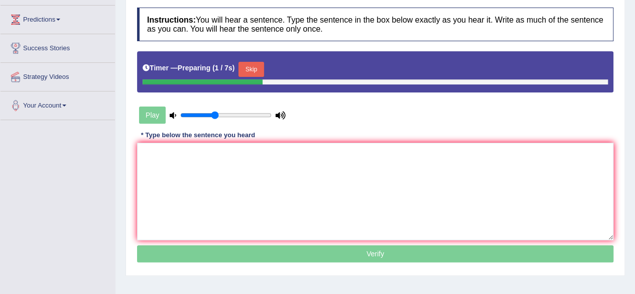
scroll to position [131, 0]
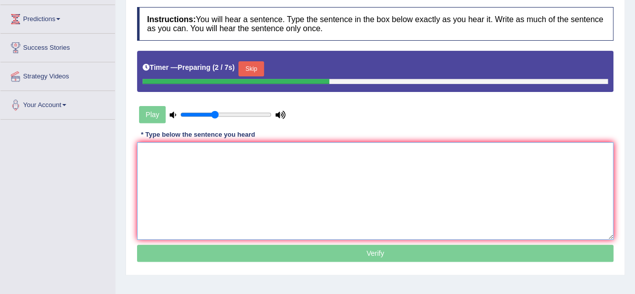
click at [212, 163] on textarea at bounding box center [375, 190] width 476 height 97
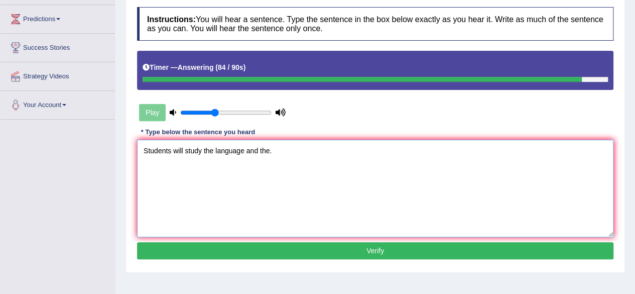
type textarea "Students will study the language and the."
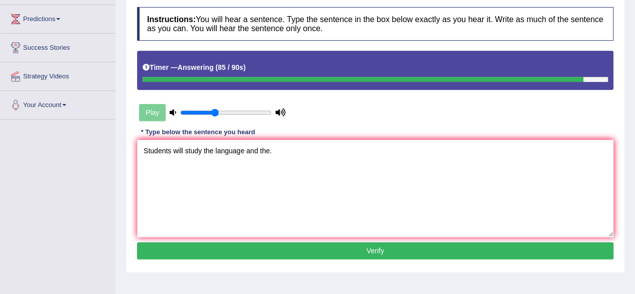
click at [373, 256] on button "Verify" at bounding box center [375, 250] width 476 height 17
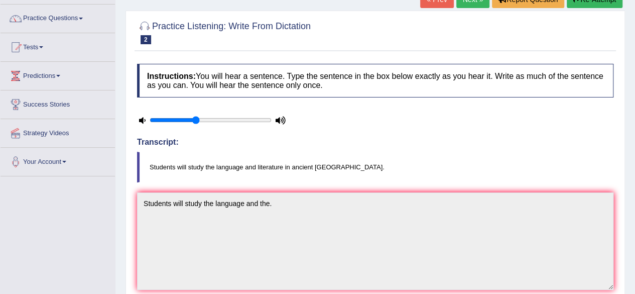
scroll to position [73, 0]
click at [143, 119] on icon at bounding box center [142, 120] width 7 height 7
click at [285, 124] on div at bounding box center [212, 120] width 151 height 25
click at [282, 114] on div at bounding box center [212, 120] width 151 height 25
click at [143, 121] on icon at bounding box center [142, 120] width 7 height 7
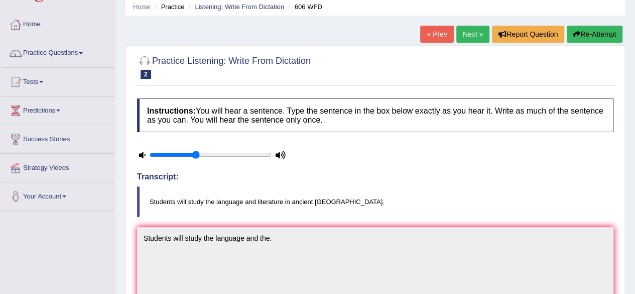
scroll to position [32, 0]
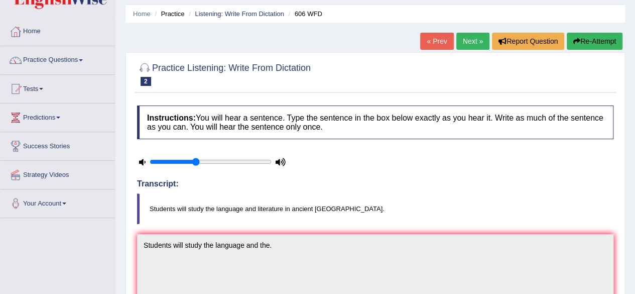
click at [474, 39] on link "Next »" at bounding box center [472, 41] width 33 height 17
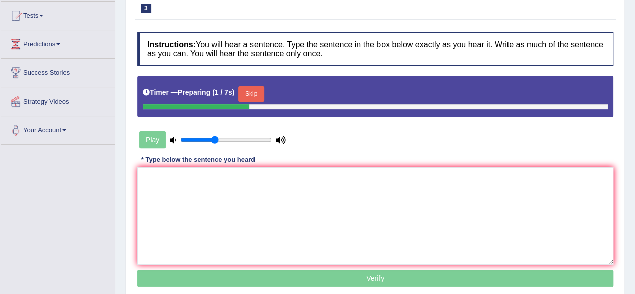
scroll to position [106, 0]
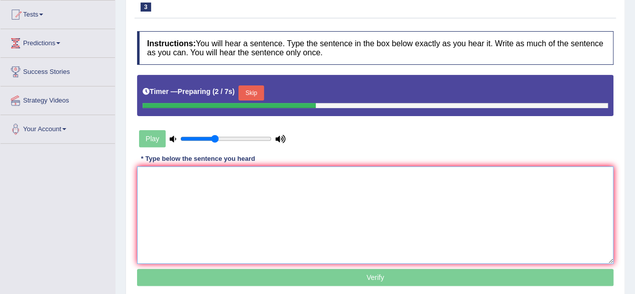
click at [184, 197] on textarea at bounding box center [375, 214] width 476 height 97
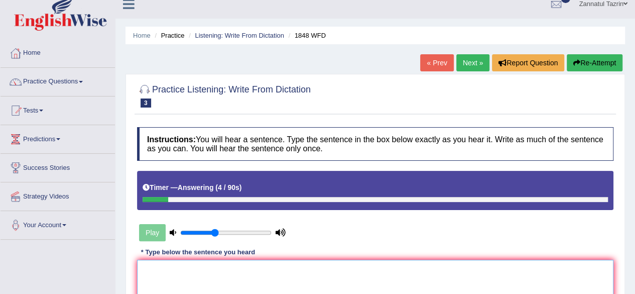
scroll to position [10, 0]
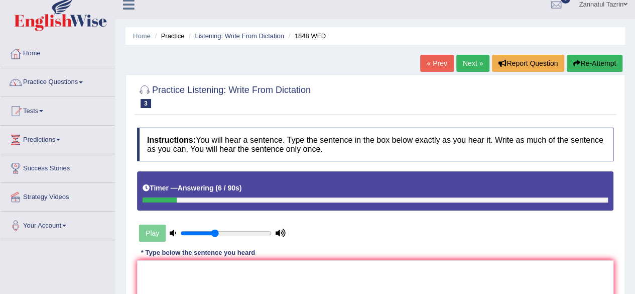
click at [597, 64] on button "Re-Attempt" at bounding box center [595, 63] width 56 height 17
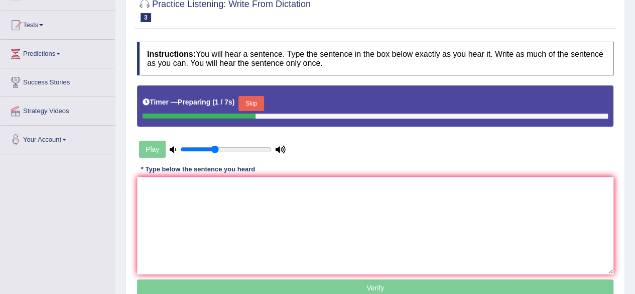
scroll to position [117, 0]
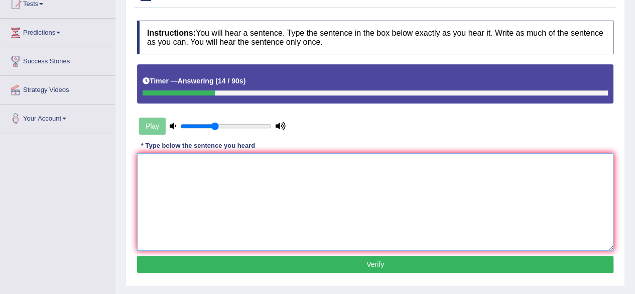
click at [218, 186] on textarea at bounding box center [375, 201] width 476 height 97
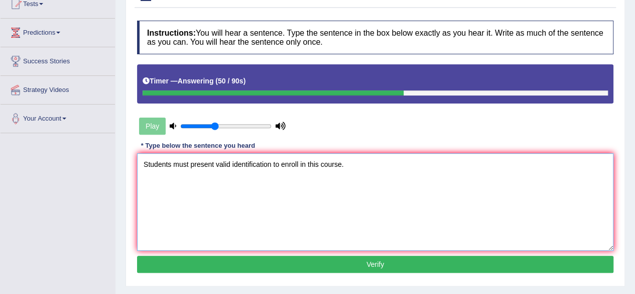
click at [217, 162] on textarea "Students must present valid identification to enroll in this course." at bounding box center [375, 201] width 476 height 97
click at [215, 162] on textarea "Students must present valid identification to enroll in this course." at bounding box center [375, 201] width 476 height 97
type textarea "Students must present a valid identification to enroll in this course."
click at [374, 259] on button "Verify" at bounding box center [375, 264] width 476 height 17
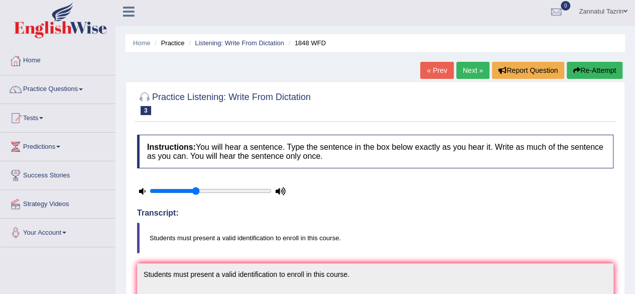
scroll to position [0, 0]
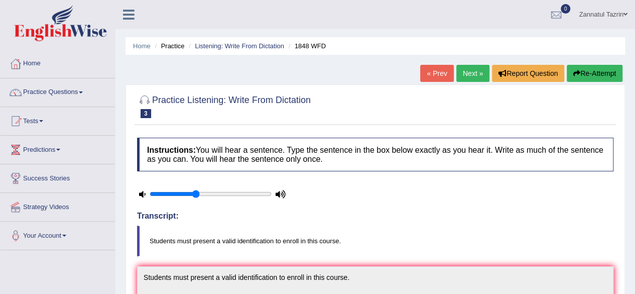
click at [477, 74] on link "Next »" at bounding box center [472, 73] width 33 height 17
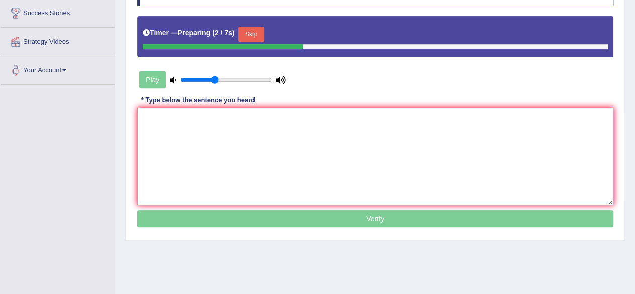
click at [156, 121] on textarea at bounding box center [375, 155] width 476 height 97
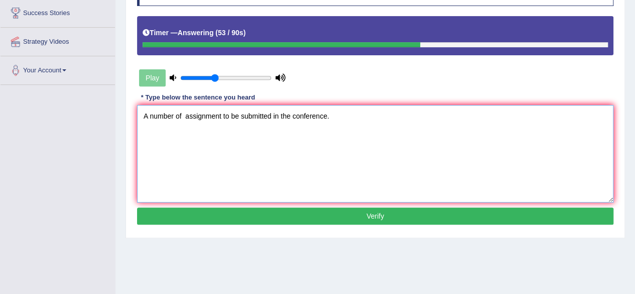
click at [219, 117] on textarea "A number of assignment to be submitted in the conference." at bounding box center [375, 153] width 476 height 97
click at [220, 115] on textarea "A number of assignment to be submitted in the conference." at bounding box center [375, 153] width 476 height 97
drag, startPoint x: 224, startPoint y: 117, endPoint x: 186, endPoint y: 115, distance: 38.2
click at [186, 115] on textarea "A number of assignments to be submitted in the conference." at bounding box center [375, 153] width 476 height 97
click at [225, 116] on textarea "A number of assignments to be submitted in the conference." at bounding box center [375, 153] width 476 height 97
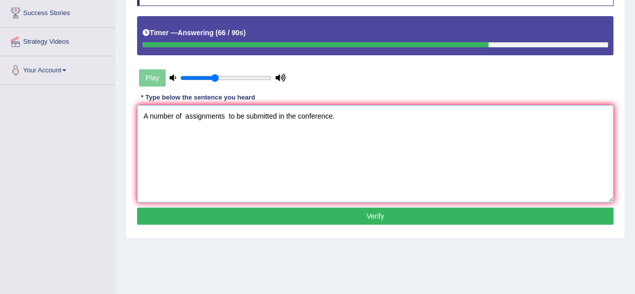
paste textarea "assignments"
type textarea "A number of assignments assignment to be submitted in the conference."
click at [384, 216] on button "Verify" at bounding box center [375, 215] width 476 height 17
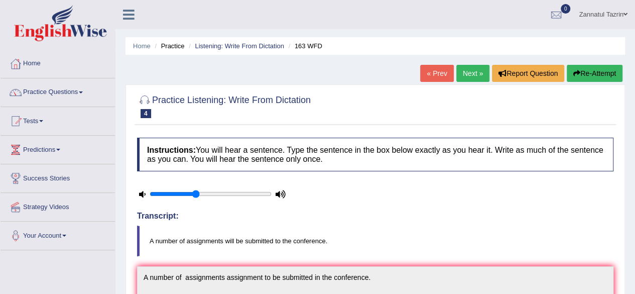
click at [472, 73] on link "Next »" at bounding box center [472, 73] width 33 height 17
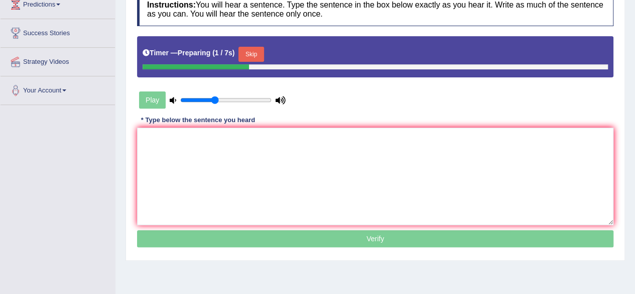
scroll to position [153, 0]
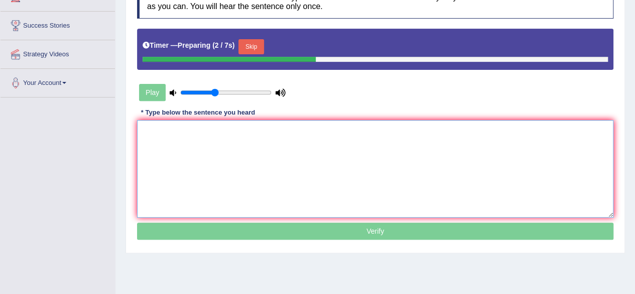
click at [159, 144] on textarea at bounding box center [375, 168] width 476 height 97
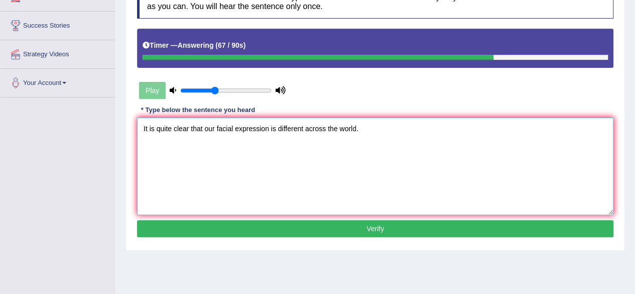
type textarea "It is quite clear that our facial expression is different across the world."
click at [377, 233] on button "Verify" at bounding box center [375, 228] width 476 height 17
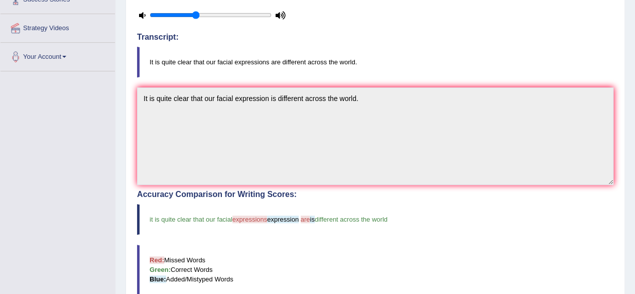
scroll to position [43, 0]
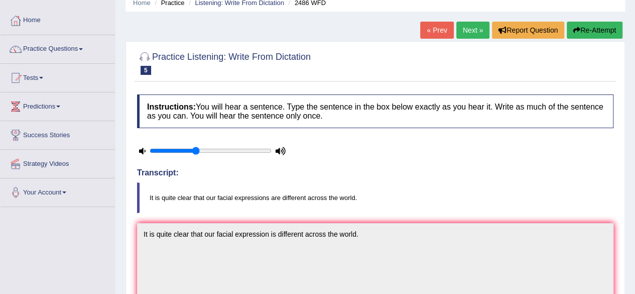
click at [603, 27] on button "Re-Attempt" at bounding box center [595, 30] width 56 height 17
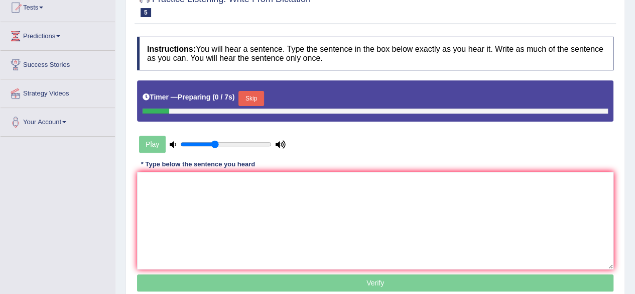
scroll to position [121, 0]
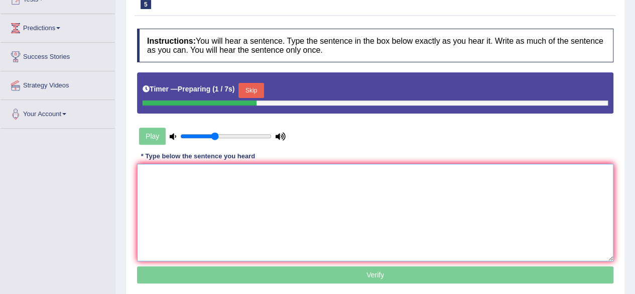
click at [173, 168] on textarea at bounding box center [375, 212] width 476 height 97
paste textarea "It is quite clear that our facial expression is different across the world."
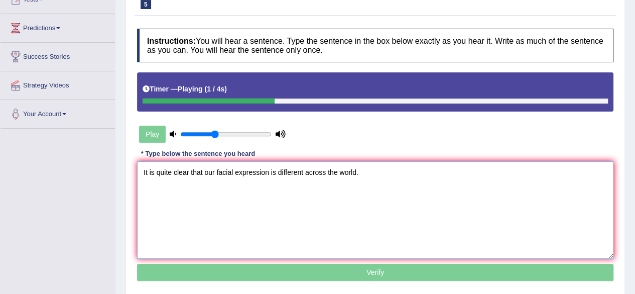
drag, startPoint x: 267, startPoint y: 172, endPoint x: 234, endPoint y: 176, distance: 33.4
click at [234, 176] on textarea "It is quite clear that our facial expression is different across the world." at bounding box center [375, 209] width 476 height 97
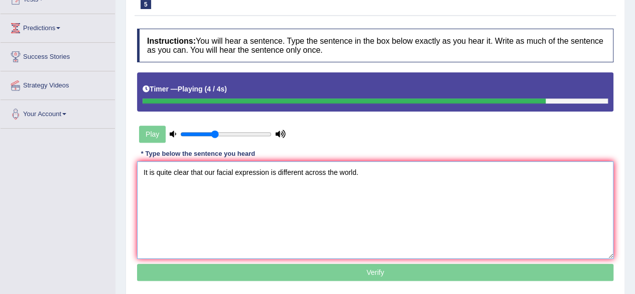
click at [271, 170] on textarea "It is quite clear that our facial expression is different across the world." at bounding box center [375, 209] width 476 height 97
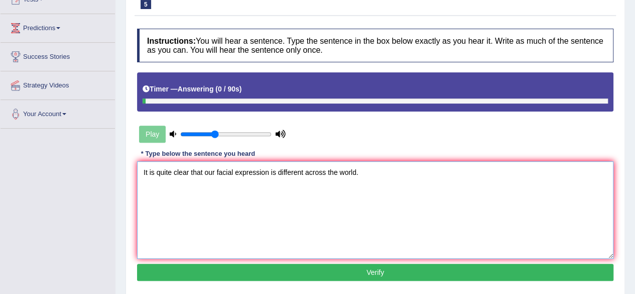
paste textarea "expression"
click at [271, 170] on textarea "It is quite clear that our facial expression expressionis different across the …" at bounding box center [375, 209] width 476 height 97
click at [311, 172] on textarea "It is quite clear that our facial expression expressionis different across the …" at bounding box center [375, 209] width 476 height 97
type textarea "It is quite clear that our facial expression expressionis are is different acro…"
click at [384, 271] on button "Verify" at bounding box center [375, 272] width 476 height 17
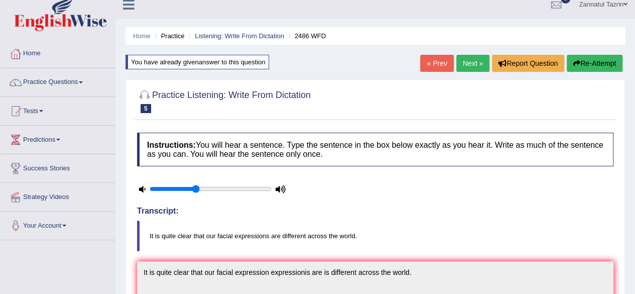
scroll to position [0, 0]
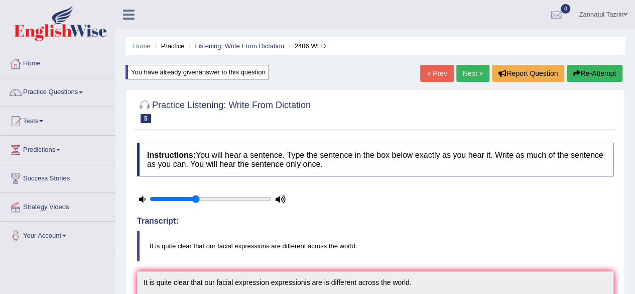
click at [475, 74] on link "Next »" at bounding box center [472, 73] width 33 height 17
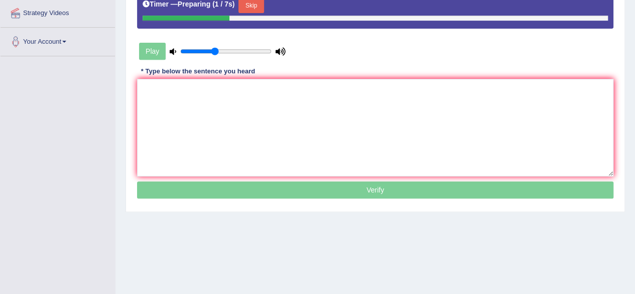
scroll to position [193, 0]
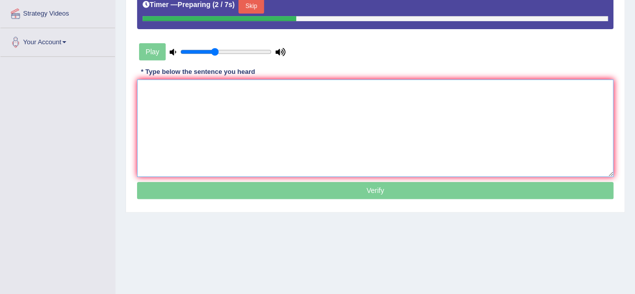
click at [164, 102] on textarea at bounding box center [375, 127] width 476 height 97
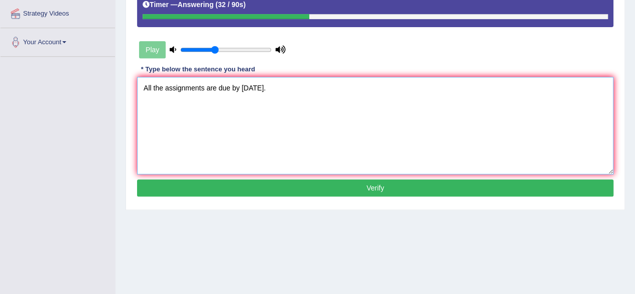
type textarea "All the assignments are due by tomorrow."
click at [355, 179] on button "Verify" at bounding box center [375, 187] width 476 height 17
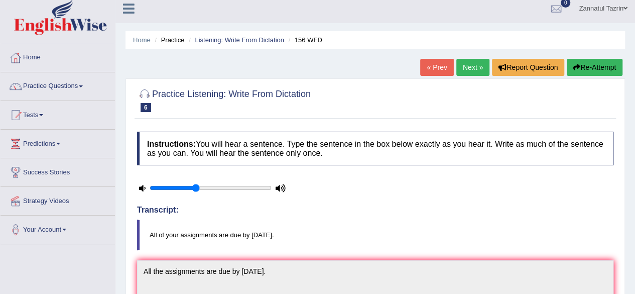
scroll to position [6, 0]
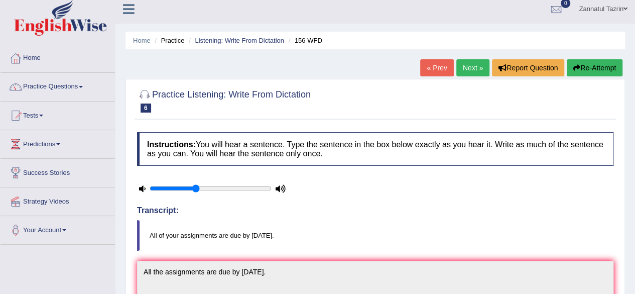
click at [466, 69] on link "Next »" at bounding box center [472, 67] width 33 height 17
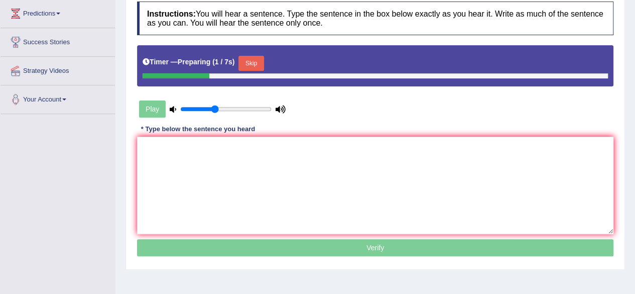
scroll to position [138, 0]
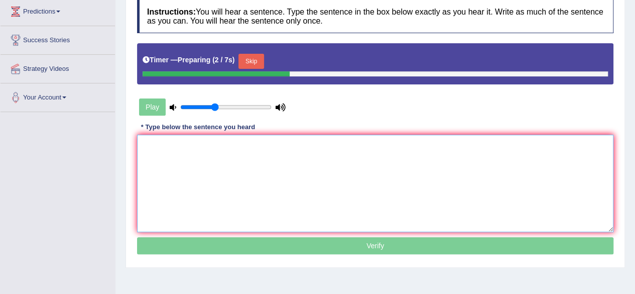
click at [155, 148] on textarea at bounding box center [375, 183] width 476 height 97
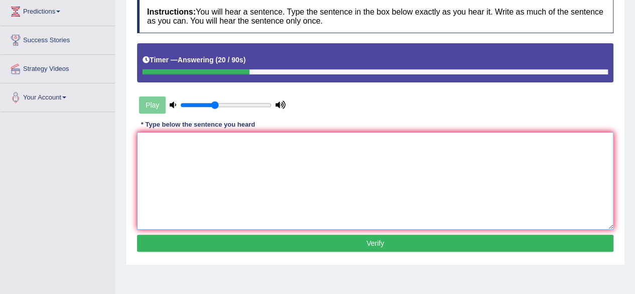
scroll to position [21, 0]
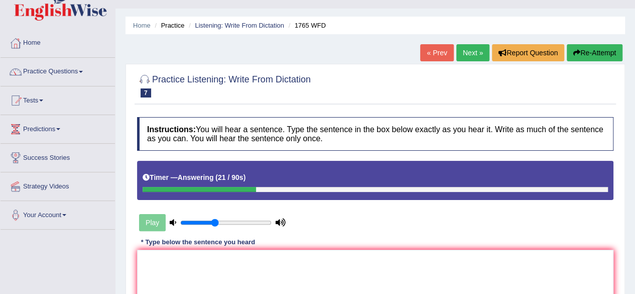
click at [587, 49] on button "Re-Attempt" at bounding box center [595, 52] width 56 height 17
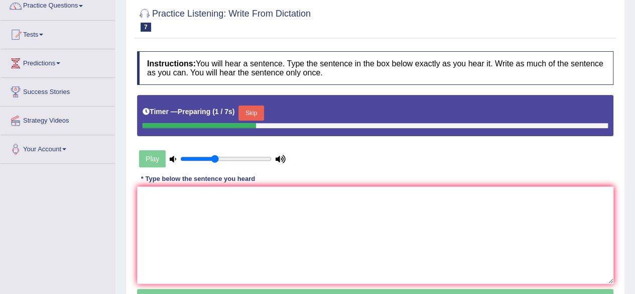
scroll to position [87, 0]
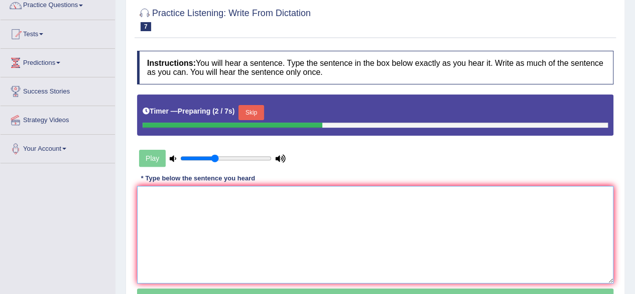
click at [198, 207] on textarea at bounding box center [375, 234] width 476 height 97
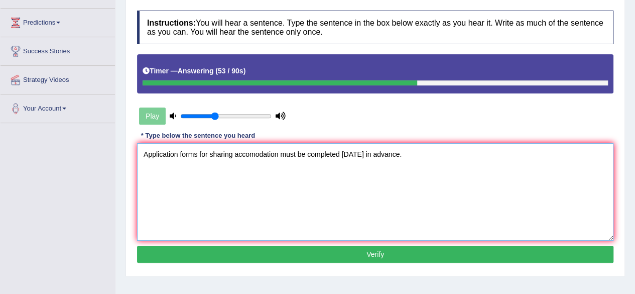
scroll to position [127, 0]
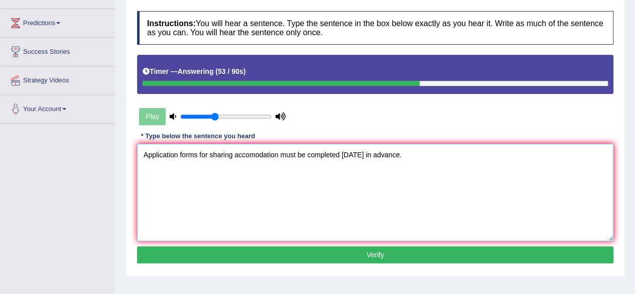
type textarea "Application forms for sharing accomodation must be completed in two months in a…"
click at [403, 252] on button "Verify" at bounding box center [375, 254] width 476 height 17
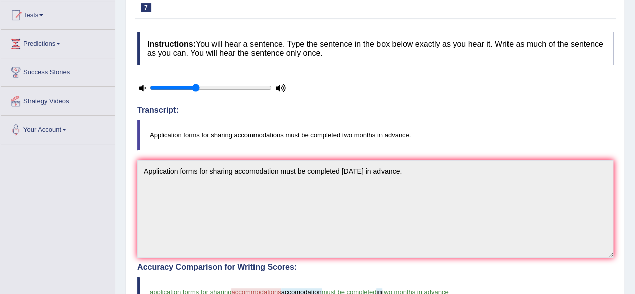
scroll to position [0, 0]
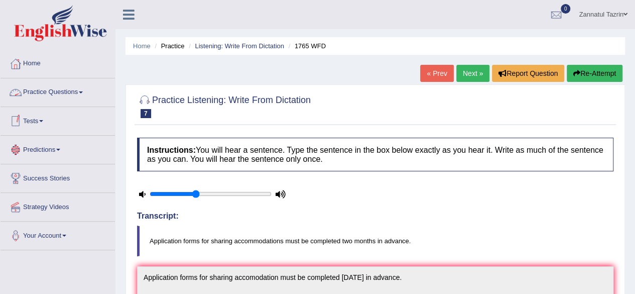
click at [77, 89] on link "Practice Questions" at bounding box center [58, 90] width 114 height 25
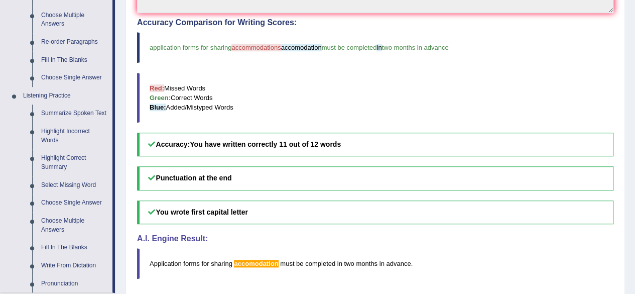
scroll to position [356, 0]
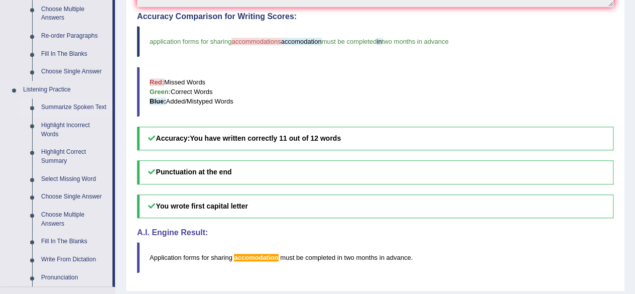
click at [77, 105] on link "Summarize Spoken Text" at bounding box center [75, 107] width 76 height 18
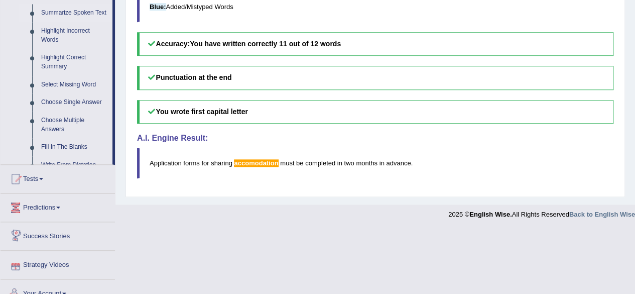
scroll to position [383, 0]
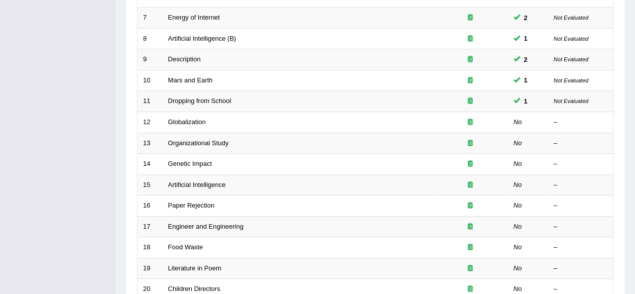
scroll to position [274, 0]
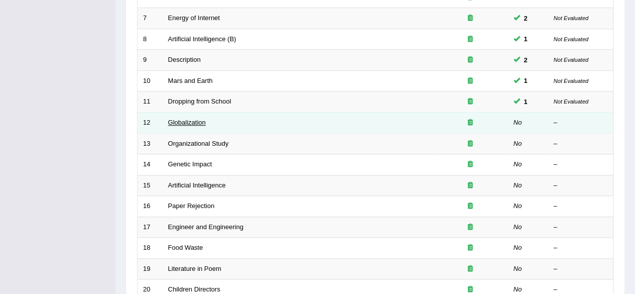
click at [186, 120] on link "Globalization" at bounding box center [187, 122] width 38 height 8
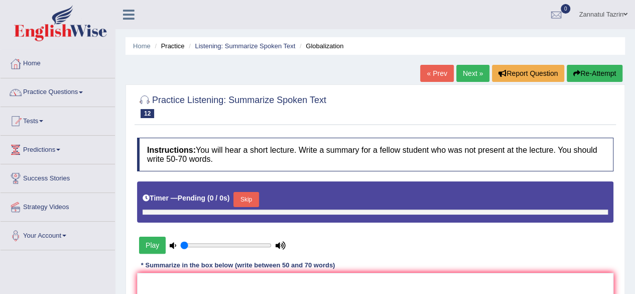
type input "0.4"
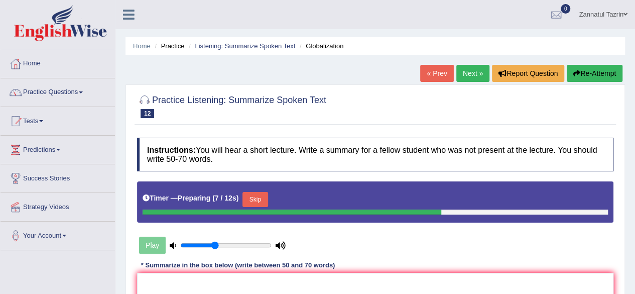
click at [468, 74] on link "Next »" at bounding box center [472, 73] width 33 height 17
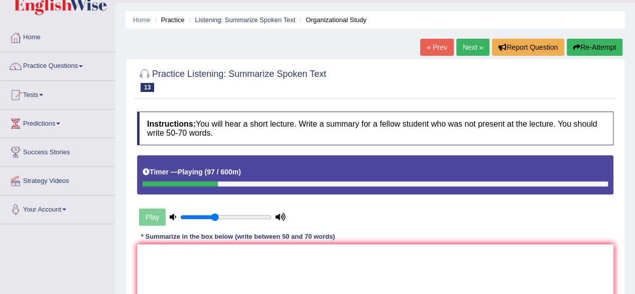
scroll to position [21, 0]
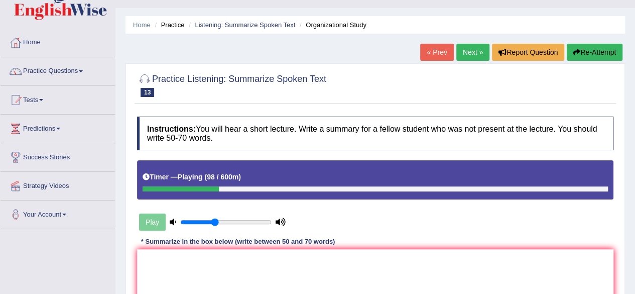
click at [434, 52] on link "« Prev" at bounding box center [436, 52] width 33 height 17
